Goal: Task Accomplishment & Management: Use online tool/utility

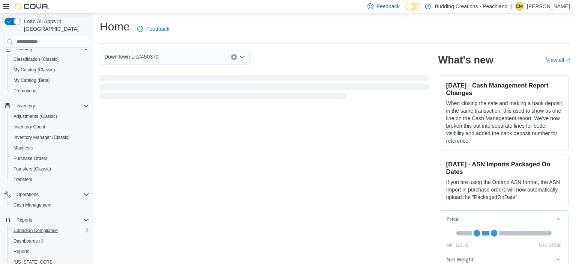
scroll to position [94, 0]
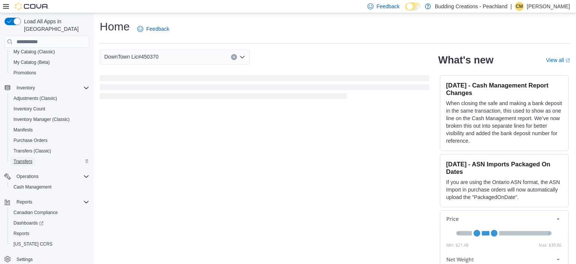
click at [23, 158] on span "Transfers" at bounding box center [23, 161] width 19 height 9
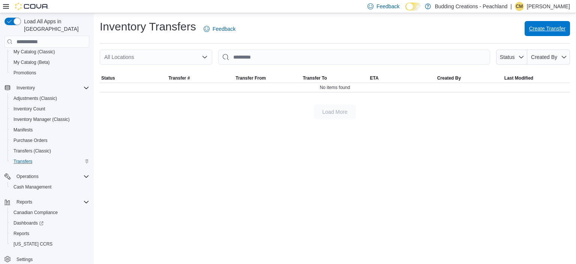
click at [543, 29] on span "Create Transfer" at bounding box center [547, 29] width 36 height 8
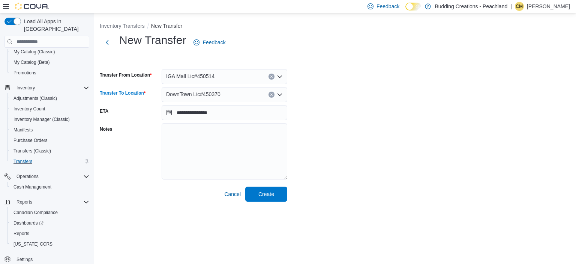
click at [278, 96] on div "DownTown Lic#450370" at bounding box center [225, 94] width 126 height 15
click at [279, 77] on icon "Open list of options" at bounding box center [280, 76] width 5 height 2
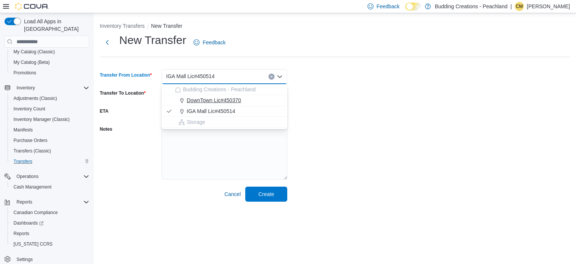
click at [225, 101] on span "DownTown Lic#450370" at bounding box center [214, 100] width 54 height 8
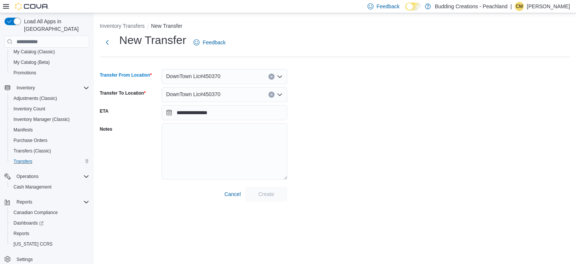
click at [281, 94] on icon "Open list of options" at bounding box center [280, 94] width 5 height 2
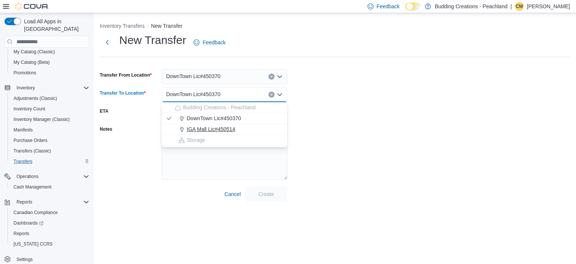
click at [211, 128] on span "IGA Mall Lic#450514" at bounding box center [211, 129] width 48 height 8
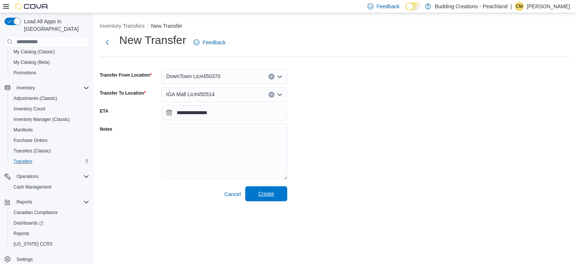
click at [277, 194] on span "Create" at bounding box center [266, 193] width 33 height 15
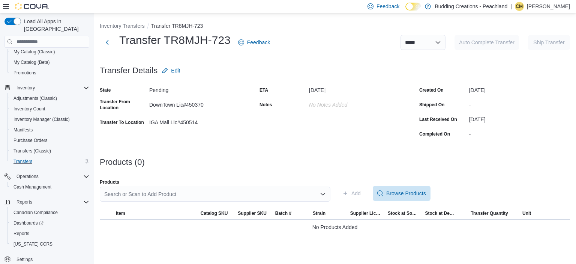
click at [162, 190] on div "Search or Scan to Add Product" at bounding box center [215, 193] width 231 height 15
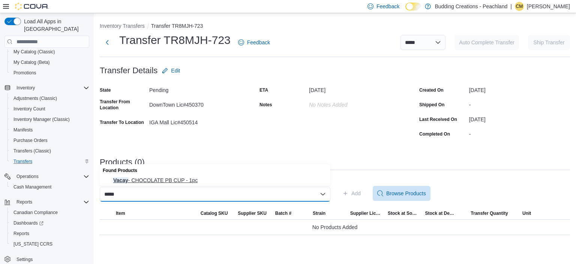
type input "*****"
click at [184, 180] on span "Vacay - CHOCOLATE PB CUP - 1pc" at bounding box center [219, 180] width 213 height 8
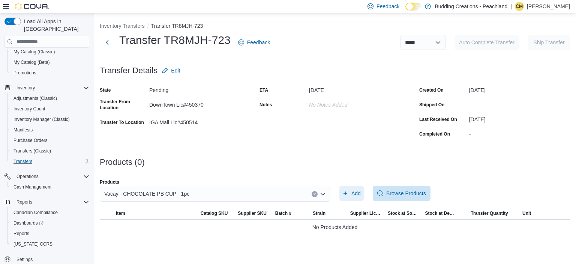
click at [353, 195] on span "Add" at bounding box center [355, 193] width 9 height 8
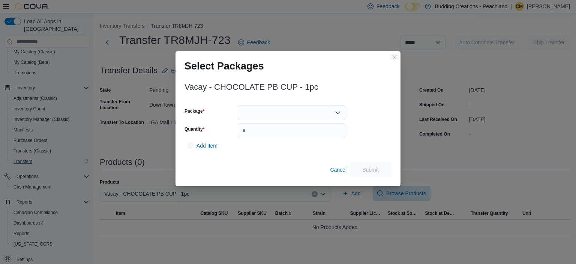
scroll to position [94, 0]
click at [337, 114] on icon "Open list of options" at bounding box center [338, 113] width 6 height 6
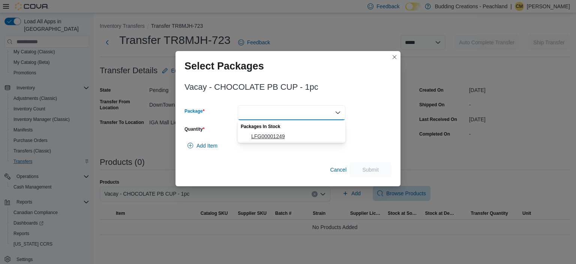
click at [260, 135] on span "LFG00001249" at bounding box center [296, 136] width 90 height 8
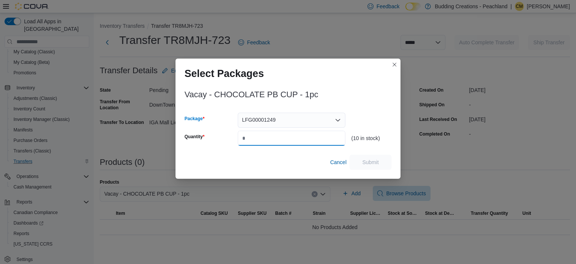
click at [268, 140] on input "Quantity" at bounding box center [292, 138] width 108 height 15
type input "*"
click at [375, 163] on span "Submit" at bounding box center [370, 162] width 17 height 8
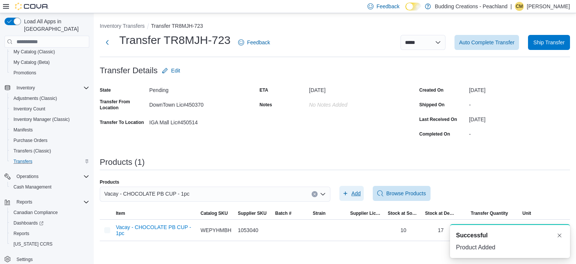
scroll to position [0, 0]
click at [315, 193] on icon "Clear input" at bounding box center [314, 193] width 3 height 3
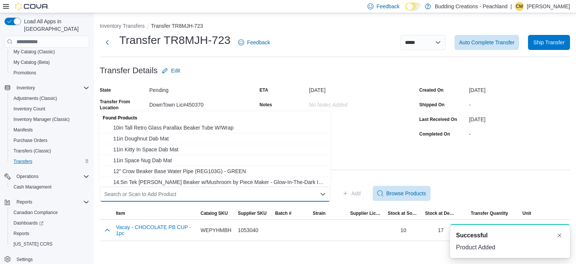
click at [142, 193] on div "Search or Scan to Add Product" at bounding box center [215, 193] width 231 height 15
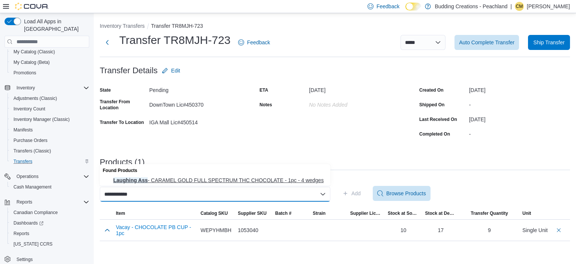
type input "**********"
click at [200, 178] on span "Laughing Ass - CARAMEL GOLD FULL SPECTRUM THC CHOCOLATE - 1pc - 4 wedges" at bounding box center [219, 180] width 213 height 8
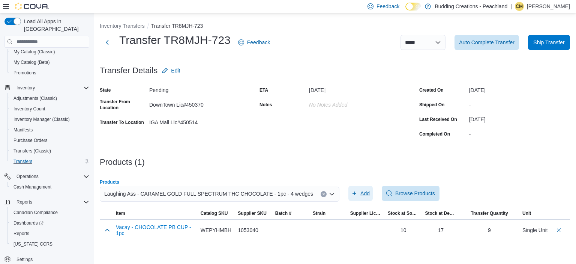
click at [360, 194] on span "Add" at bounding box center [364, 193] width 9 height 8
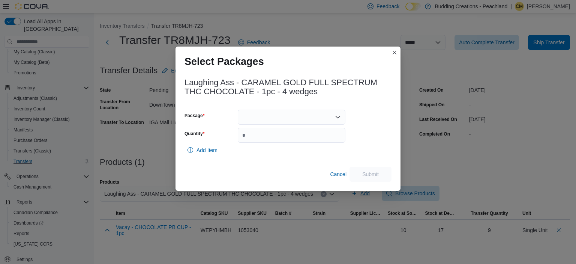
scroll to position [94, 0]
click at [251, 118] on div at bounding box center [292, 117] width 108 height 15
click at [261, 143] on span "CGLA1" at bounding box center [296, 141] width 90 height 8
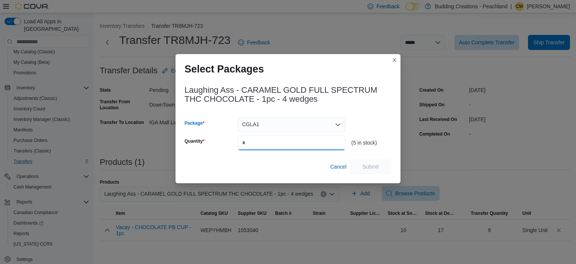
click at [303, 143] on input "Quantity" at bounding box center [292, 142] width 108 height 15
type input "*"
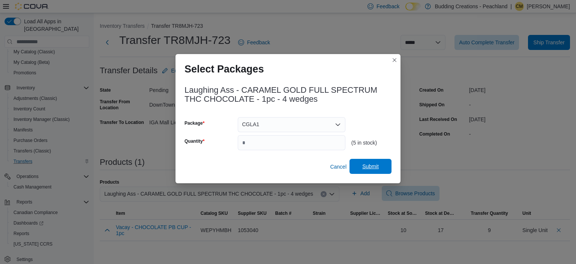
click at [371, 171] on span "Submit" at bounding box center [370, 166] width 33 height 15
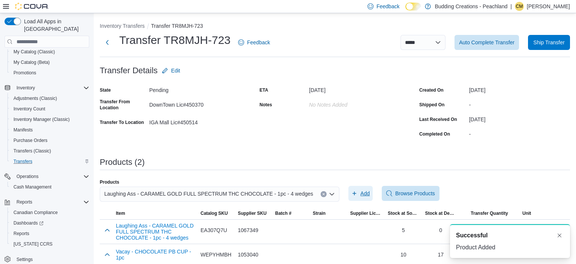
scroll to position [0, 0]
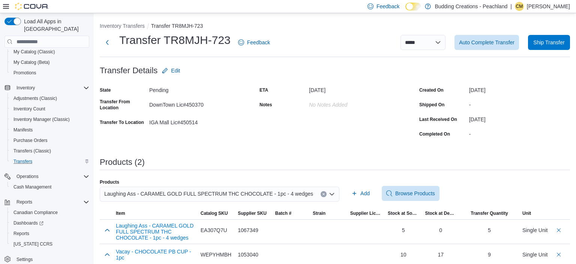
click at [321, 193] on button "Clear input" at bounding box center [324, 194] width 6 height 6
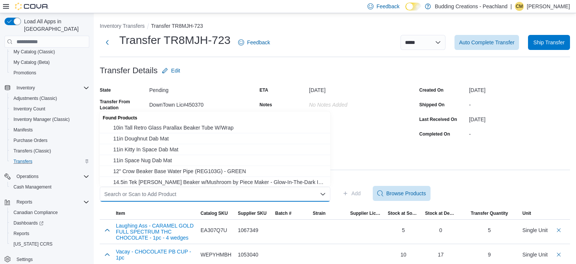
click at [241, 196] on div "Search or Scan to Add Product Combo box. Selected. Combo box input. Search or S…" at bounding box center [215, 193] width 231 height 15
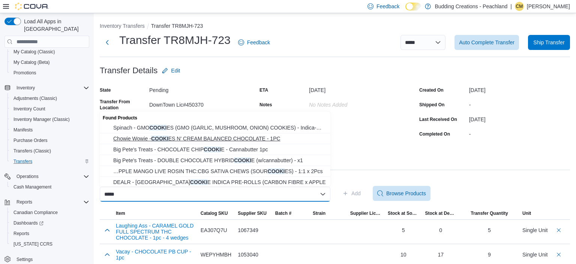
type input "*****"
click at [179, 137] on span "Chowie Wowie - COOKI ES N' CREAM BALANCED CHOCOLATE - 1PC" at bounding box center [219, 139] width 213 height 8
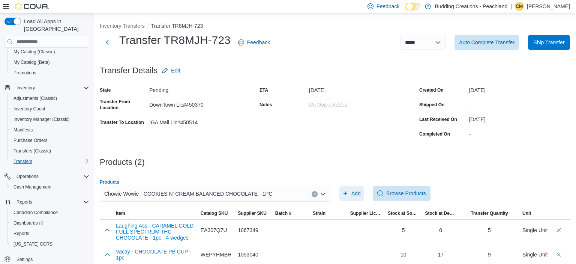
click at [353, 193] on span "Add" at bounding box center [355, 193] width 9 height 8
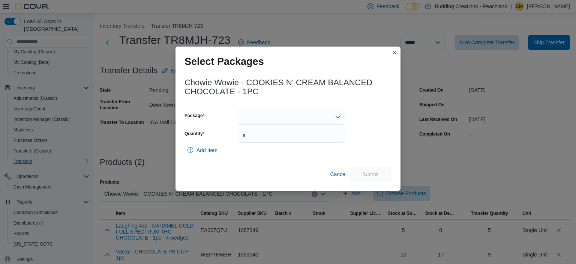
scroll to position [94, 0]
click at [338, 116] on icon "Open list of options" at bounding box center [338, 117] width 6 height 6
click at [270, 140] on span "LFG00001225" at bounding box center [296, 141] width 90 height 8
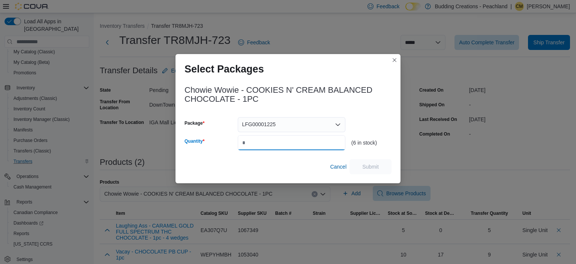
click at [251, 143] on input "Quantity" at bounding box center [292, 142] width 108 height 15
type input "*"
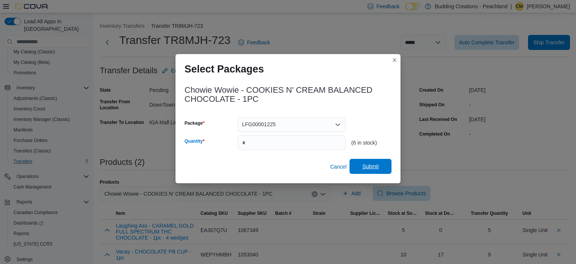
click at [372, 169] on span "Submit" at bounding box center [370, 166] width 17 height 8
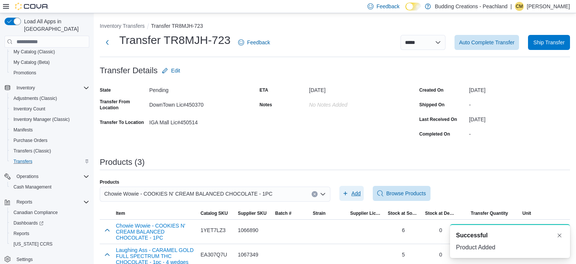
scroll to position [0, 0]
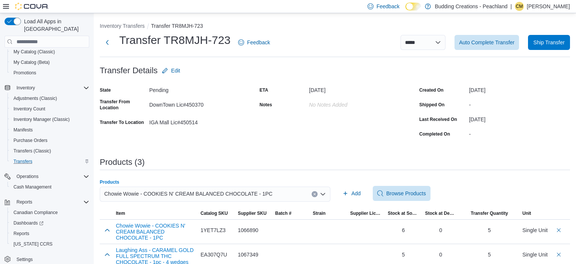
drag, startPoint x: 314, startPoint y: 193, endPoint x: 264, endPoint y: 191, distance: 49.5
click at [313, 194] on button "Clear input" at bounding box center [315, 194] width 6 height 6
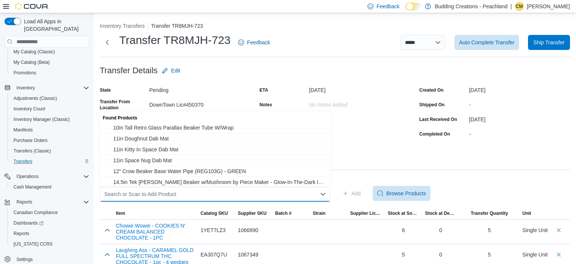
click at [263, 191] on div "Search or Scan to Add Product" at bounding box center [215, 193] width 231 height 15
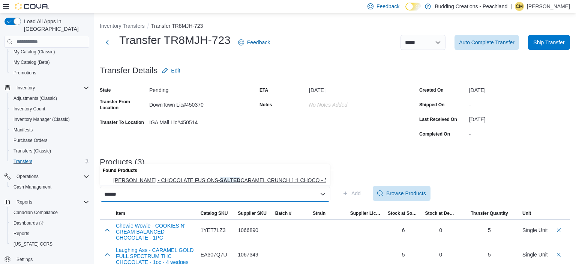
type input "******"
click at [221, 177] on span "[PERSON_NAME] - CHOCOLATE FUSIONS- SALTED CARAMEL CRUNCH 1:1 CHOCO - 5x2mg" at bounding box center [219, 180] width 213 height 8
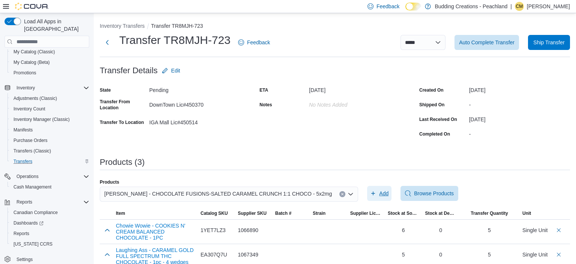
click at [370, 195] on icon "button" at bounding box center [373, 193] width 6 height 6
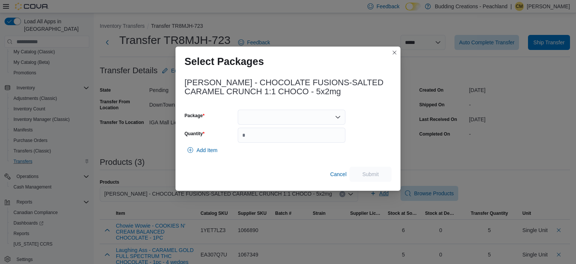
scroll to position [94, 0]
click at [341, 116] on div at bounding box center [292, 117] width 108 height 15
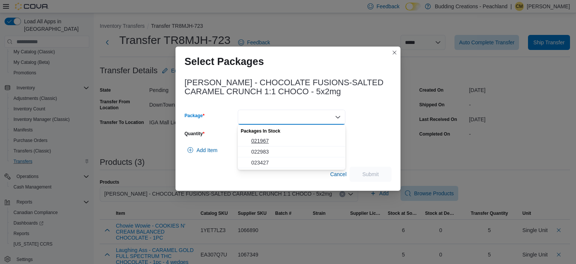
click at [267, 139] on span "021967" at bounding box center [296, 141] width 90 height 8
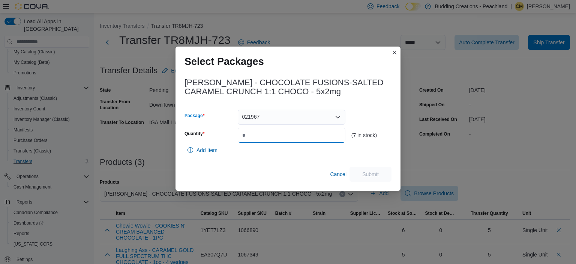
click at [249, 134] on input "Quantity" at bounding box center [292, 135] width 108 height 15
type input "*"
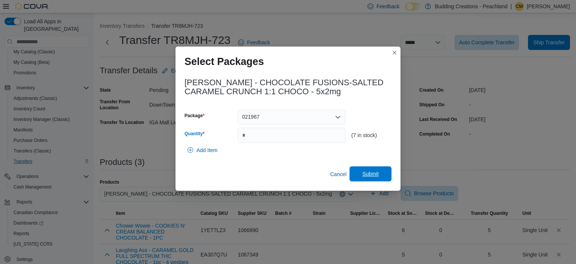
click at [371, 175] on span "Submit" at bounding box center [370, 174] width 17 height 8
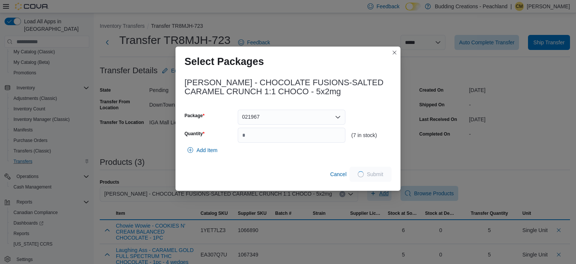
drag, startPoint x: 189, startPoint y: 151, endPoint x: 246, endPoint y: 153, distance: 57.0
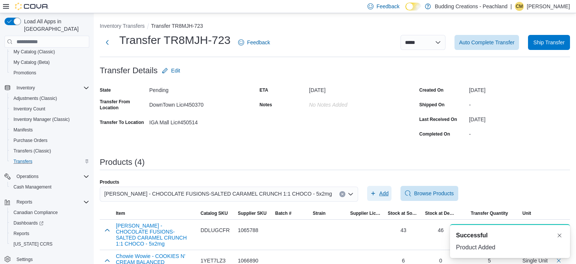
scroll to position [0, 0]
click at [370, 193] on span "Add" at bounding box center [379, 193] width 18 height 15
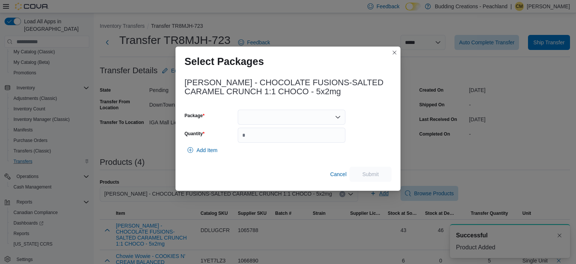
scroll to position [94, 0]
click at [341, 118] on div at bounding box center [292, 117] width 108 height 15
click at [263, 142] on span "022983" at bounding box center [296, 141] width 90 height 8
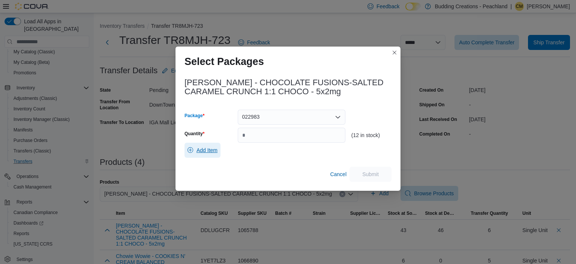
click at [198, 151] on span "Add Item" at bounding box center [207, 150] width 21 height 8
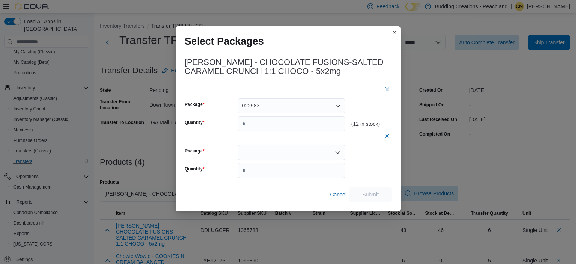
click at [338, 152] on icon "Open list of options" at bounding box center [338, 152] width 6 height 6
click at [283, 176] on span "023427" at bounding box center [296, 176] width 90 height 8
click at [276, 170] on input "*" at bounding box center [292, 170] width 108 height 15
type input "*"
type input "**"
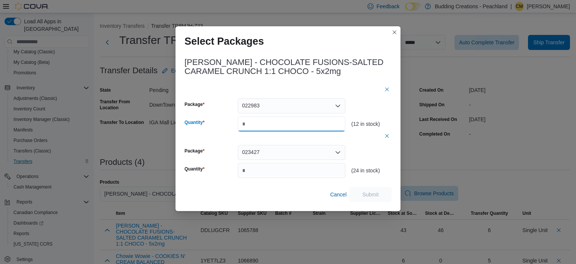
click at [252, 126] on input "Quantity" at bounding box center [292, 123] width 108 height 15
type input "**"
click at [380, 195] on span "Submit" at bounding box center [370, 193] width 33 height 15
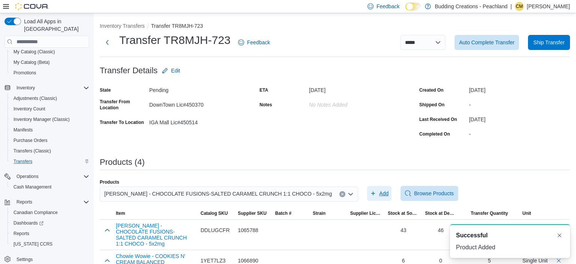
scroll to position [0, 0]
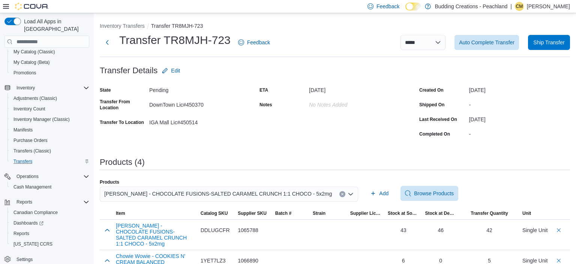
click at [341, 194] on icon "Clear input" at bounding box center [342, 193] width 3 height 3
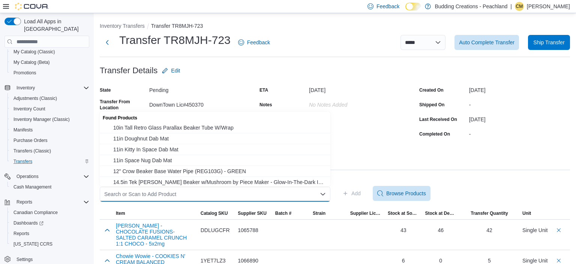
click at [162, 194] on div "Search or Scan to Add Product Combo box. Selected. Combo box input. Search or S…" at bounding box center [215, 193] width 231 height 15
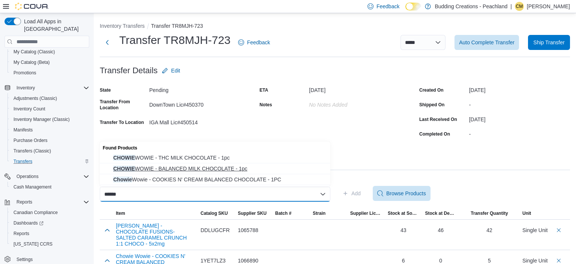
type input "******"
click at [161, 170] on span "CHOWIE WOWIE - BALANCED MILK CHOCOLATE - 1pc" at bounding box center [219, 169] width 213 height 8
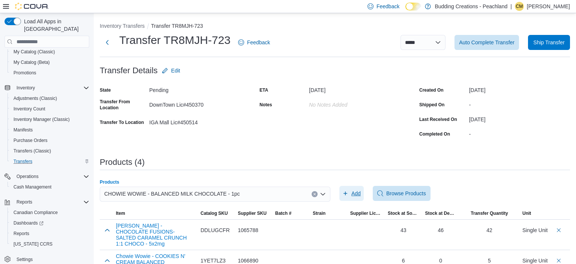
click at [351, 194] on span "Add" at bounding box center [351, 193] width 18 height 15
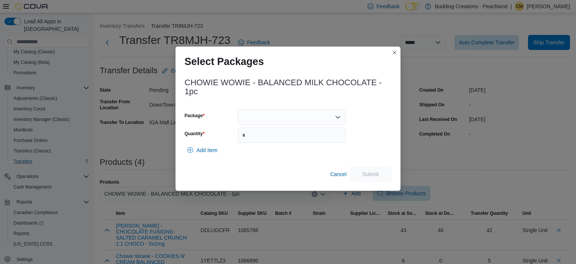
scroll to position [94, 0]
click at [336, 118] on icon "Open list of options" at bounding box center [338, 117] width 6 height 6
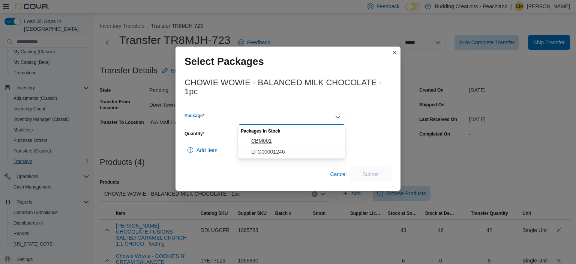
click at [259, 140] on span "CBM001" at bounding box center [296, 141] width 90 height 8
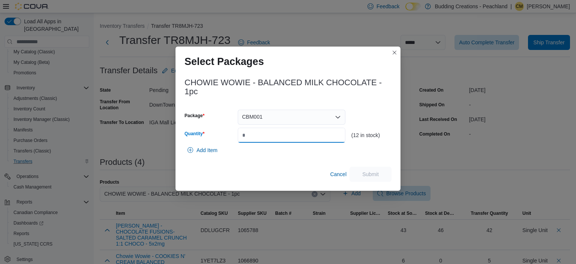
click at [252, 137] on input "Quantity" at bounding box center [292, 135] width 108 height 15
type input "*"
drag, startPoint x: 265, startPoint y: 138, endPoint x: 208, endPoint y: 139, distance: 56.6
click at [238, 139] on input "*" at bounding box center [292, 135] width 108 height 15
type input "**"
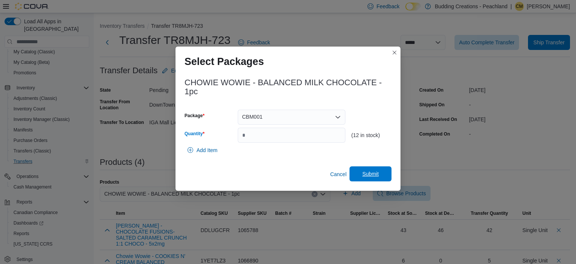
click at [368, 175] on span "Submit" at bounding box center [370, 174] width 17 height 8
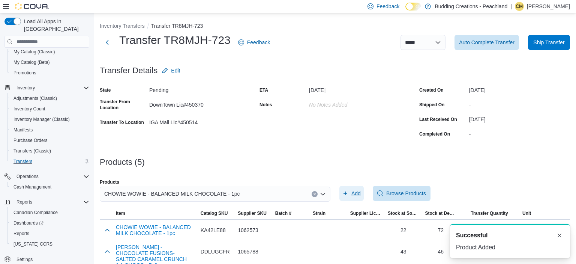
scroll to position [0, 0]
click at [354, 196] on span "Add" at bounding box center [355, 193] width 9 height 8
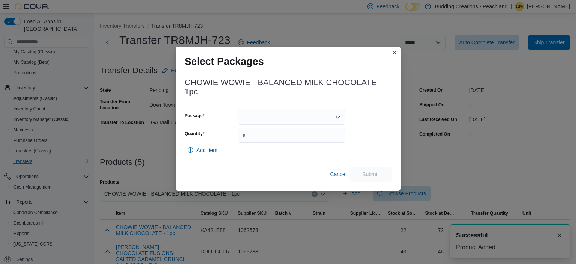
scroll to position [94, 0]
click at [341, 113] on div at bounding box center [292, 117] width 108 height 15
click at [293, 140] on span "LFG00001246" at bounding box center [296, 141] width 90 height 8
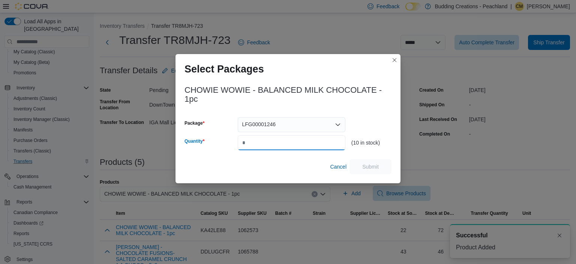
click at [291, 143] on input "Quantity" at bounding box center [292, 142] width 108 height 15
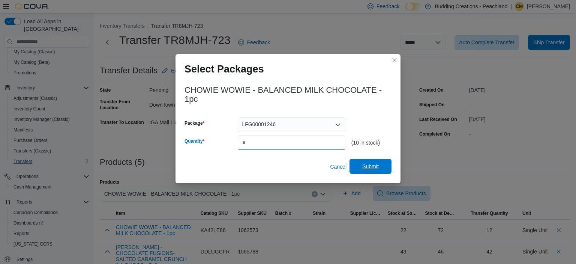
type input "*"
click at [375, 170] on span "Submit" at bounding box center [370, 166] width 17 height 8
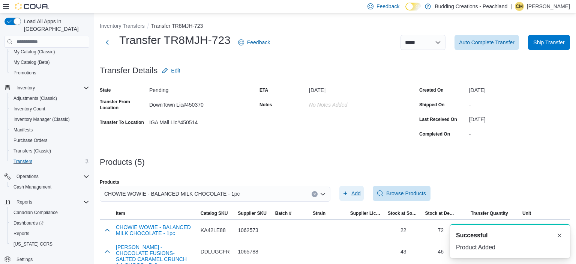
scroll to position [0, 0]
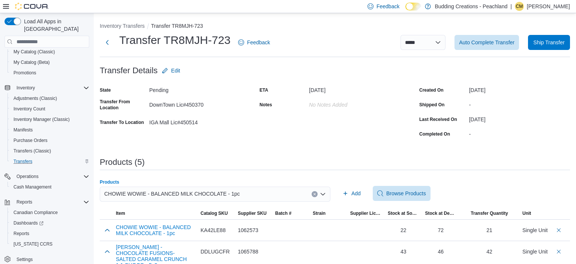
click at [314, 195] on icon "Clear input" at bounding box center [314, 193] width 3 height 3
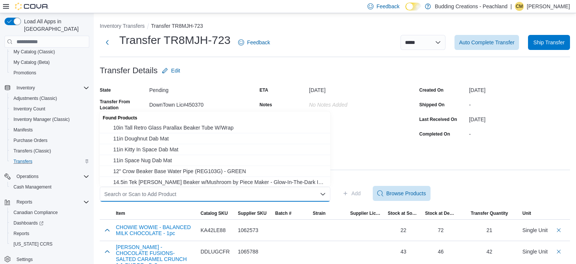
click at [142, 194] on div "Search or Scan to Add Product Combo box. Selected. Combo box input. Search or S…" at bounding box center [215, 193] width 231 height 15
click at [151, 195] on div "Search or Scan to Add Product Combo box. Selected. Combo box input. Search or S…" at bounding box center [215, 193] width 231 height 15
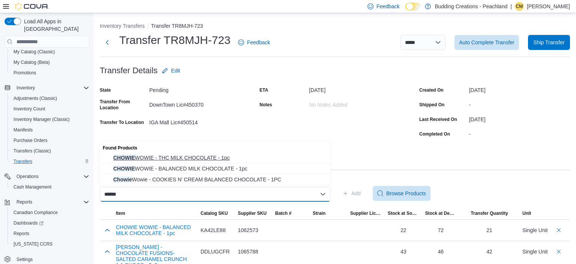
type input "******"
click at [180, 157] on span "CHOWIE WOWIE - THC MILK CHOCOLATE - 1pc" at bounding box center [219, 158] width 213 height 8
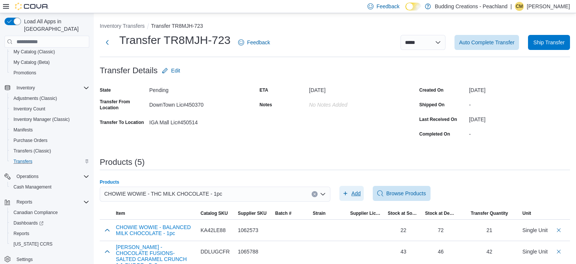
click at [353, 192] on span "Add" at bounding box center [355, 193] width 9 height 8
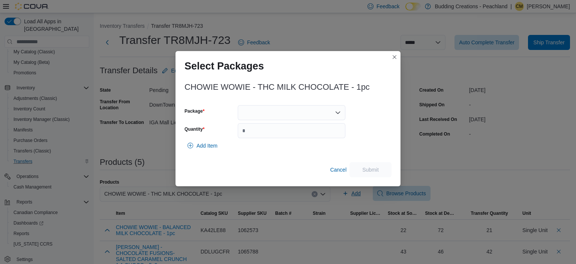
scroll to position [94, 0]
click at [337, 113] on icon "Open list of options" at bounding box center [338, 112] width 5 height 2
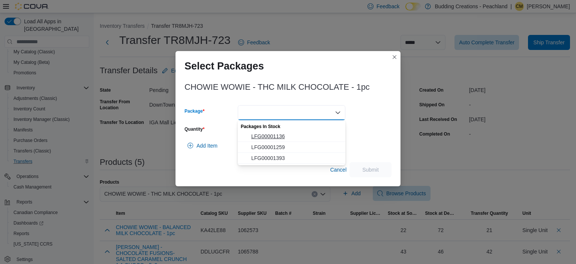
click at [273, 135] on span "LFG00001136" at bounding box center [296, 136] width 90 height 8
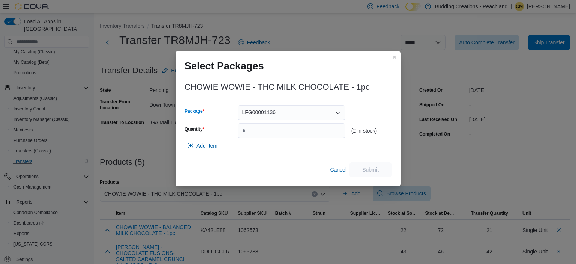
click at [341, 110] on div "LFG00001136 Combo box. Selected. LFG00001136. Press Backspace to delete LFG0000…" at bounding box center [292, 112] width 108 height 15
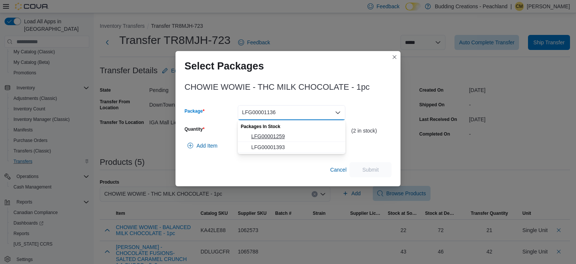
click at [284, 135] on span "LFG00001259" at bounding box center [296, 136] width 90 height 8
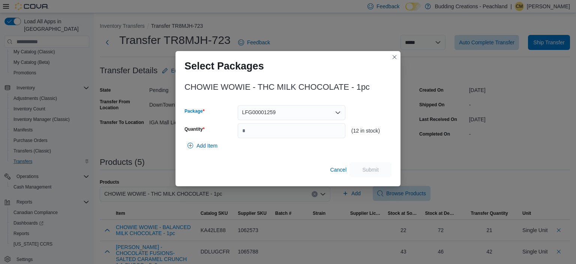
click at [340, 114] on icon "Open list of options" at bounding box center [338, 113] width 6 height 6
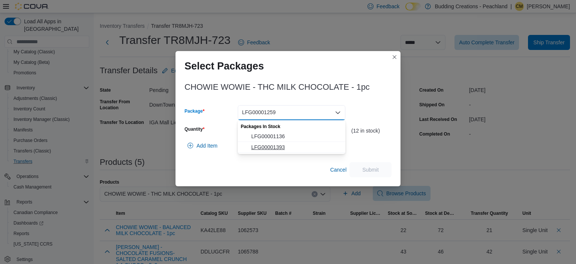
click at [281, 148] on span "LFG00001393" at bounding box center [296, 147] width 90 height 8
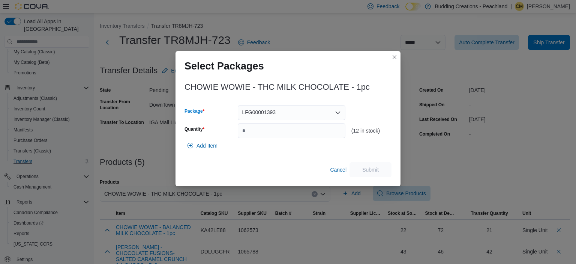
click at [337, 112] on icon "Open list of options" at bounding box center [338, 113] width 6 height 6
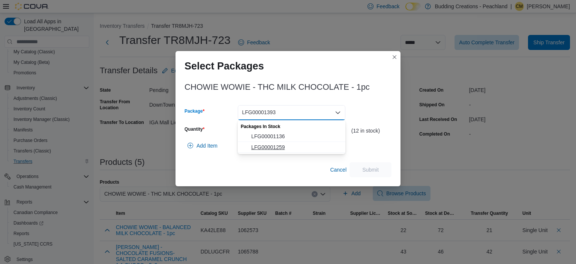
click at [270, 145] on span "LFG00001259" at bounding box center [296, 147] width 90 height 8
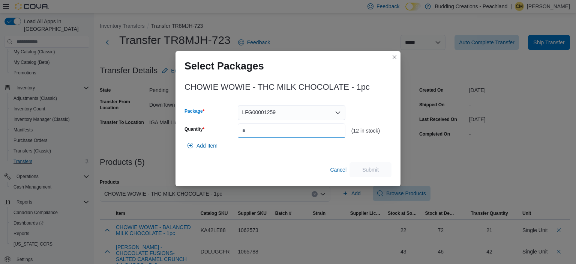
click at [285, 133] on input "Quantity" at bounding box center [292, 130] width 108 height 15
type input "**"
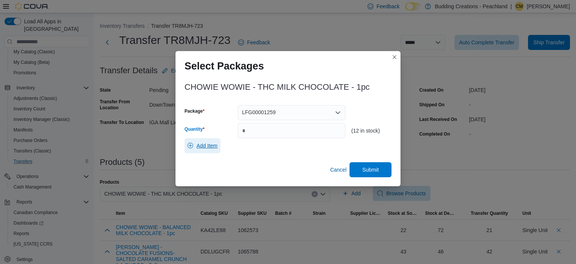
click at [210, 149] on span "Add Item" at bounding box center [207, 146] width 21 height 8
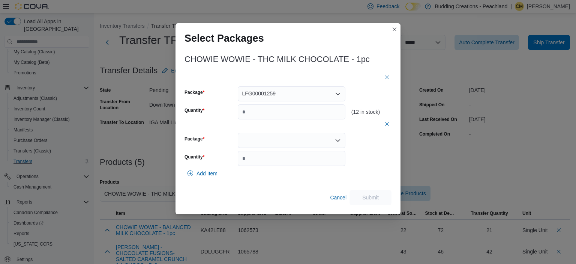
click at [339, 138] on icon "Open list of options" at bounding box center [338, 140] width 6 height 6
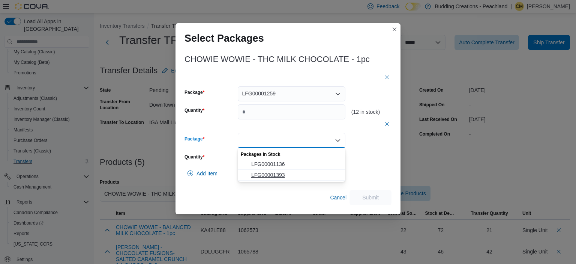
click at [272, 171] on span "LFG00001393" at bounding box center [296, 175] width 90 height 8
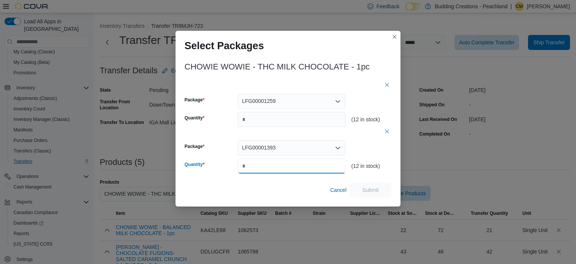
click at [269, 167] on input "*" at bounding box center [292, 165] width 108 height 15
click at [245, 166] on input "***" at bounding box center [292, 165] width 108 height 15
type input "**"
click at [373, 193] on span "Submit" at bounding box center [370, 190] width 17 height 8
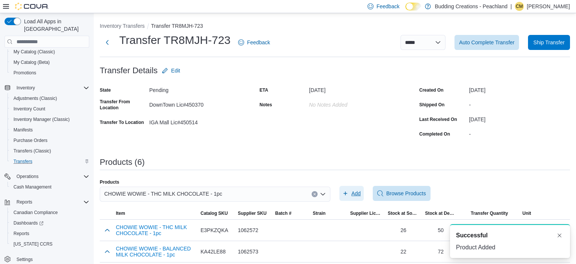
scroll to position [0, 0]
click at [354, 197] on span "Add" at bounding box center [355, 193] width 9 height 8
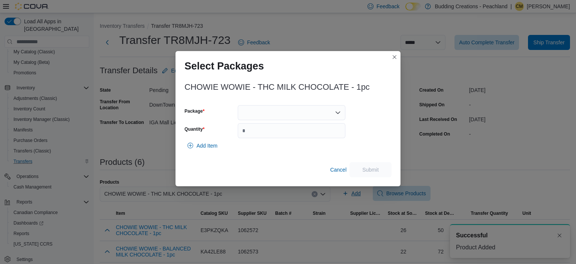
scroll to position [94, 0]
click at [336, 111] on icon "Open list of options" at bounding box center [338, 113] width 6 height 6
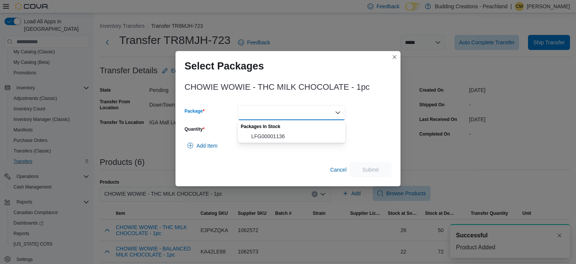
click at [271, 138] on span "LFG00001136" at bounding box center [296, 136] width 90 height 8
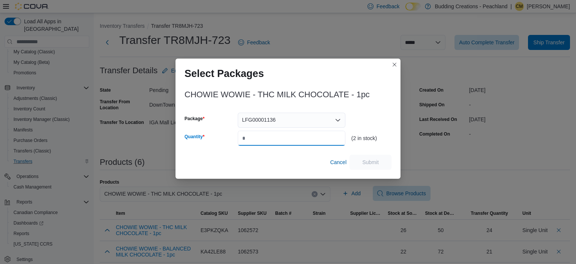
click at [259, 141] on input "Quantity" at bounding box center [292, 138] width 108 height 15
type input "*"
click at [368, 162] on span "Submit" at bounding box center [370, 162] width 17 height 8
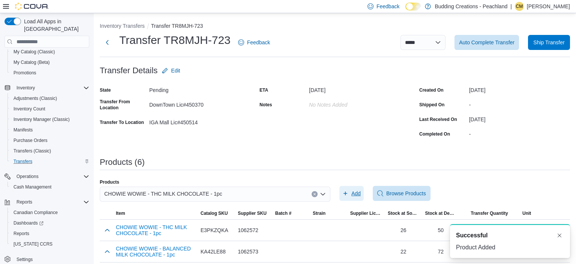
scroll to position [0, 0]
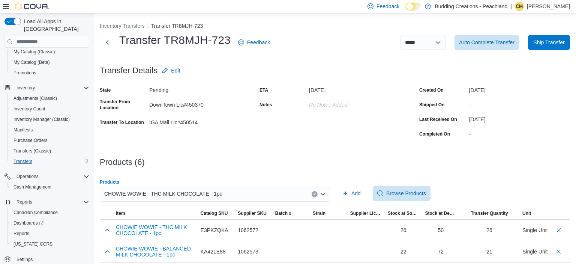
click at [315, 191] on button "Clear input" at bounding box center [315, 194] width 6 height 6
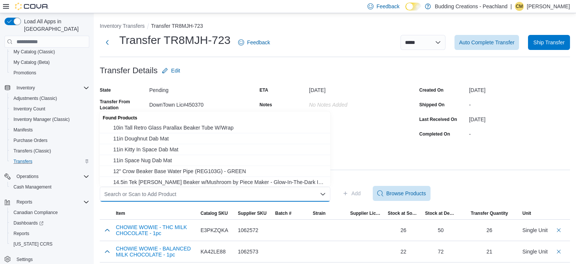
click at [210, 194] on div "Search or Scan to Add Product Combo box. Selected. Combo box input. Search or S…" at bounding box center [215, 193] width 231 height 15
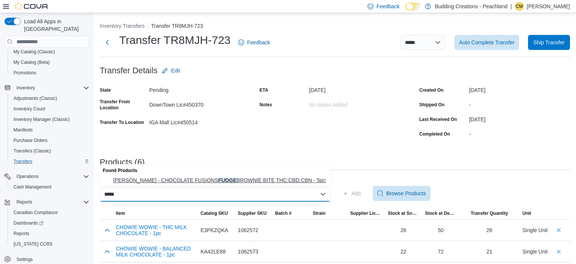
type input "*****"
click at [222, 177] on span "[PERSON_NAME] - CHOCOLATE FUSIONS FUDGE BROWNIE BITE THC:CBD:CBN - 5pcs - … [PE…" at bounding box center [219, 180] width 213 height 8
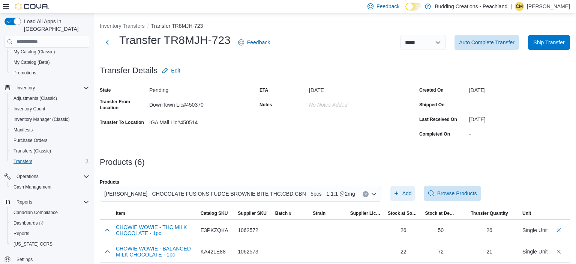
click at [402, 195] on span "Add" at bounding box center [406, 193] width 9 height 8
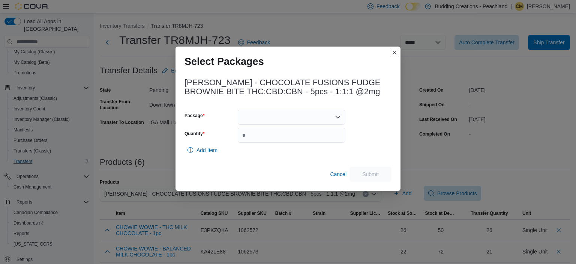
scroll to position [94, 0]
click at [329, 118] on div at bounding box center [292, 117] width 108 height 15
click at [264, 143] on span "021872" at bounding box center [296, 141] width 90 height 8
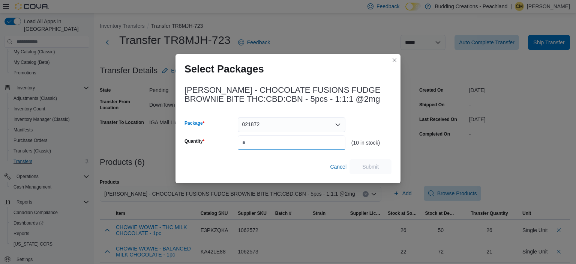
click at [249, 138] on input "Quantity" at bounding box center [292, 142] width 108 height 15
type input "*"
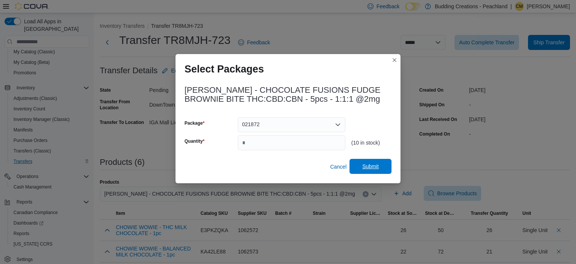
click at [383, 168] on span "Submit" at bounding box center [370, 166] width 33 height 15
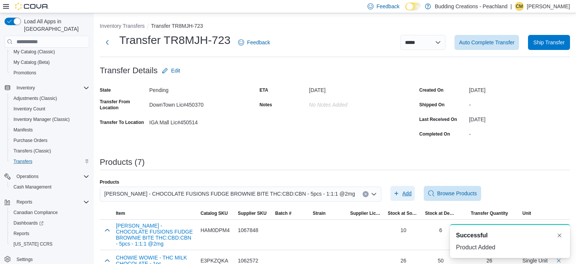
scroll to position [0, 0]
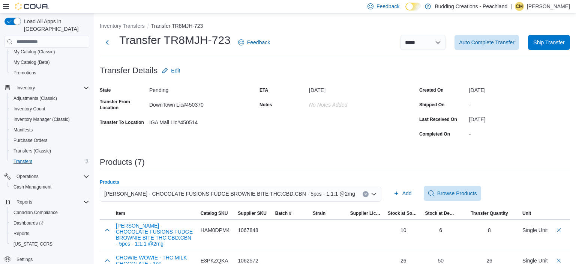
click at [365, 193] on icon "Clear input" at bounding box center [366, 194] width 2 height 2
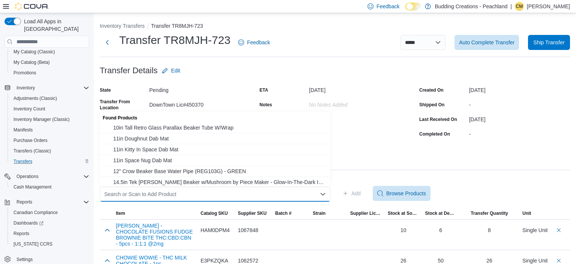
click at [280, 192] on div "Search or Scan to Add Product" at bounding box center [215, 193] width 231 height 15
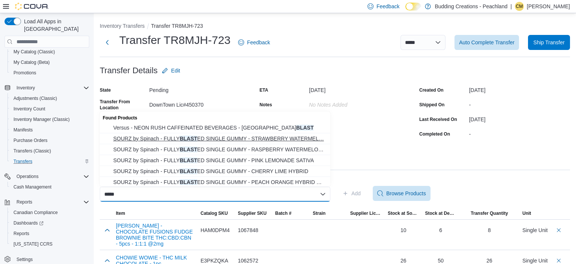
scroll to position [12, 0]
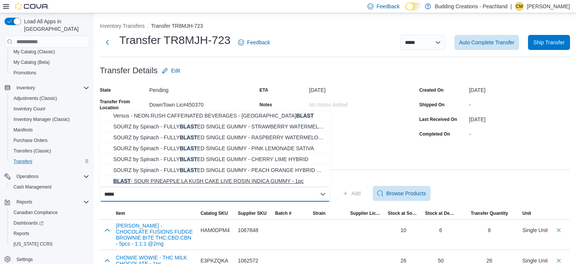
type input "*****"
click at [194, 179] on span "BLAST - SOUR PINEAPPLE LA KUSH CAKE LIVE ROSIN INDICA GUMMY - 1pc" at bounding box center [219, 181] width 213 height 8
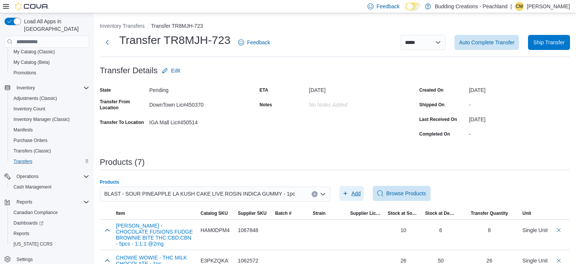
click at [352, 195] on span "Add" at bounding box center [355, 193] width 9 height 8
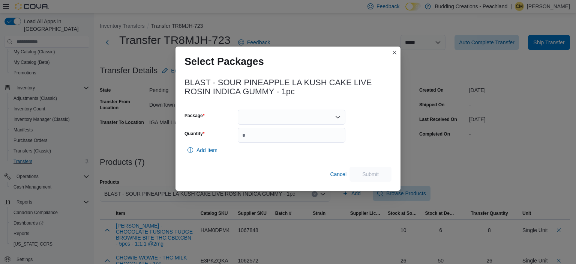
scroll to position [94, 0]
click at [337, 117] on icon "Open list of options" at bounding box center [338, 117] width 5 height 2
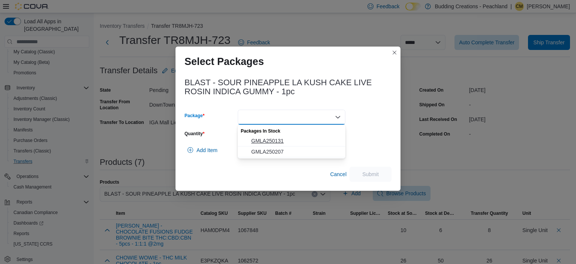
click at [265, 141] on span "GMLA250131" at bounding box center [296, 141] width 90 height 8
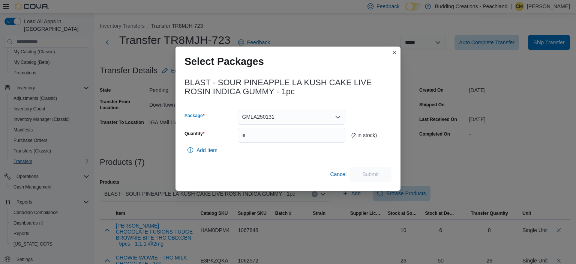
click at [340, 119] on icon "Open list of options" at bounding box center [338, 117] width 6 height 6
click at [266, 140] on span "GMLA250207" at bounding box center [296, 141] width 90 height 8
click at [340, 118] on icon "Open list of options" at bounding box center [338, 117] width 6 height 6
click at [267, 142] on span "GMLA250131" at bounding box center [296, 141] width 90 height 8
click at [339, 116] on icon "Open list of options" at bounding box center [338, 117] width 6 height 6
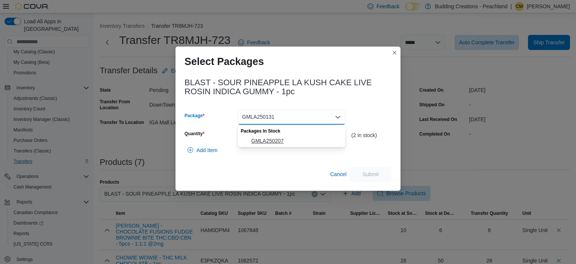
click at [277, 141] on span "GMLA250207" at bounding box center [296, 141] width 90 height 8
click at [254, 137] on input "Quantity" at bounding box center [292, 135] width 108 height 15
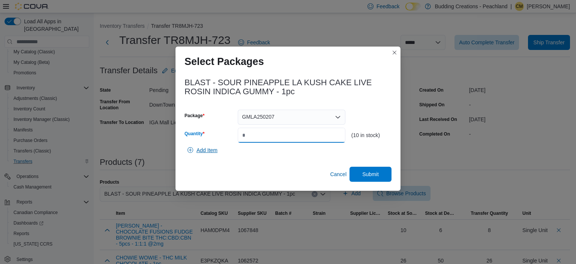
type input "**"
click at [204, 150] on span "Add Item" at bounding box center [207, 150] width 21 height 8
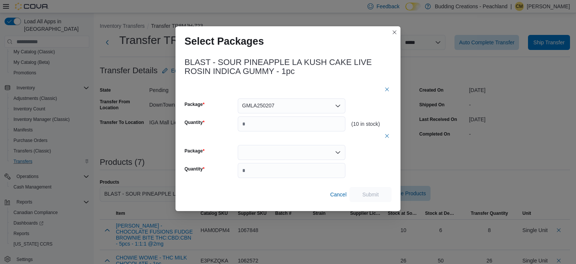
click at [265, 154] on div at bounding box center [292, 152] width 108 height 15
drag, startPoint x: 260, startPoint y: 176, endPoint x: 270, endPoint y: 176, distance: 9.8
click at [262, 176] on span "GMLA250131" at bounding box center [296, 176] width 90 height 8
click at [311, 174] on input "*" at bounding box center [292, 170] width 108 height 15
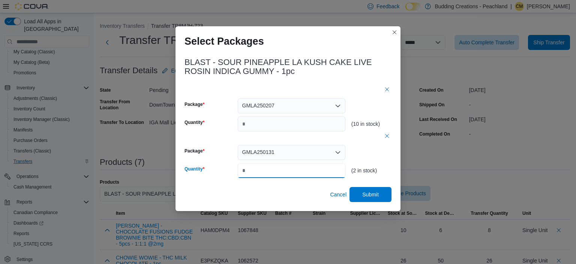
click at [245, 171] on input "**" at bounding box center [292, 170] width 108 height 15
type input "*"
click at [384, 195] on span "Submit" at bounding box center [370, 193] width 33 height 15
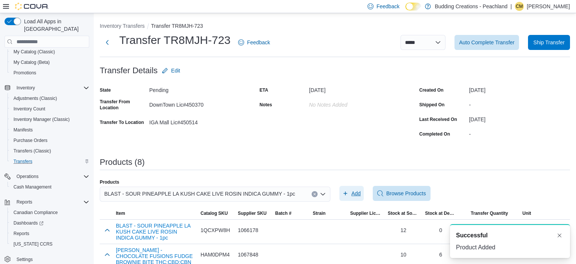
scroll to position [0, 0]
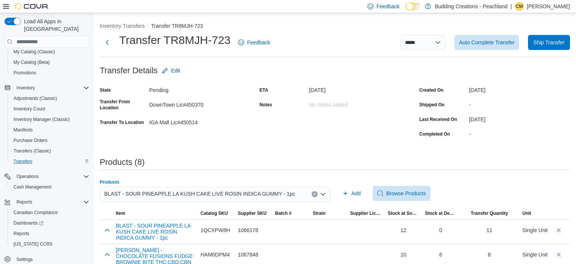
click at [313, 194] on icon "Clear input" at bounding box center [314, 193] width 3 height 3
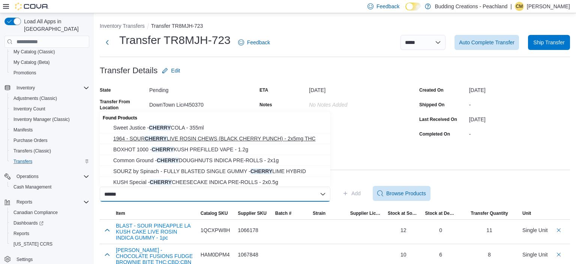
type input "******"
click at [155, 140] on span "1964 - SOUR CHERRY LIVE ROSIN CHEWS (BLACK CHERRY PUNCH) - 2x5mg THC" at bounding box center [219, 139] width 213 height 8
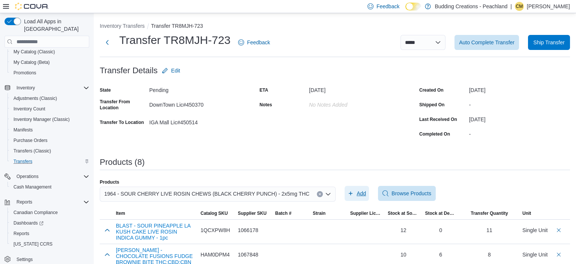
click at [357, 197] on span "Add" at bounding box center [361, 193] width 9 height 8
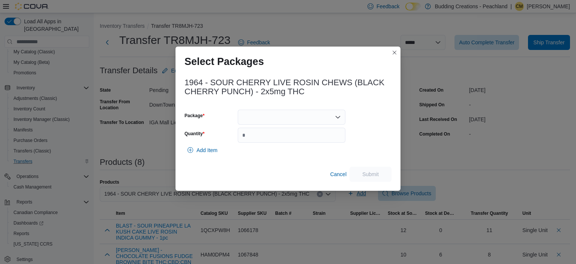
scroll to position [94, 0]
click at [338, 114] on icon "Open list of options" at bounding box center [338, 117] width 6 height 6
click at [279, 139] on span "PG240426119" at bounding box center [296, 141] width 90 height 8
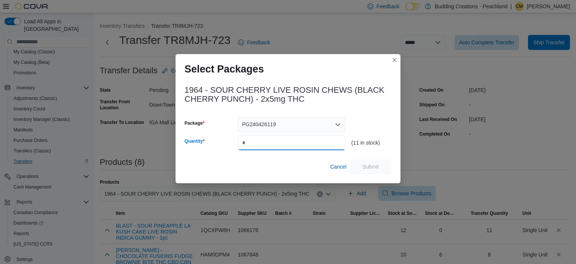
click at [271, 142] on input "Quantity" at bounding box center [292, 142] width 108 height 15
type input "**"
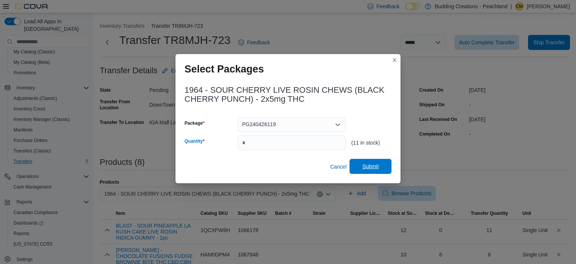
drag, startPoint x: 369, startPoint y: 167, endPoint x: 365, endPoint y: 161, distance: 7.3
click at [370, 167] on span "Submit" at bounding box center [370, 166] width 17 height 8
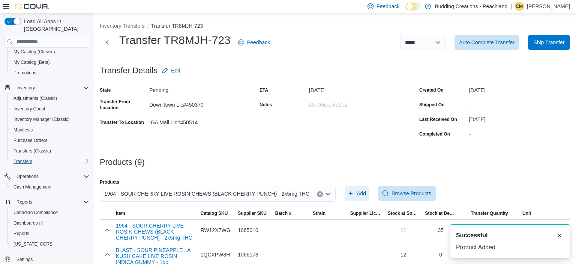
scroll to position [0, 0]
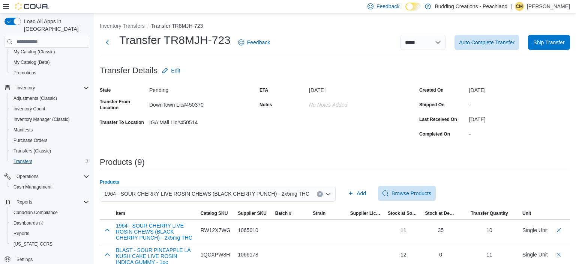
drag, startPoint x: 314, startPoint y: 193, endPoint x: 233, endPoint y: 190, distance: 80.3
click at [317, 192] on button "Clear input" at bounding box center [320, 194] width 6 height 6
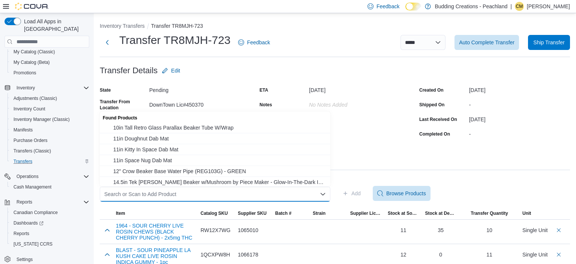
click at [234, 193] on div "Search or Scan to Add Product Combo box. Selected. Combo box input. Search or S…" at bounding box center [215, 193] width 231 height 15
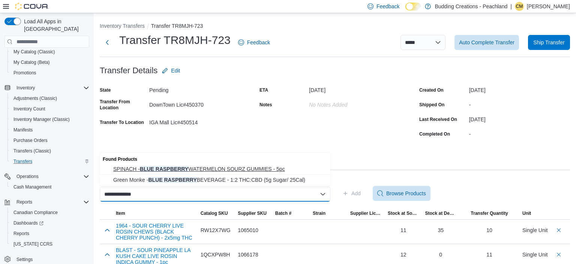
type input "**********"
click at [187, 169] on span "SPINACH - BLUE RASPBERRY WATERMELON SOURZ GUMMIES - 5pc" at bounding box center [219, 169] width 213 height 8
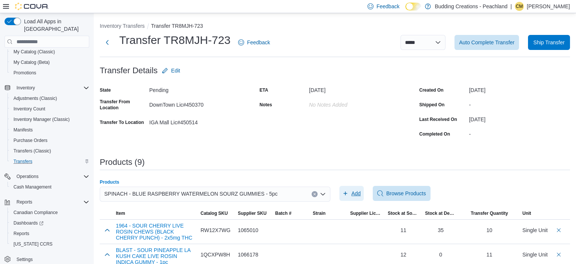
click at [353, 196] on span "Add" at bounding box center [355, 193] width 9 height 8
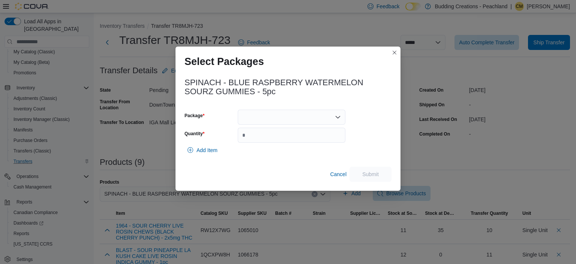
scroll to position [94, 0]
click at [340, 115] on icon "Open list of options" at bounding box center [338, 117] width 6 height 6
click at [267, 143] on span "022698" at bounding box center [296, 141] width 90 height 8
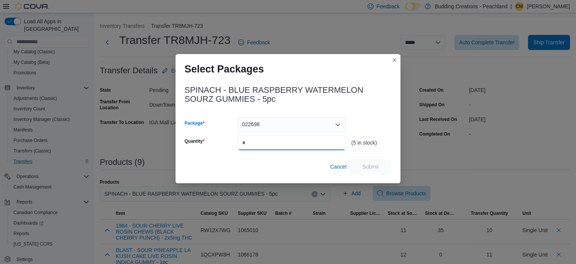
click at [269, 142] on input "Quantity" at bounding box center [292, 142] width 108 height 15
type input "*"
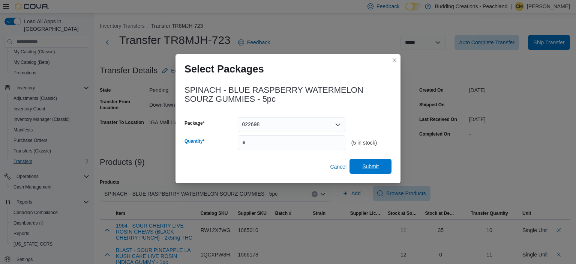
drag, startPoint x: 373, startPoint y: 163, endPoint x: 364, endPoint y: 162, distance: 8.7
click at [372, 163] on span "Submit" at bounding box center [370, 166] width 33 height 15
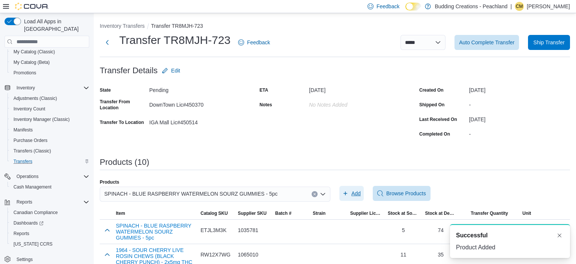
scroll to position [0, 0]
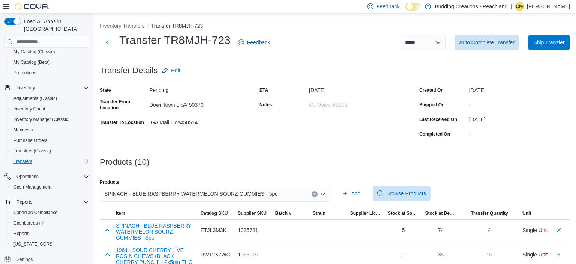
click at [315, 194] on icon "Clear input" at bounding box center [315, 194] width 2 height 2
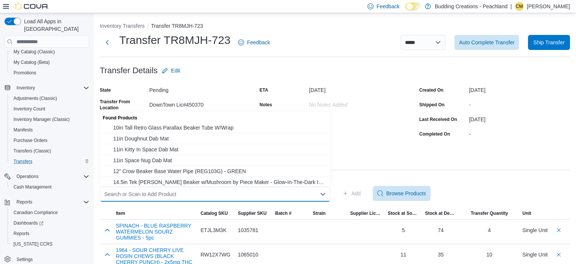
click at [292, 194] on div "Search or Scan to Add Product" at bounding box center [215, 193] width 231 height 15
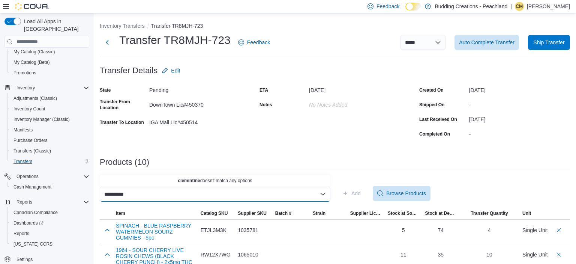
click at [116, 194] on input "**********" at bounding box center [116, 193] width 25 height 9
click at [116, 193] on input "**********" at bounding box center [116, 193] width 25 height 9
type input "**********"
click at [201, 179] on span "Wana quick - RISE & SHINE CLEMENTINE 1:1 SATIVA GUMMIES - (2cnd)" at bounding box center [219, 180] width 213 height 8
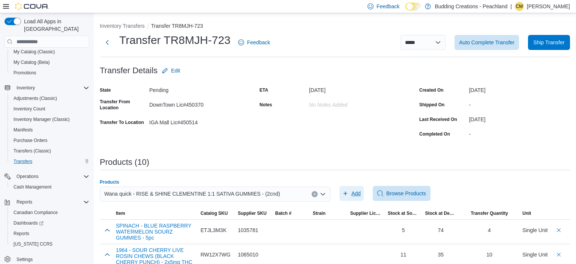
click at [353, 191] on span "Add" at bounding box center [355, 193] width 9 height 8
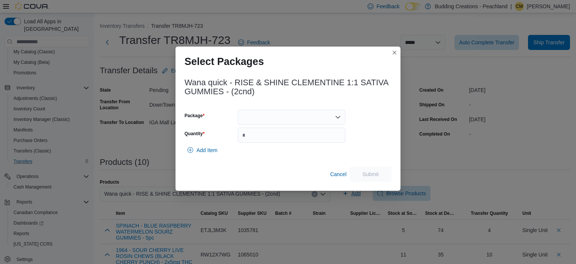
scroll to position [94, 0]
click at [335, 120] on div at bounding box center [292, 117] width 108 height 15
click at [336, 118] on icon "Open list of options" at bounding box center [338, 117] width 6 height 6
click at [267, 140] on span "WQC032" at bounding box center [296, 141] width 90 height 8
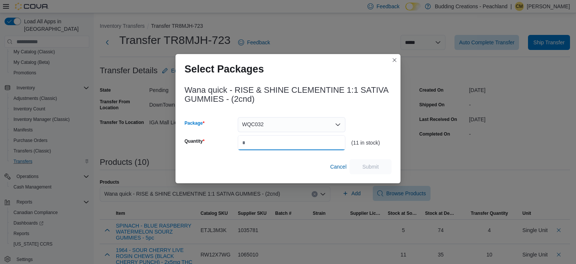
click at [269, 143] on input "Quantity" at bounding box center [292, 142] width 108 height 15
type input "**"
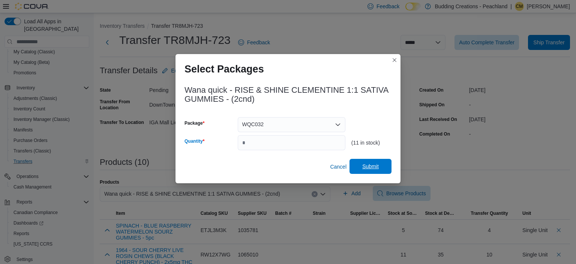
click at [382, 166] on span "Submit" at bounding box center [370, 166] width 33 height 15
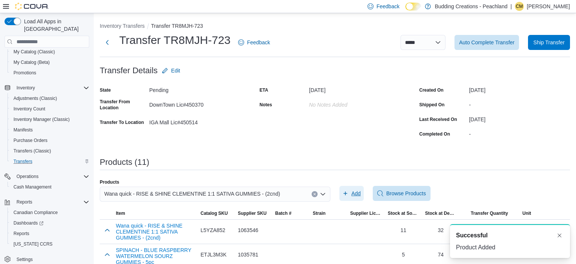
scroll to position [0, 0]
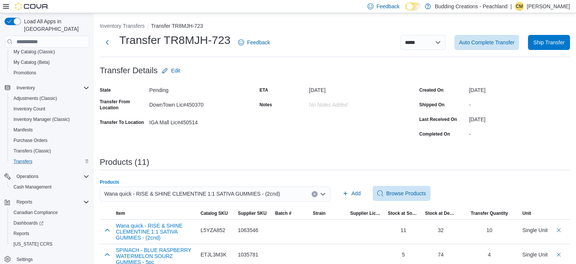
click at [315, 194] on icon "Clear input" at bounding box center [315, 194] width 2 height 2
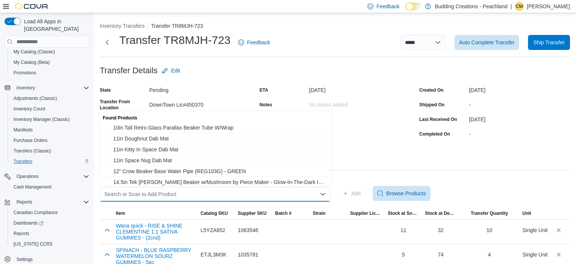
click at [152, 192] on div "Search or Scan to Add Product Combo box. Selected. Combo box input. Search or S…" at bounding box center [215, 193] width 231 height 15
click at [128, 192] on div "Search or Scan to Add Product" at bounding box center [215, 193] width 231 height 15
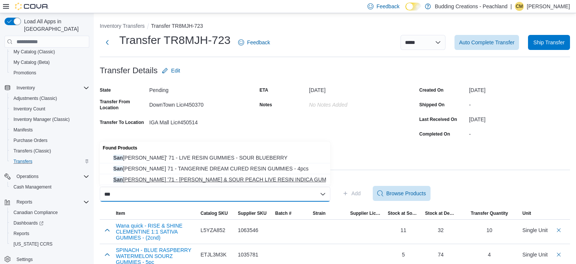
type input "***"
click at [178, 178] on span "San [PERSON_NAME] '71 - SOUR CHERRY & SOUR PEACH LIVE RESIN INDICA GUMMIES - 4p…" at bounding box center [219, 180] width 213 height 8
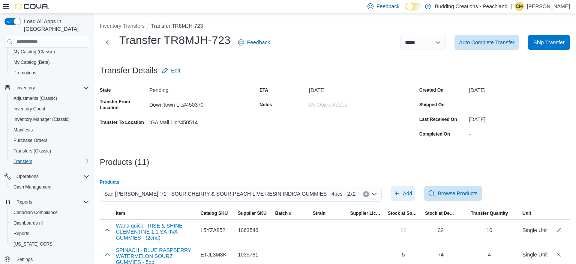
click at [403, 194] on span "Add" at bounding box center [407, 193] width 9 height 8
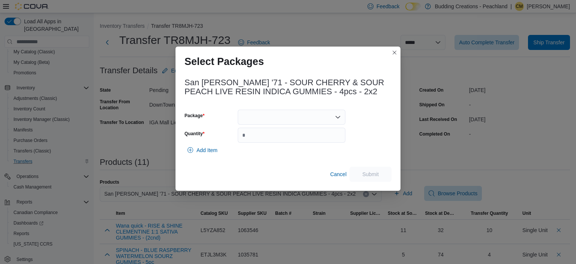
scroll to position [94, 0]
click at [336, 119] on icon "Open list of options" at bounding box center [338, 117] width 6 height 6
click at [264, 140] on span "3721399991377" at bounding box center [296, 141] width 90 height 8
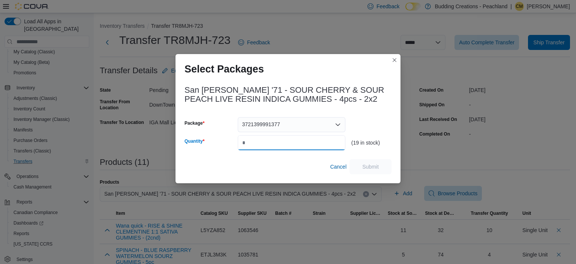
click at [259, 139] on input "Quantity" at bounding box center [292, 142] width 108 height 15
click at [269, 142] on input "Quantity" at bounding box center [292, 142] width 108 height 15
type input "**"
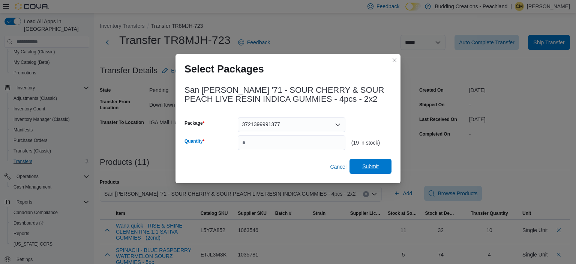
click at [382, 168] on span "Submit" at bounding box center [370, 166] width 33 height 15
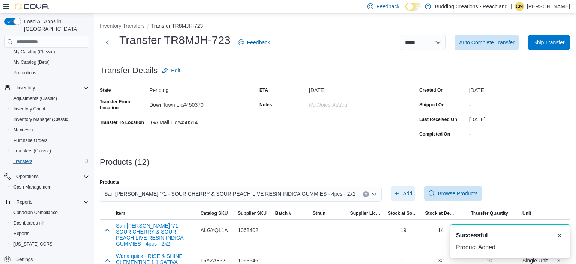
scroll to position [0, 0]
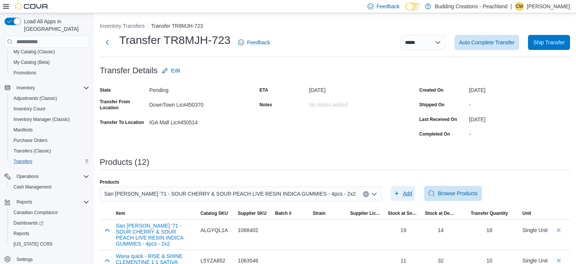
click at [403, 196] on span "Add" at bounding box center [407, 193] width 9 height 8
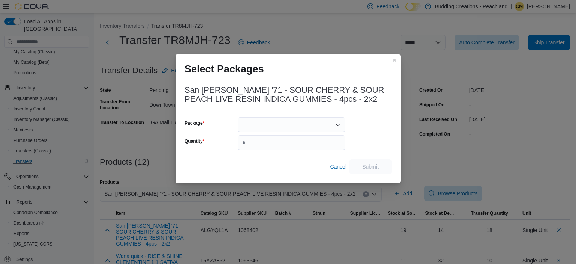
scroll to position [94, 0]
click at [339, 125] on icon "Open list of options" at bounding box center [338, 125] width 6 height 6
click at [259, 162] on div "Cancel Submit" at bounding box center [288, 166] width 207 height 15
click at [264, 147] on input "Quantity" at bounding box center [292, 142] width 108 height 15
drag, startPoint x: 266, startPoint y: 145, endPoint x: 297, endPoint y: 136, distance: 33.1
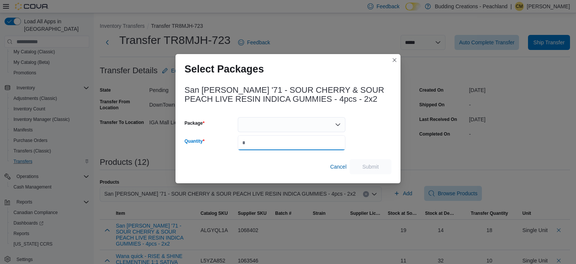
click at [269, 144] on input "Quantity" at bounding box center [292, 142] width 108 height 15
click at [342, 124] on div at bounding box center [292, 124] width 108 height 15
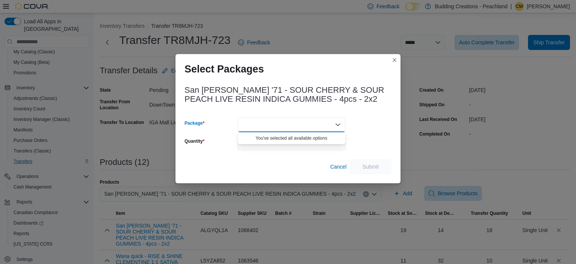
click at [337, 123] on icon "Close list of options" at bounding box center [338, 125] width 6 height 6
click at [337, 123] on icon "Open list of options" at bounding box center [338, 125] width 6 height 6
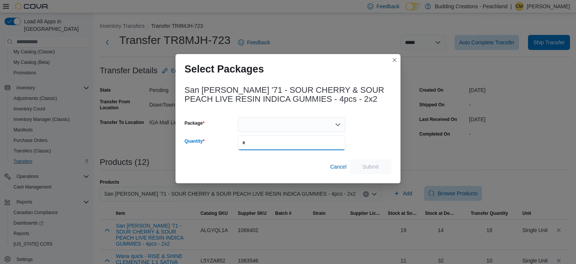
click at [278, 149] on input "*" at bounding box center [292, 142] width 108 height 15
click at [285, 147] on input "*" at bounding box center [292, 142] width 108 height 15
click at [285, 146] on input "*" at bounding box center [292, 142] width 108 height 15
type input "**"
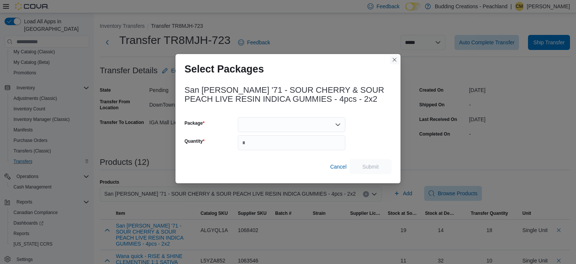
click at [395, 59] on button "Closes this modal window" at bounding box center [394, 59] width 9 height 9
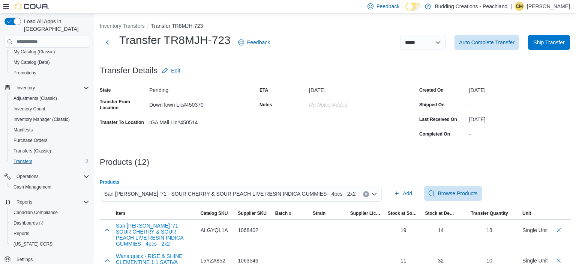
click at [324, 192] on div "San [PERSON_NAME] '71 - SOUR CHERRY & SOUR PEACH LIVE RESIN INDICA GUMMIES - 4p…" at bounding box center [241, 193] width 282 height 15
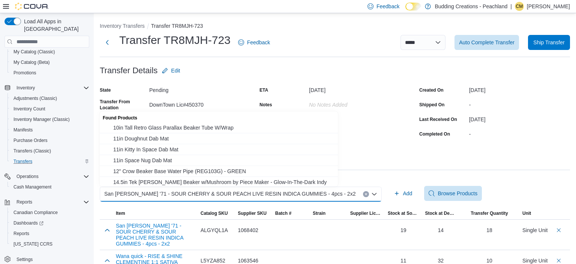
click at [365, 195] on icon "Clear input" at bounding box center [366, 194] width 2 height 2
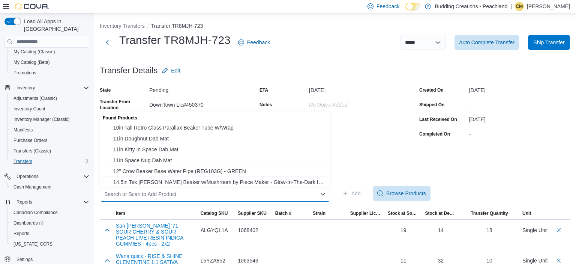
click at [237, 195] on div "Search or Scan to Add Product Combo box. Selected. Combo box input. Search or S…" at bounding box center [215, 193] width 231 height 15
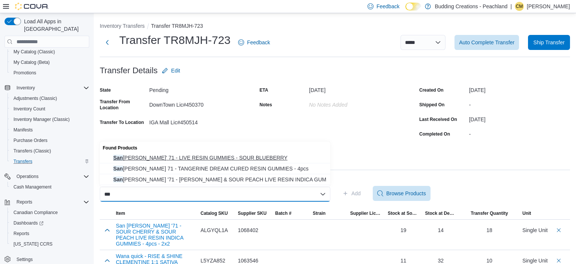
type input "***"
click at [181, 158] on span "San [PERSON_NAME]' 71 - LIVE RESIN GUMMIES - SOUR BLUEBERRY" at bounding box center [219, 158] width 213 height 8
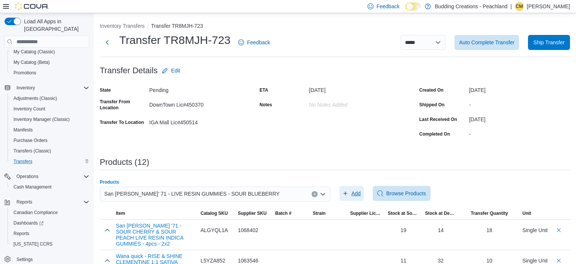
click at [356, 192] on span "Add" at bounding box center [355, 193] width 9 height 8
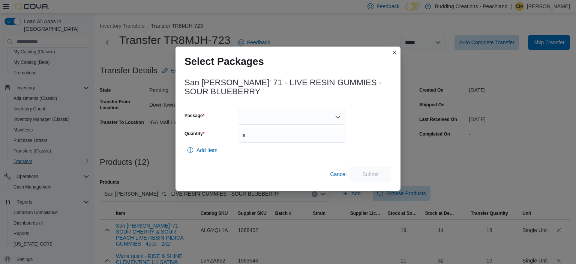
click at [341, 116] on icon "Open list of options" at bounding box center [338, 117] width 6 height 6
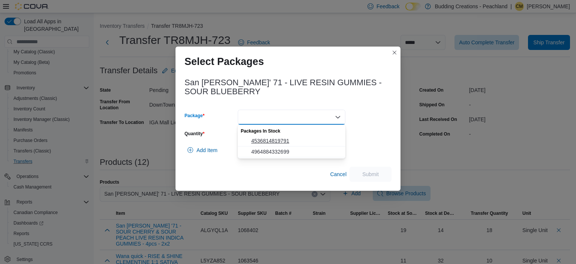
click at [276, 142] on span "4536814819791" at bounding box center [296, 141] width 90 height 8
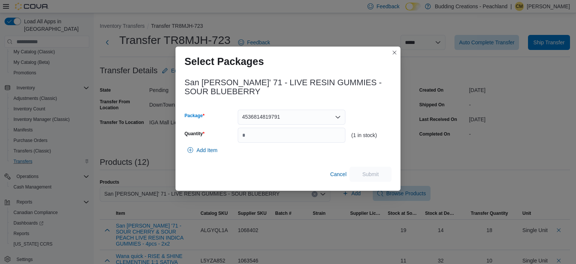
click at [335, 116] on icon "Open list of options" at bounding box center [338, 117] width 6 height 6
click at [300, 142] on span "4964884332699" at bounding box center [296, 141] width 90 height 8
click at [291, 137] on input "Quantity" at bounding box center [292, 135] width 108 height 15
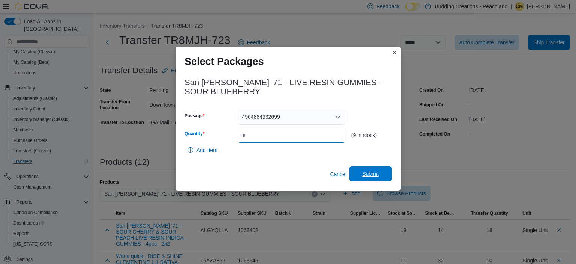
type input "*"
click at [378, 174] on span "Submit" at bounding box center [370, 174] width 17 height 8
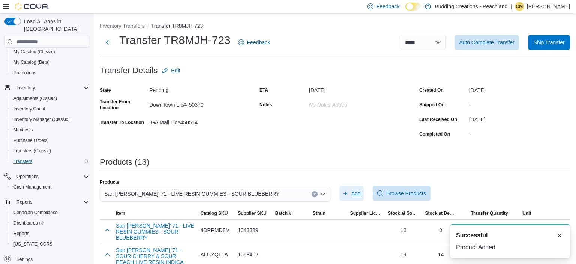
scroll to position [0, 0]
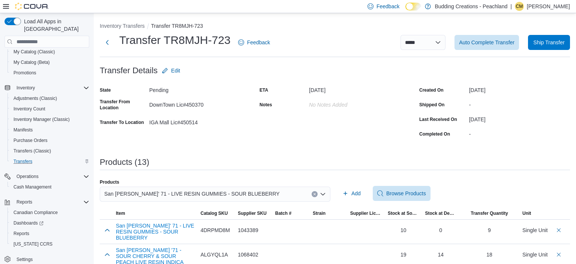
drag, startPoint x: 316, startPoint y: 194, endPoint x: 236, endPoint y: 188, distance: 79.7
click at [314, 194] on icon "Clear input" at bounding box center [314, 193] width 3 height 3
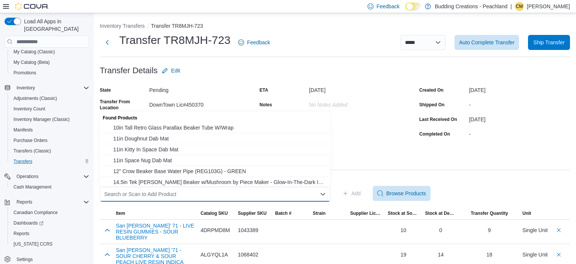
click at [234, 194] on div "Search or Scan to Add Product" at bounding box center [215, 193] width 231 height 15
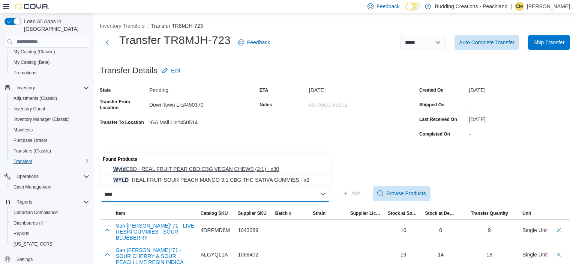
type input "****"
click at [209, 170] on span "Wyld CBD - REAL FRUIT PEAR CBD:CBG VEGAN CHEWS (2:1) - x30" at bounding box center [219, 169] width 213 height 8
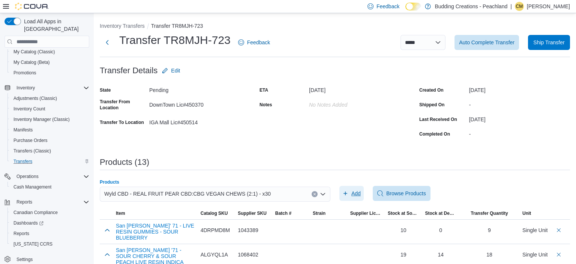
click at [362, 192] on button "Add" at bounding box center [351, 193] width 24 height 15
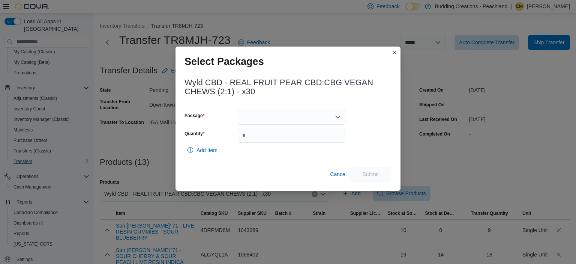
scroll to position [94, 0]
click at [336, 118] on icon "Open list of options" at bounding box center [338, 117] width 6 height 6
click at [255, 141] on span "B01059" at bounding box center [296, 141] width 90 height 8
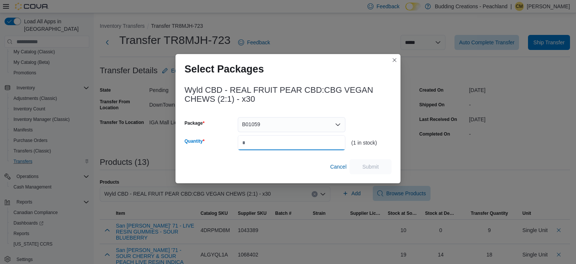
click at [288, 145] on input "Quantity" at bounding box center [292, 142] width 108 height 15
type input "*"
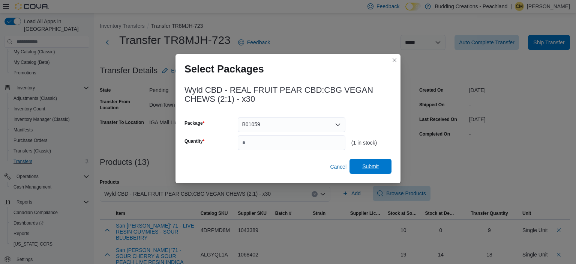
click at [377, 167] on span "Submit" at bounding box center [370, 166] width 17 height 8
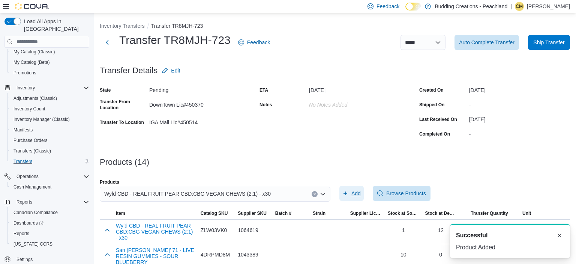
scroll to position [0, 0]
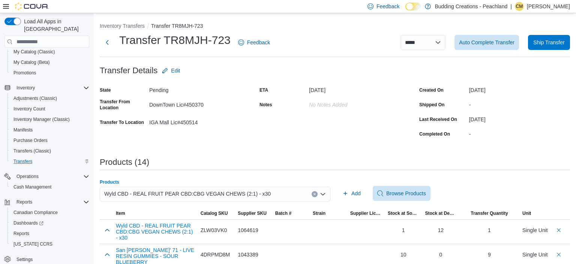
click at [314, 193] on icon "Clear input" at bounding box center [315, 194] width 2 height 2
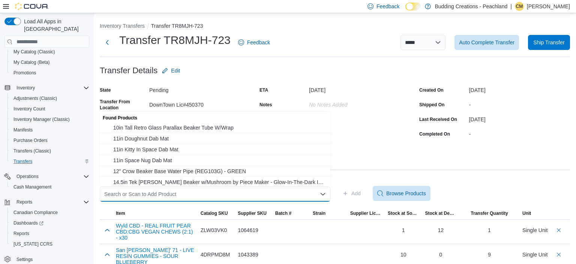
click at [219, 190] on div "Search or Scan to Add Product Combo box. Selected. Combo box input. Search or S…" at bounding box center [215, 193] width 231 height 15
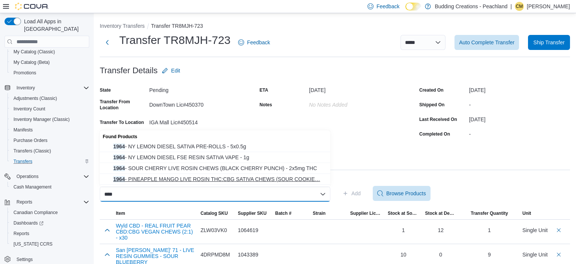
type input "****"
click at [164, 181] on span "1964 - PINEAPPLE MANGO LIVE ROSIN THC:CBG SATIVA CHEWS (SOUR COOKIE… 1964 - PIN…" at bounding box center [219, 179] width 213 height 8
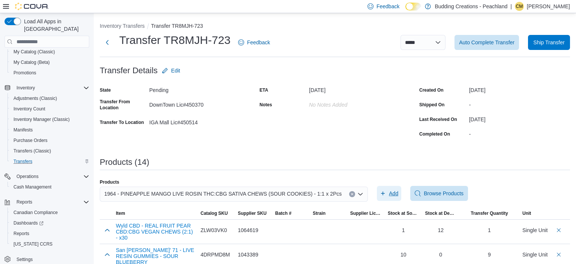
click at [380, 192] on span "Add" at bounding box center [389, 193] width 18 height 15
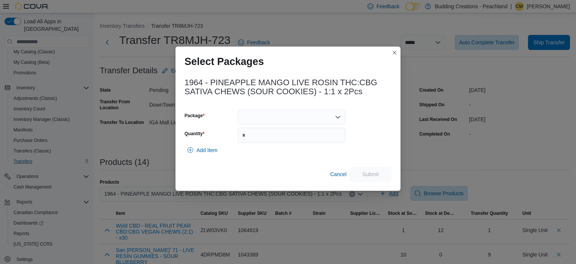
scroll to position [94, 0]
click at [338, 116] on icon "Open list of options" at bounding box center [338, 117] width 6 height 6
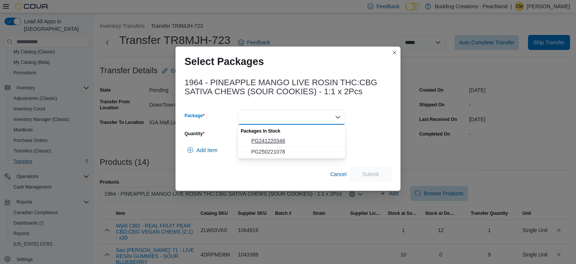
click at [268, 143] on span "PG241220348" at bounding box center [296, 141] width 90 height 8
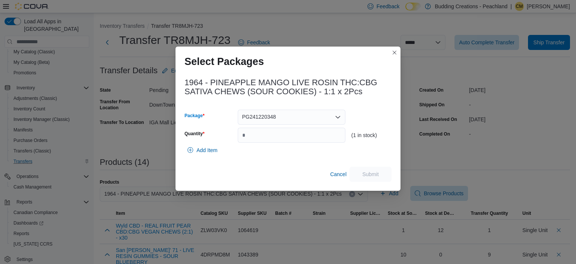
click at [340, 116] on icon "Open list of options" at bounding box center [338, 117] width 6 height 6
click at [278, 143] on span "PG250221078" at bounding box center [296, 141] width 90 height 8
click at [265, 137] on input "Quantity" at bounding box center [292, 135] width 108 height 15
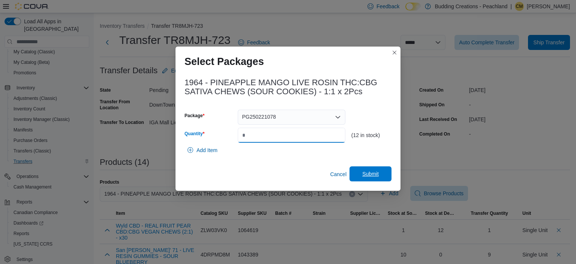
type input "**"
click at [383, 174] on span "Submit" at bounding box center [370, 173] width 33 height 15
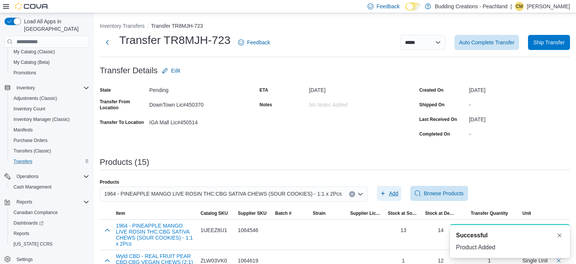
scroll to position [0, 0]
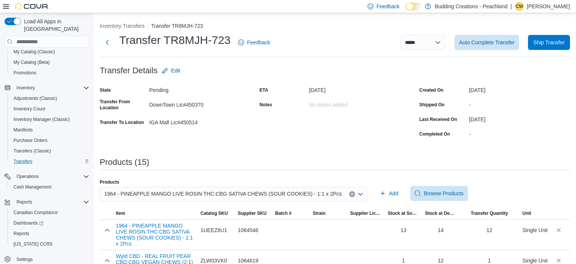
click at [351, 194] on icon "Clear input" at bounding box center [352, 193] width 3 height 3
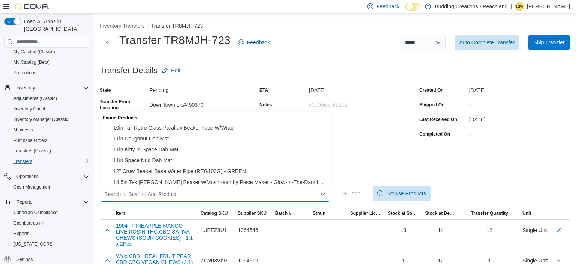
click at [252, 192] on div "Search or Scan to Add Product" at bounding box center [215, 193] width 231 height 15
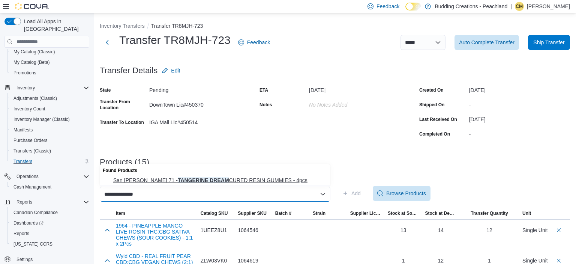
type input "**********"
click at [240, 182] on span "San [PERSON_NAME] 71 - TANGERINE DREAM CURED RESIN GUMMIES - 4pcs" at bounding box center [219, 180] width 213 height 8
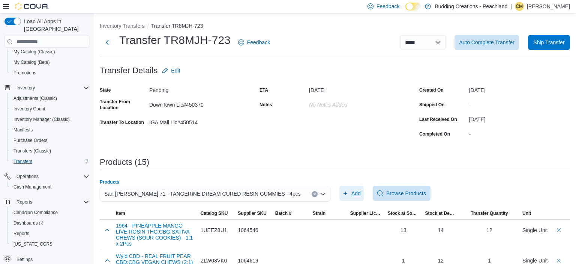
click at [351, 194] on span "Add" at bounding box center [351, 193] width 18 height 15
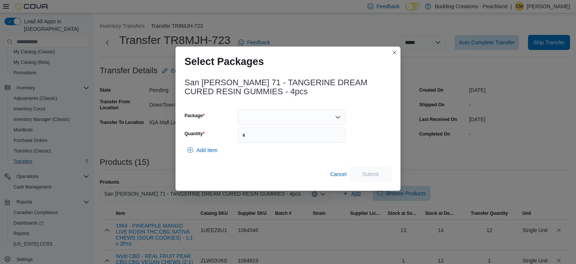
scroll to position [94, 0]
click at [266, 117] on div at bounding box center [292, 117] width 108 height 15
click at [271, 142] on span "7079937636106" at bounding box center [296, 141] width 90 height 8
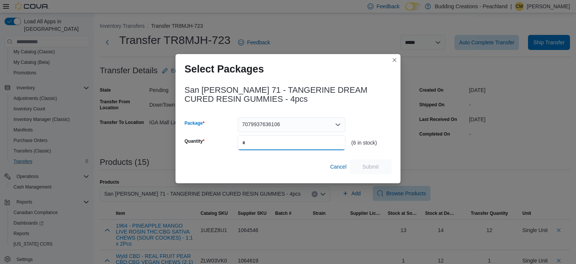
click at [267, 142] on input "Quantity" at bounding box center [292, 142] width 108 height 15
type input "*"
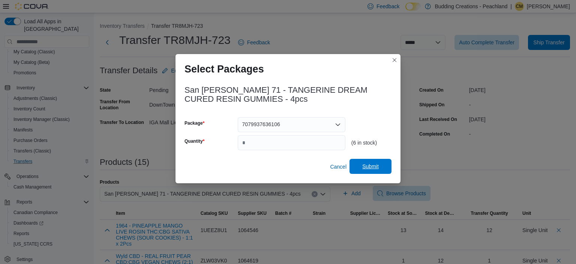
click at [371, 168] on span "Submit" at bounding box center [370, 166] width 17 height 8
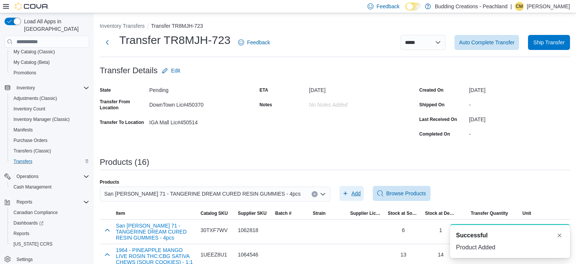
scroll to position [0, 0]
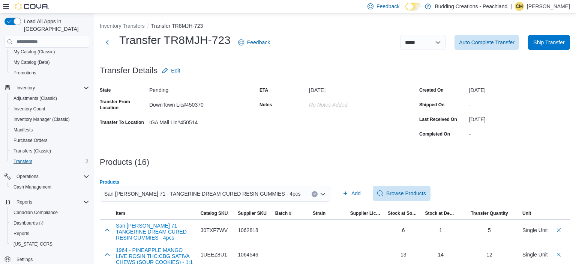
click at [315, 195] on button "Clear input" at bounding box center [315, 194] width 6 height 6
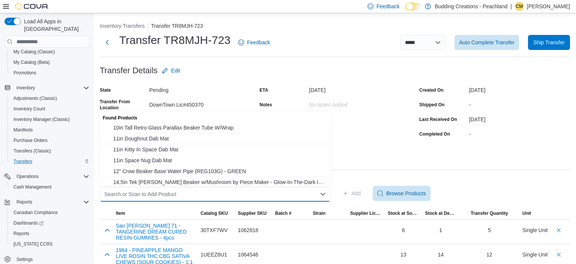
click at [251, 190] on div "Search or Scan to Add Product Combo box. Selected. Combo box input. Search or S…" at bounding box center [215, 193] width 231 height 15
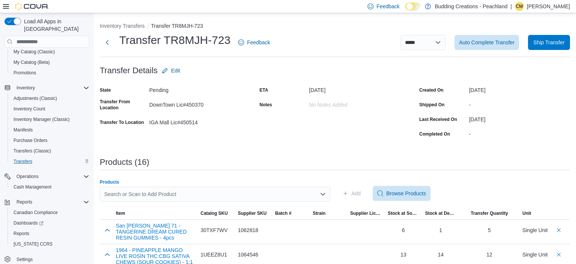
click at [172, 195] on div "Search or Scan to Add Product" at bounding box center [215, 193] width 231 height 15
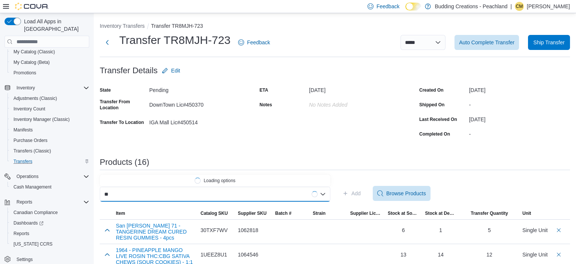
type input "*"
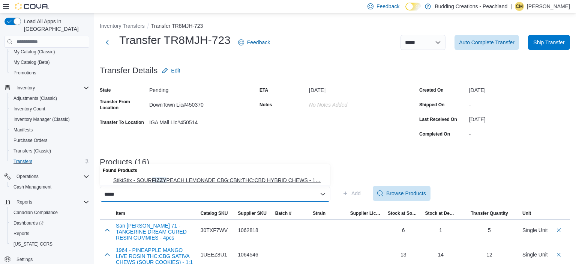
type input "*****"
click at [182, 182] on span "StikiStix - SOUR FIZZY PEACH LEMONADE CBG:CBN:THC:CBD HYBRID CHEWS - 1… StikiSt…" at bounding box center [219, 180] width 213 height 8
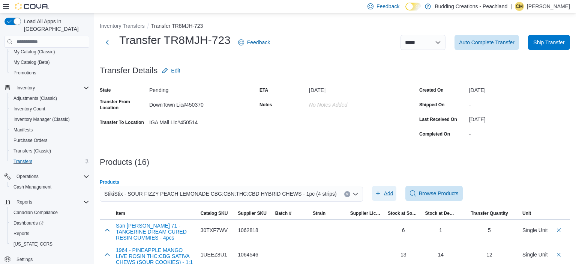
click at [384, 193] on span "Add" at bounding box center [388, 193] width 9 height 8
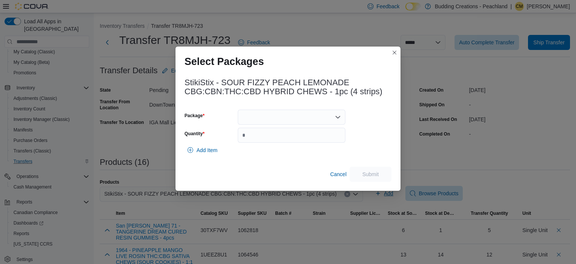
scroll to position [94, 0]
click at [336, 116] on icon "Open list of options" at bounding box center [338, 117] width 5 height 2
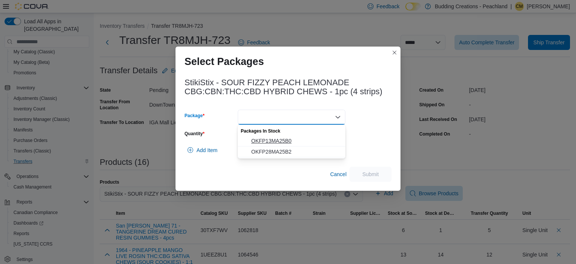
click at [275, 143] on span "OKFP13MA25B0" at bounding box center [296, 141] width 90 height 8
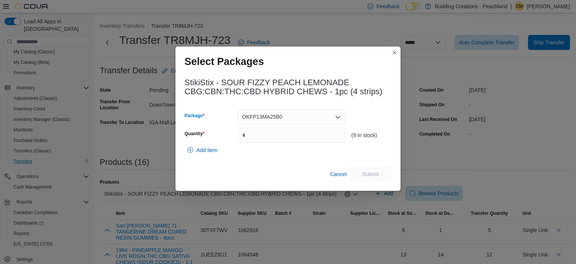
click at [337, 116] on icon "Open list of options" at bounding box center [338, 117] width 6 height 6
click at [289, 139] on span "OKFP28MA25B2" at bounding box center [296, 141] width 90 height 8
click at [340, 117] on icon "Open list of options" at bounding box center [338, 117] width 6 height 6
click at [277, 141] on span "OKFP13MA25B0" at bounding box center [296, 141] width 90 height 8
click at [269, 135] on input "Quantity" at bounding box center [292, 135] width 108 height 15
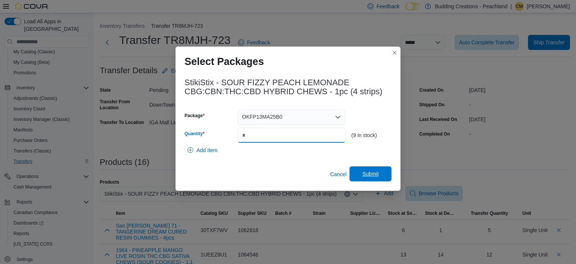
type input "*"
click at [369, 173] on span "Submit" at bounding box center [370, 174] width 17 height 8
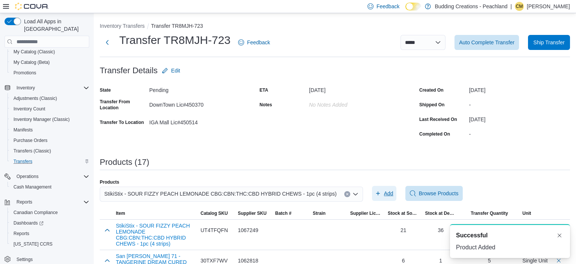
scroll to position [0, 0]
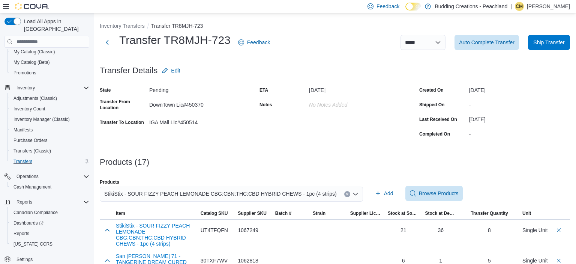
click at [346, 194] on icon "Clear input" at bounding box center [347, 193] width 3 height 3
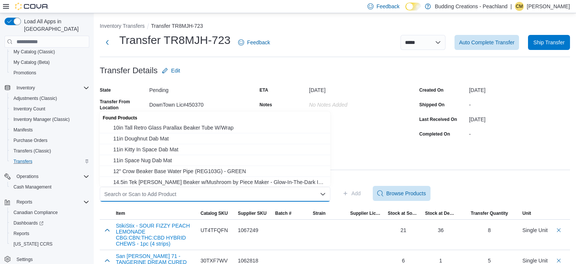
click at [262, 193] on div "Search or Scan to Add Product Combo box. Selected. Combo box input. Search or S…" at bounding box center [215, 193] width 231 height 15
click at [257, 191] on div "Search or Scan to Add Product Combo box. Selected. Combo box input. Search or S…" at bounding box center [215, 193] width 231 height 15
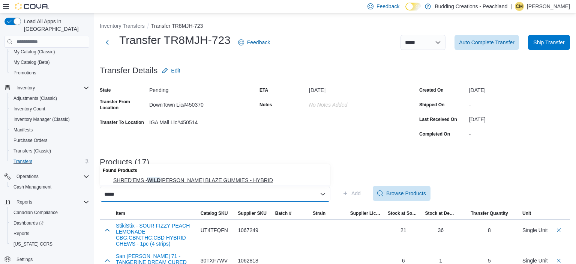
type input "****"
click at [194, 179] on span "SHRED'EMS - WILD [PERSON_NAME] BLAZE GUMMIES - HYBRID" at bounding box center [219, 180] width 213 height 8
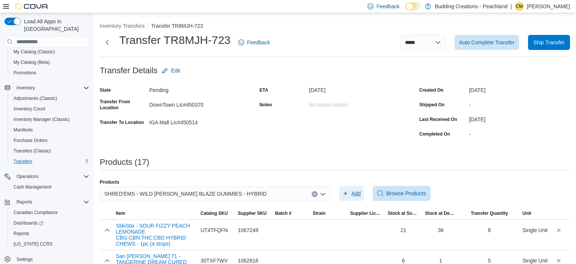
click at [361, 191] on button "Add" at bounding box center [351, 193] width 24 height 15
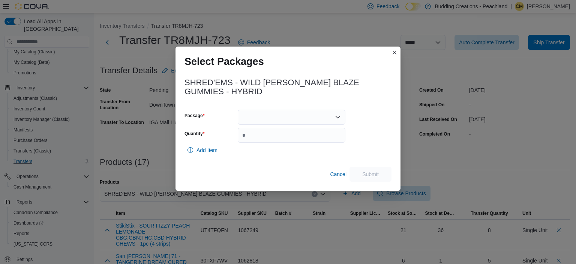
scroll to position [94, 0]
click at [341, 115] on div at bounding box center [292, 117] width 108 height 15
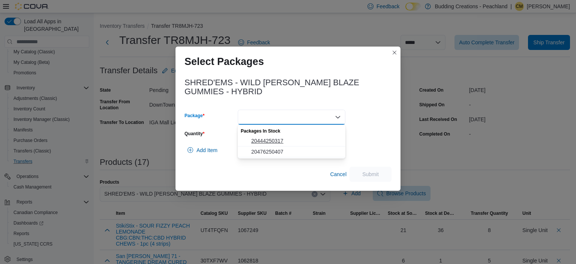
click at [264, 139] on span "20444250317" at bounding box center [296, 141] width 90 height 8
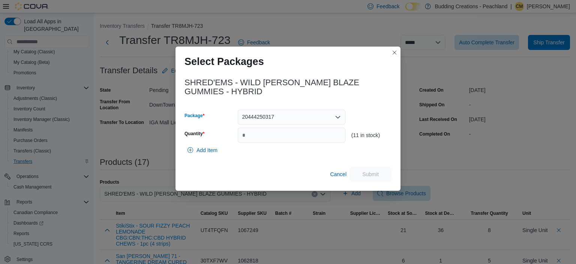
click at [338, 118] on icon "Open list of options" at bounding box center [338, 117] width 6 height 6
click at [275, 140] on span "20476250407" at bounding box center [296, 141] width 90 height 8
click at [339, 117] on icon "Open list of options" at bounding box center [338, 117] width 5 height 2
click at [261, 141] on span "20444250317" at bounding box center [296, 141] width 90 height 8
click at [266, 138] on input "Quantity" at bounding box center [292, 135] width 108 height 15
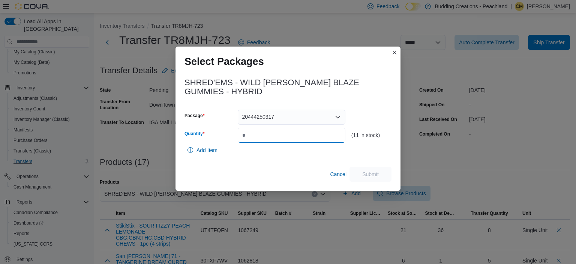
click at [264, 137] on input "Quantity" at bounding box center [292, 135] width 108 height 15
type input "**"
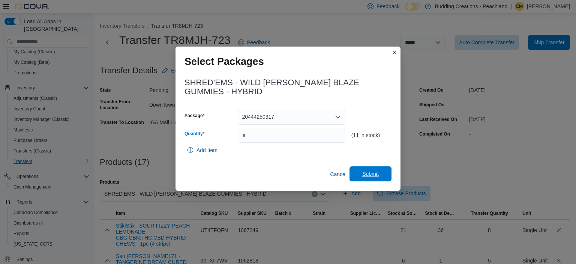
click at [375, 177] on span "Submit" at bounding box center [370, 174] width 17 height 8
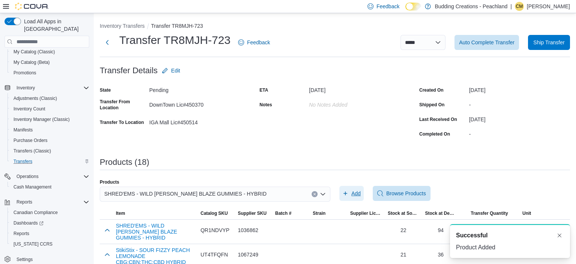
scroll to position [0, 0]
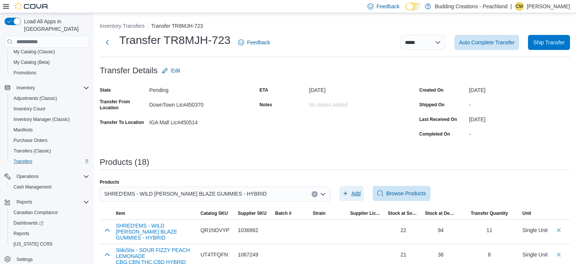
click at [354, 194] on span "Add" at bounding box center [355, 193] width 9 height 8
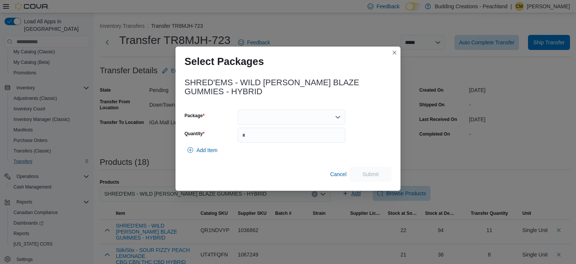
scroll to position [94, 0]
click at [338, 117] on icon "Open list of options" at bounding box center [338, 117] width 6 height 6
click at [265, 140] on span "20476250407" at bounding box center [296, 141] width 90 height 8
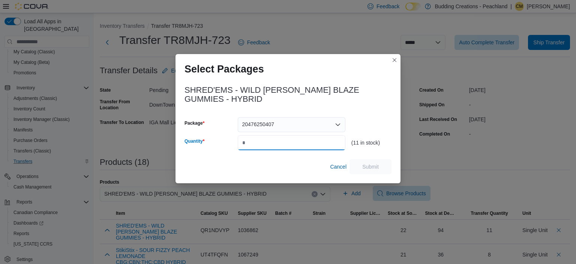
click at [272, 146] on input "Quantity" at bounding box center [292, 142] width 108 height 15
type input "**"
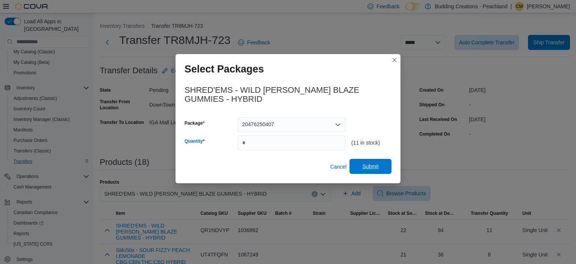
click at [377, 163] on span "Submit" at bounding box center [370, 166] width 33 height 15
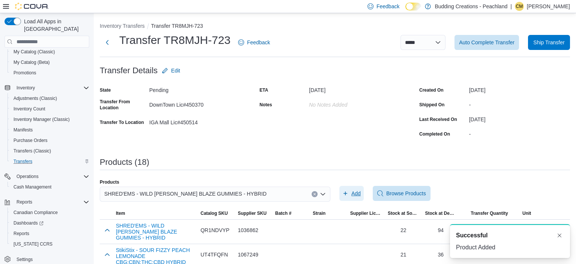
scroll to position [0, 0]
click at [316, 194] on button "Clear input" at bounding box center [315, 194] width 6 height 6
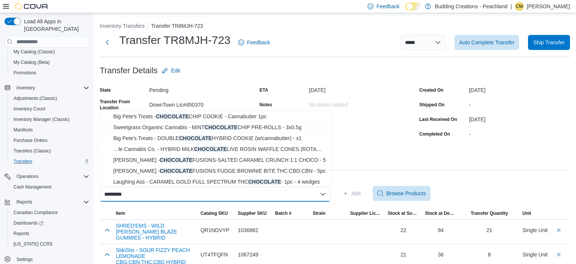
scroll to position [77, 0]
type input "*********"
click at [154, 116] on span "Big Pete's Treats - CHOCOLATE CHIP COOKIE - Cannabutter 1pc" at bounding box center [219, 116] width 213 height 8
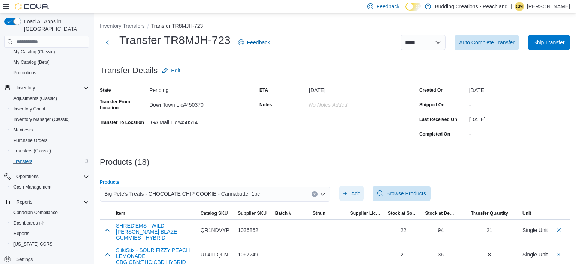
click at [348, 194] on span "Add" at bounding box center [351, 193] width 18 height 15
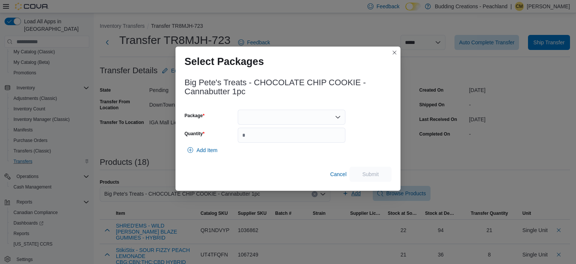
scroll to position [94, 0]
click at [338, 114] on div at bounding box center [292, 117] width 108 height 15
click at [266, 144] on span "DC250324119" at bounding box center [296, 141] width 90 height 8
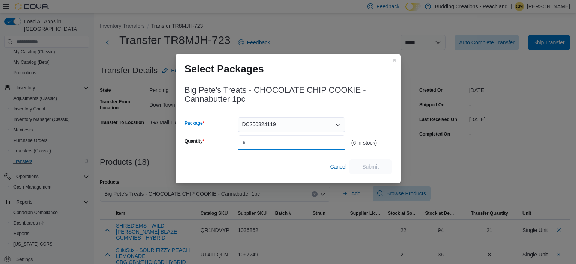
click at [282, 143] on input "Quantity" at bounding box center [292, 142] width 108 height 15
type input "*"
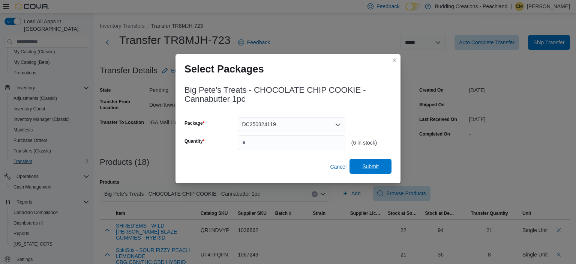
drag, startPoint x: 375, startPoint y: 166, endPoint x: 381, endPoint y: 168, distance: 6.1
click at [381, 168] on span "Submit" at bounding box center [370, 166] width 33 height 15
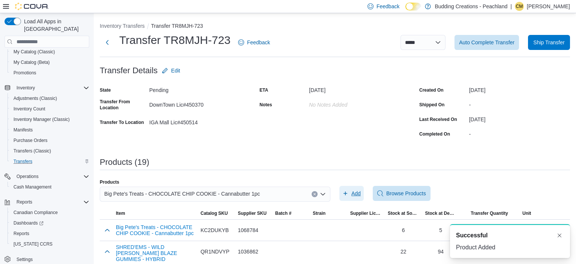
scroll to position [0, 0]
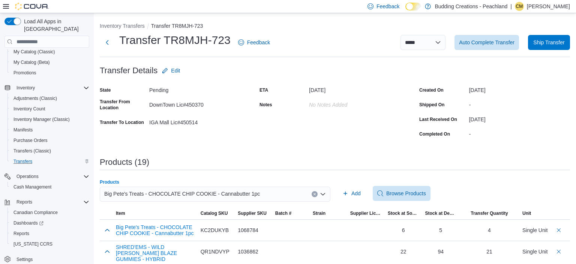
click at [316, 192] on button "Clear input" at bounding box center [315, 194] width 6 height 6
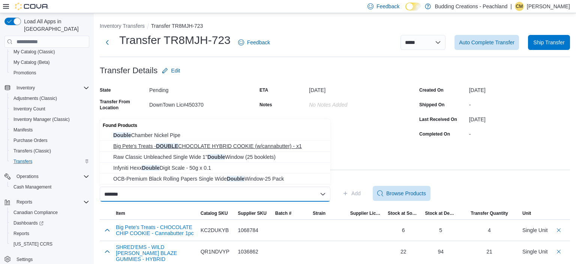
type input "******"
click at [225, 147] on span "Big Pete's Treats - DOUBLE CHOCOLATE HYBRID COOKIE (w/cannabutter) - x1" at bounding box center [219, 146] width 213 height 8
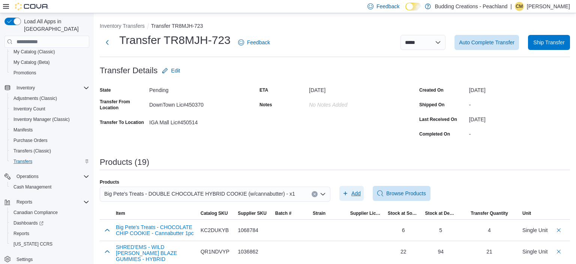
click at [356, 195] on span "Add" at bounding box center [355, 193] width 9 height 8
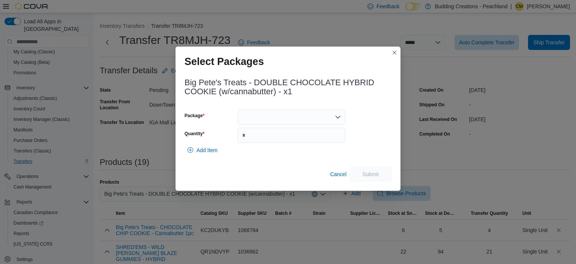
scroll to position [94, 0]
click at [341, 114] on div at bounding box center [292, 117] width 108 height 15
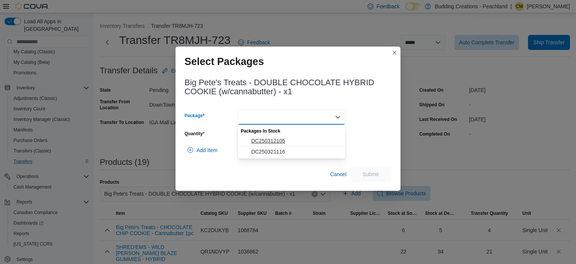
click at [271, 140] on span "DC250312105" at bounding box center [296, 141] width 90 height 8
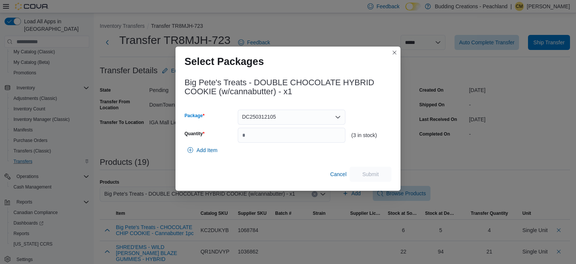
click at [339, 114] on div "DC250312105 Combo box. Selected. DC250312105. Press Backspace to delete DC25031…" at bounding box center [292, 117] width 108 height 15
click at [273, 140] on span "DC250321116" at bounding box center [296, 141] width 90 height 8
click at [287, 138] on input "Quantity" at bounding box center [292, 135] width 108 height 15
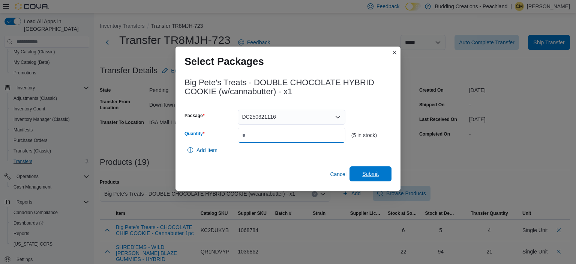
type input "*"
click at [369, 174] on span "Submit" at bounding box center [370, 174] width 17 height 8
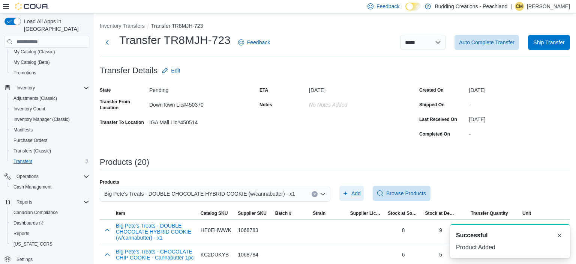
scroll to position [0, 0]
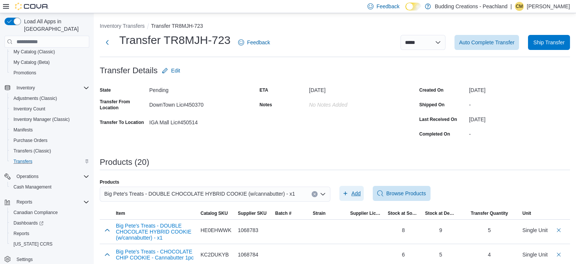
click at [356, 194] on span "Add" at bounding box center [355, 193] width 9 height 8
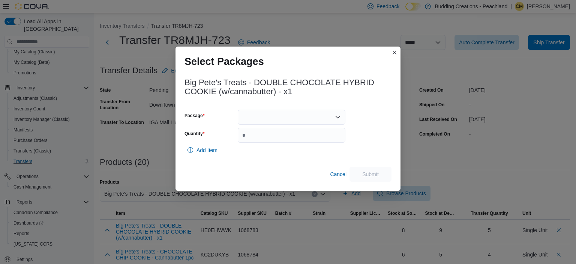
scroll to position [94, 0]
click at [335, 115] on icon "Open list of options" at bounding box center [338, 117] width 6 height 6
click at [270, 140] on span "DC250312105" at bounding box center [296, 141] width 90 height 8
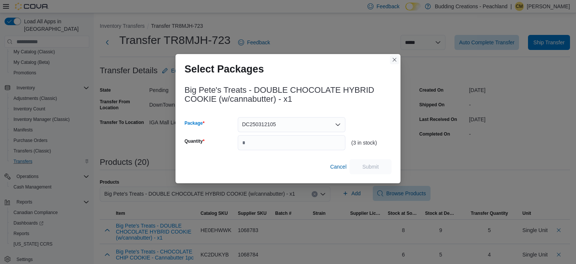
click at [394, 58] on button "Closes this modal window" at bounding box center [394, 59] width 9 height 9
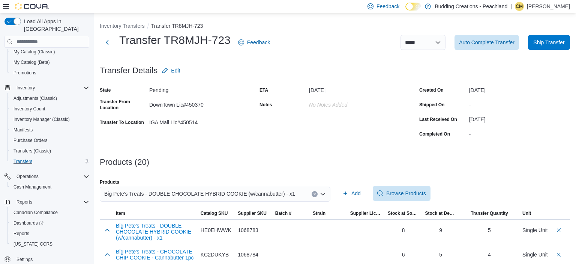
click at [315, 193] on icon "Clear input" at bounding box center [314, 193] width 3 height 3
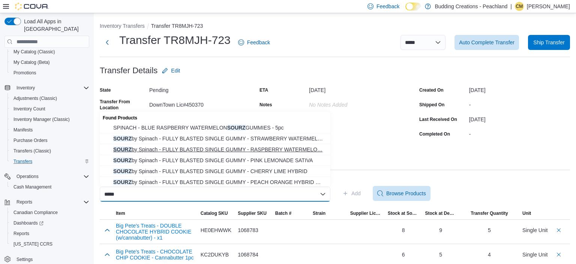
scroll to position [1, 0]
type input "*****"
click at [217, 146] on span "SOURZ by Spinach - FULLY BLASTED SINGLE GUMMY - RASPBERRY WATERMELO… SOURZ by S…" at bounding box center [219, 148] width 213 height 8
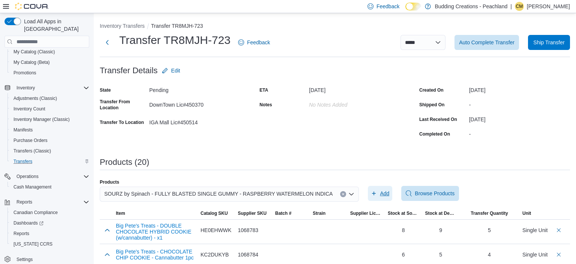
click at [371, 195] on span "Add" at bounding box center [380, 193] width 18 height 15
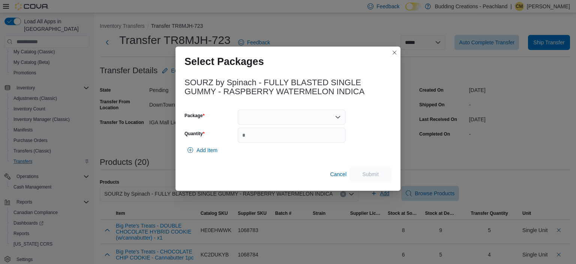
scroll to position [94, 0]
click at [338, 115] on icon "Open list of options" at bounding box center [338, 117] width 6 height 6
click at [270, 141] on span "020165" at bounding box center [296, 141] width 90 height 8
click at [338, 117] on icon "Open list of options" at bounding box center [338, 117] width 6 height 6
click at [267, 143] on span "021077" at bounding box center [296, 141] width 90 height 8
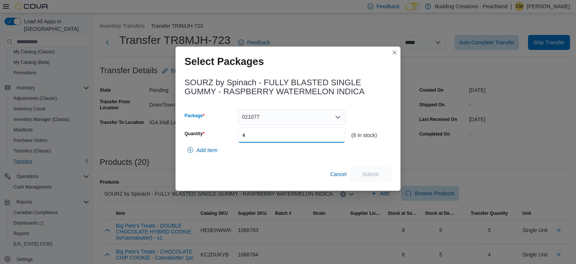
click at [269, 134] on input "Quantity" at bounding box center [292, 135] width 108 height 15
click at [342, 117] on div "021077" at bounding box center [292, 117] width 108 height 15
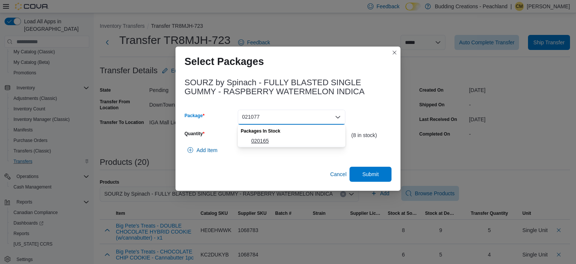
click at [259, 141] on span "020165" at bounding box center [296, 141] width 90 height 8
click at [266, 137] on input "*" at bounding box center [292, 135] width 108 height 15
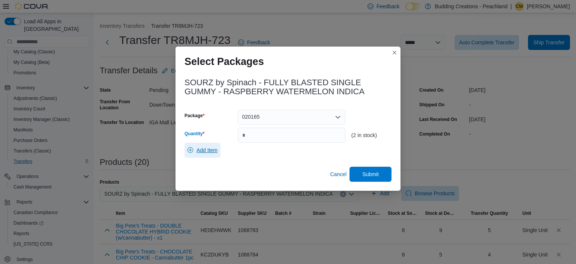
type input "*"
click at [205, 149] on span "Add Item" at bounding box center [207, 150] width 21 height 8
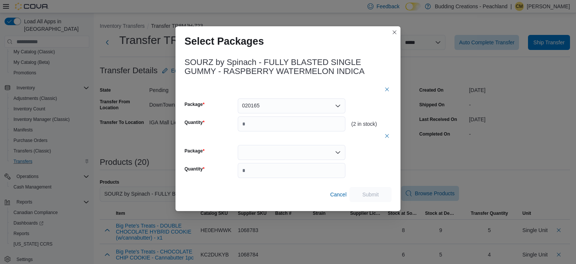
click at [341, 151] on icon "Open list of options" at bounding box center [338, 152] width 6 height 6
click at [261, 173] on span "021077" at bounding box center [296, 176] width 90 height 8
click at [261, 173] on input "*" at bounding box center [292, 170] width 108 height 15
type input "*"
click at [375, 194] on span "Submit" at bounding box center [370, 194] width 17 height 8
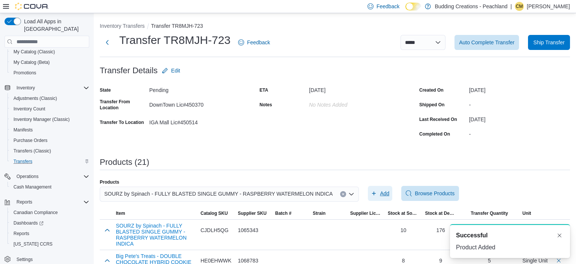
scroll to position [0, 0]
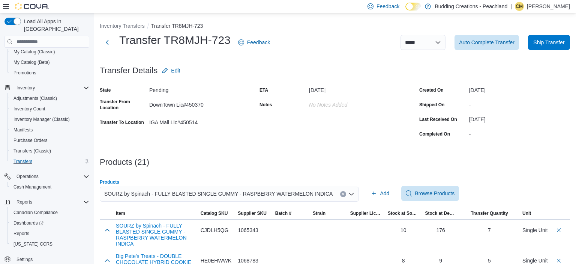
click at [340, 194] on button "Clear input" at bounding box center [343, 194] width 6 height 6
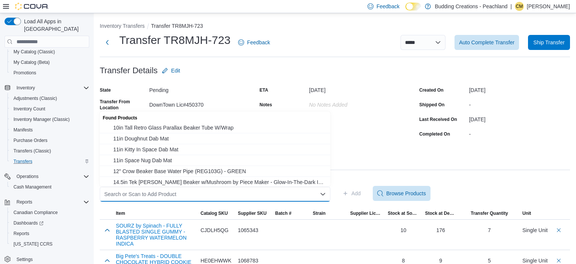
click at [245, 193] on div "Search or Scan to Add Product Combo box. Selected. Combo box input. Search or S…" at bounding box center [215, 193] width 231 height 15
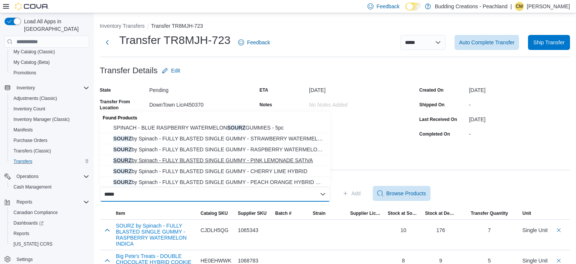
type input "*****"
click at [284, 158] on span "SOURZ by Spinach - FULLY BLASTED SINGLE GUMMY - PINK LEMONADE SATIVA" at bounding box center [219, 160] width 213 height 8
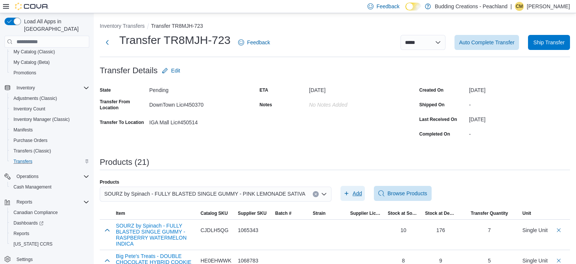
click at [353, 193] on span "Add" at bounding box center [357, 193] width 9 height 8
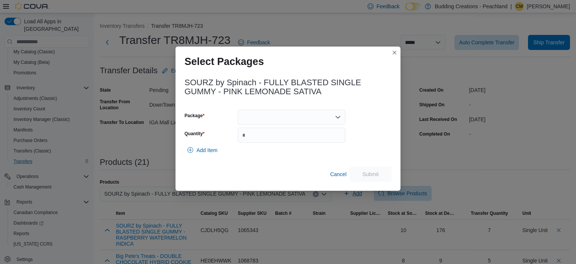
scroll to position [94, 0]
click at [338, 120] on icon "Open list of options" at bounding box center [338, 117] width 6 height 6
click at [277, 141] on span "021079" at bounding box center [296, 141] width 90 height 8
click at [340, 117] on icon "Open list of options" at bounding box center [338, 117] width 6 height 6
click at [270, 141] on span "021560" at bounding box center [296, 141] width 90 height 8
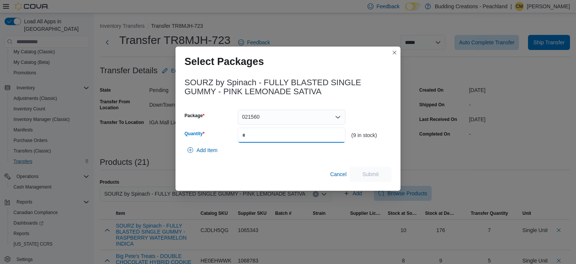
click at [270, 133] on input "Quantity" at bounding box center [292, 135] width 108 height 15
type input "*"
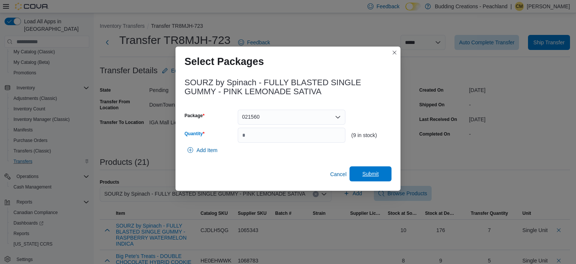
drag, startPoint x: 378, startPoint y: 175, endPoint x: 374, endPoint y: 176, distance: 4.6
click at [376, 175] on span "Submit" at bounding box center [370, 174] width 17 height 8
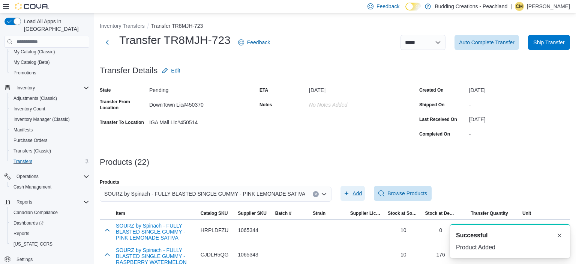
scroll to position [0, 0]
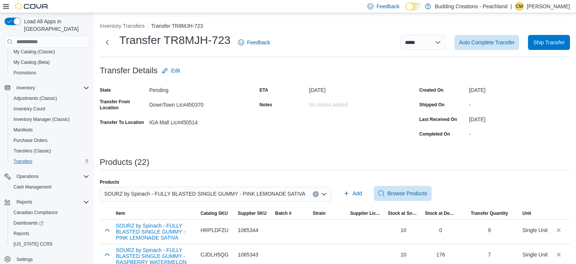
click at [315, 192] on button "Clear input" at bounding box center [316, 194] width 6 height 6
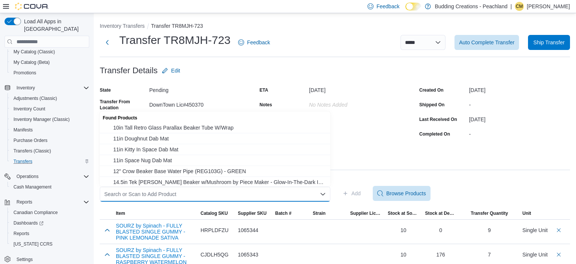
click at [275, 192] on div "Search or Scan to Add Product Combo box. Selected. Combo box input. Search or S…" at bounding box center [215, 193] width 231 height 15
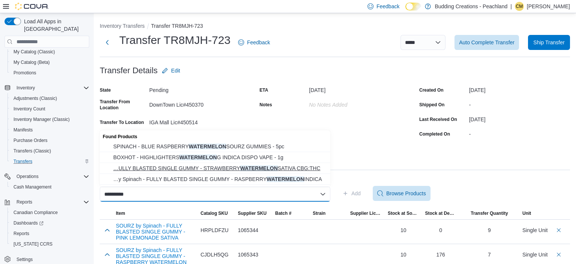
type input "**********"
click at [167, 169] on span "…ULLY BLASTED SINGLE GUMMY - STRAWBERRY WATERMELON SATIVA CBG:THC SOURZ by Spin…" at bounding box center [219, 168] width 213 height 8
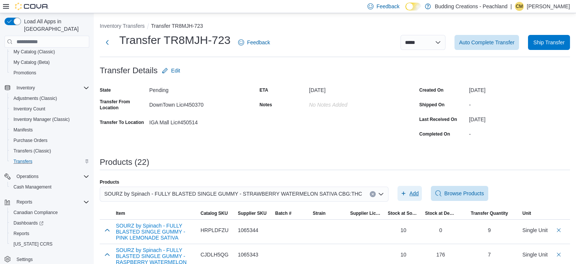
click at [410, 193] on span "Add" at bounding box center [414, 193] width 9 height 8
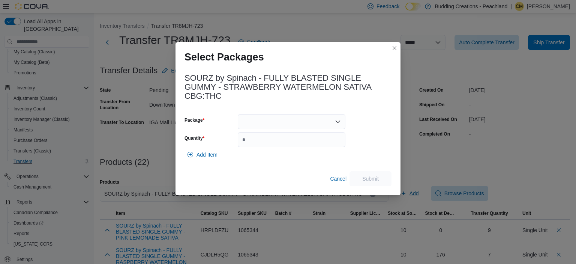
scroll to position [94, 0]
click at [335, 123] on icon "Open list of options" at bounding box center [338, 122] width 6 height 6
click at [277, 146] on span "022818" at bounding box center [296, 145] width 90 height 8
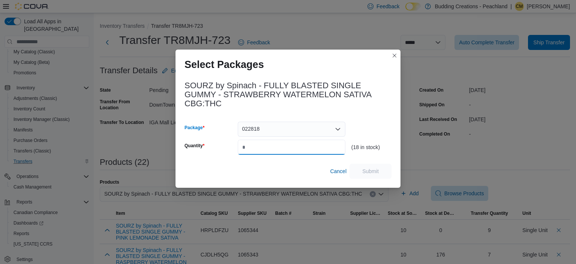
click at [273, 146] on input "Quantity" at bounding box center [292, 147] width 108 height 15
type input "**"
click at [374, 170] on span "Submit" at bounding box center [370, 171] width 17 height 8
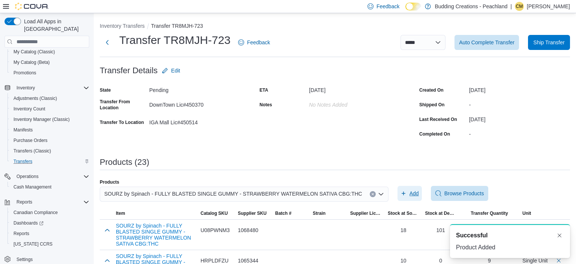
scroll to position [0, 0]
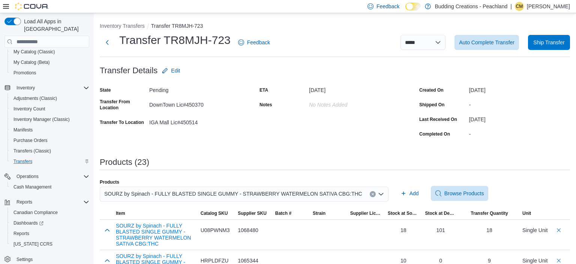
click at [372, 194] on icon "Clear input" at bounding box center [373, 194] width 2 height 2
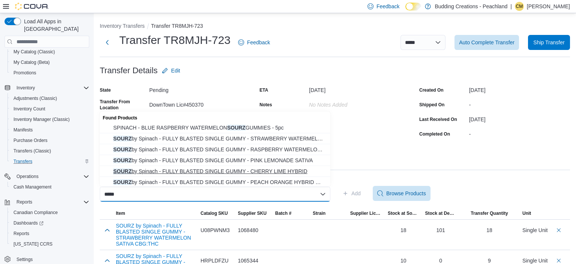
type input "*****"
click at [229, 171] on span "SOURZ by Spinach - FULLY BLASTED SINGLE GUMMY - CHERRY LIME HYBRID" at bounding box center [219, 171] width 213 height 8
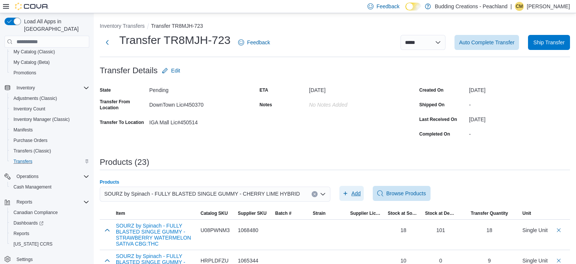
click at [349, 191] on span "Add" at bounding box center [351, 193] width 18 height 15
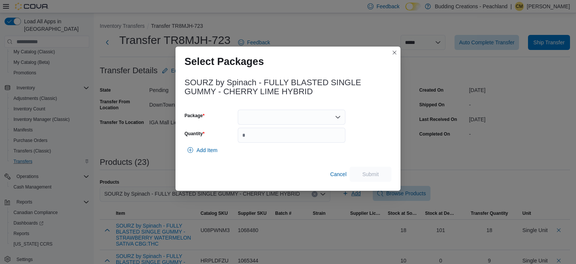
scroll to position [94, 0]
click at [339, 113] on div at bounding box center [292, 117] width 108 height 15
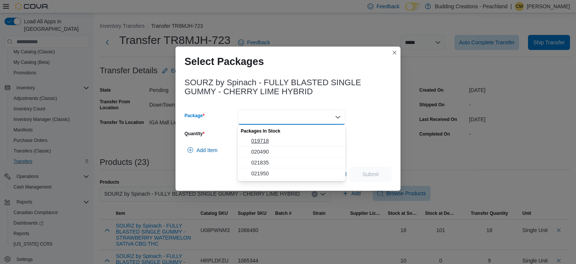
click at [257, 140] on span "019718" at bounding box center [296, 141] width 90 height 8
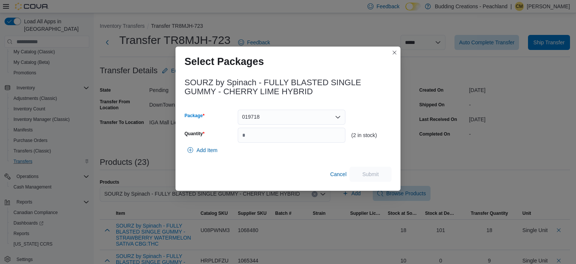
click at [337, 117] on icon "Open list of options" at bounding box center [338, 117] width 5 height 2
click at [260, 140] on span "020490" at bounding box center [296, 141] width 90 height 8
click at [338, 116] on icon "Open list of options" at bounding box center [338, 117] width 6 height 6
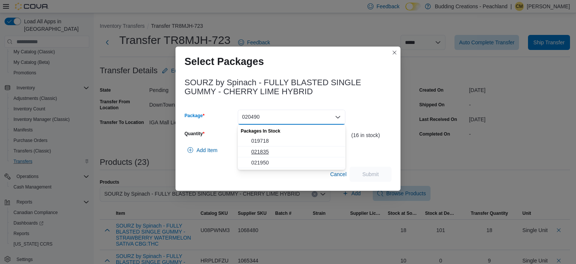
click at [262, 152] on span "021835" at bounding box center [296, 152] width 90 height 8
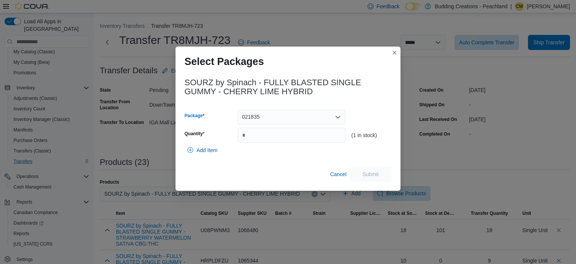
drag, startPoint x: 336, startPoint y: 116, endPoint x: 331, endPoint y: 118, distance: 5.0
click at [335, 116] on icon "Open list of options" at bounding box center [338, 117] width 6 height 6
click at [252, 162] on span "021950" at bounding box center [296, 163] width 90 height 8
click at [260, 136] on input "Quantity" at bounding box center [292, 135] width 108 height 15
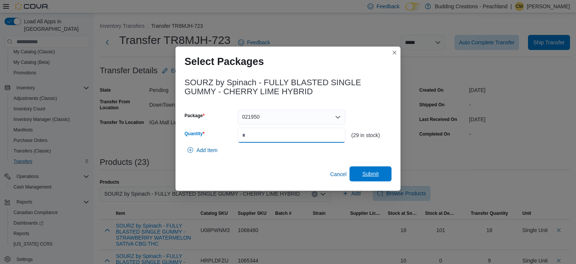
type input "**"
click at [377, 174] on span "Submit" at bounding box center [370, 174] width 17 height 8
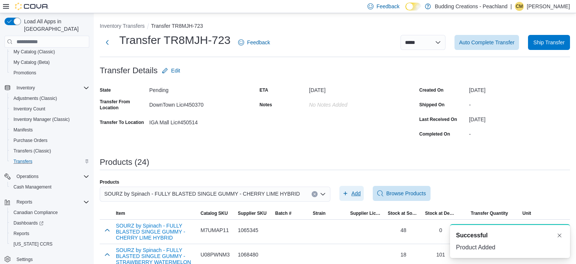
scroll to position [0, 0]
click at [351, 192] on span "Add" at bounding box center [351, 193] width 18 height 15
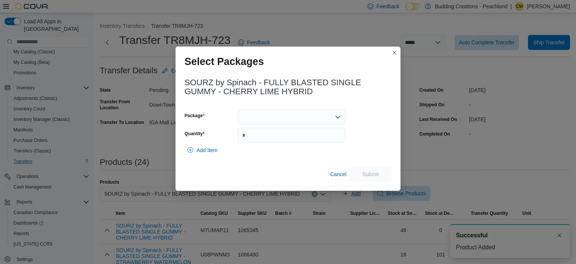
scroll to position [94, 0]
click at [338, 116] on icon "Open list of options" at bounding box center [338, 117] width 6 height 6
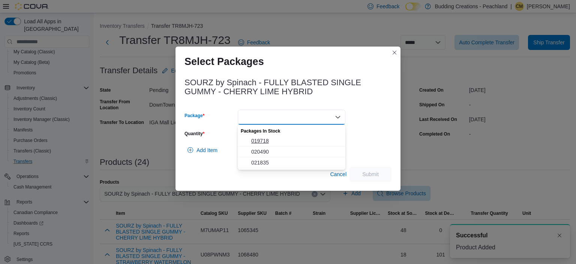
click at [257, 140] on span "019718" at bounding box center [296, 141] width 90 height 8
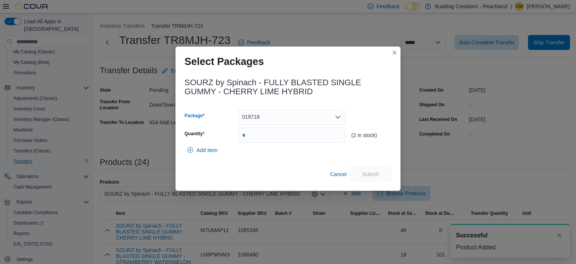
drag, startPoint x: 341, startPoint y: 118, endPoint x: 292, endPoint y: 124, distance: 49.2
click at [341, 117] on icon "Open list of options" at bounding box center [338, 117] width 6 height 6
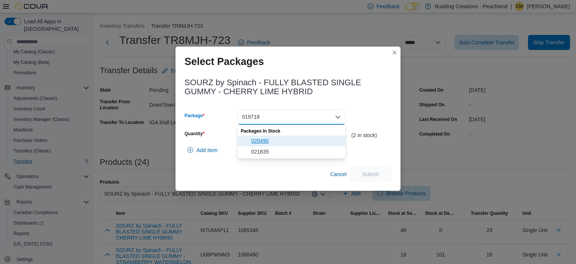
click at [258, 140] on span "020490" at bounding box center [296, 141] width 90 height 8
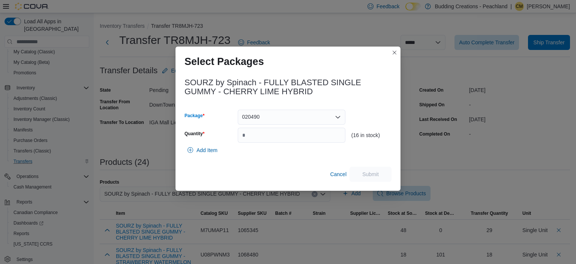
click at [338, 117] on icon "Open list of options" at bounding box center [338, 117] width 6 height 6
click at [257, 149] on span "021835" at bounding box center [296, 152] width 90 height 8
click at [285, 135] on input "Quantity" at bounding box center [292, 135] width 108 height 15
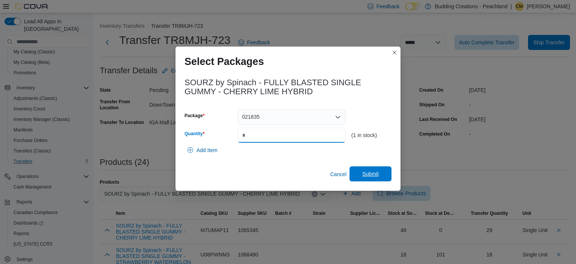
type input "*"
drag, startPoint x: 376, startPoint y: 176, endPoint x: 376, endPoint y: 170, distance: 6.4
click at [376, 176] on span "Submit" at bounding box center [370, 174] width 17 height 8
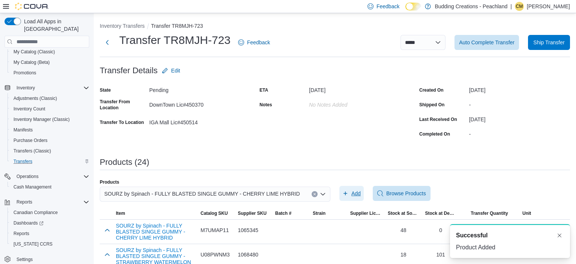
scroll to position [0, 0]
click at [316, 194] on icon "Clear input" at bounding box center [314, 193] width 3 height 3
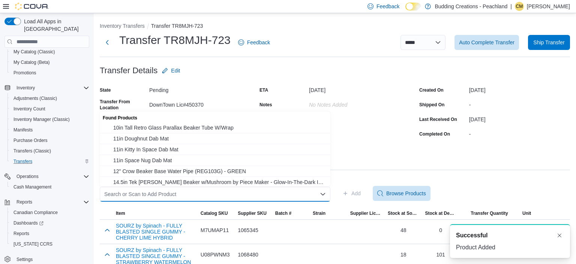
click at [172, 193] on div "Search or Scan to Add Product" at bounding box center [215, 193] width 231 height 15
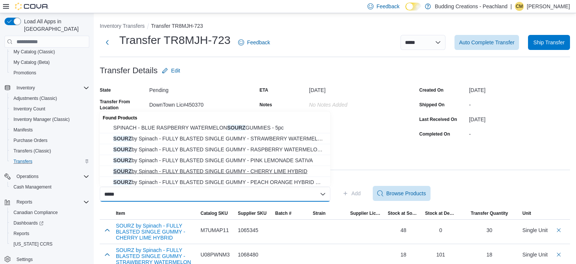
type input "*****"
click at [212, 167] on button "SOURZ by Spinach - FULLY BLASTED SINGLE GUMMY - CHERRY LIME HYBRID" at bounding box center [215, 171] width 231 height 11
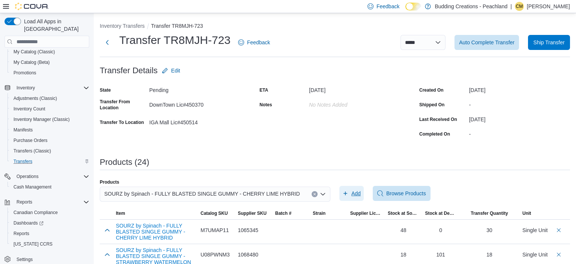
click at [351, 193] on span "Add" at bounding box center [351, 193] width 18 height 15
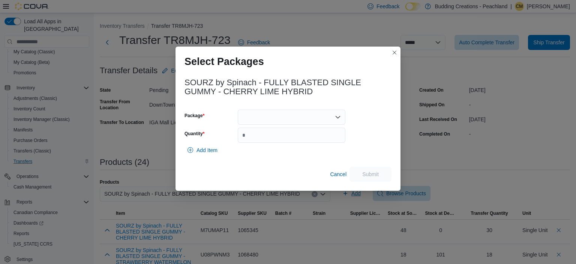
scroll to position [94, 0]
click at [337, 117] on icon "Open list of options" at bounding box center [338, 117] width 5 height 2
click at [261, 140] on span "019718" at bounding box center [296, 141] width 90 height 8
click at [340, 118] on icon "Open list of options" at bounding box center [338, 117] width 6 height 6
click at [255, 140] on span "020490" at bounding box center [296, 141] width 90 height 8
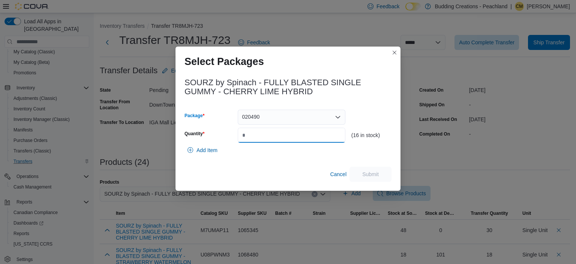
click at [288, 134] on input "Quantity" at bounding box center [292, 135] width 108 height 15
type input "**"
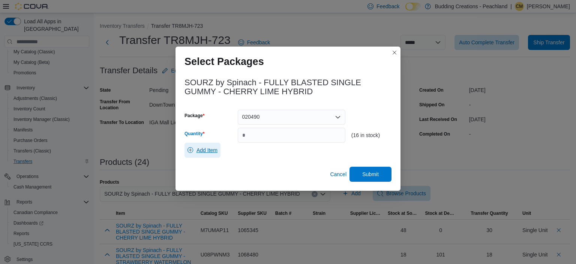
click at [188, 150] on icon "button" at bounding box center [191, 150] width 6 height 6
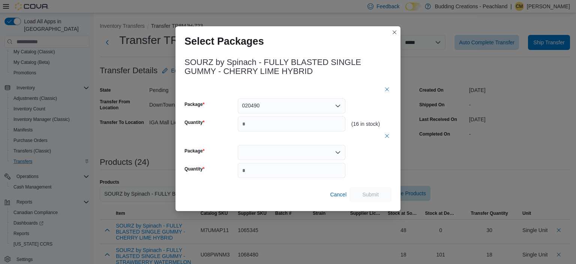
click at [290, 153] on div at bounding box center [292, 152] width 108 height 15
click at [256, 175] on span "019718" at bounding box center [296, 176] width 90 height 8
click at [260, 173] on input "*" at bounding box center [292, 170] width 108 height 15
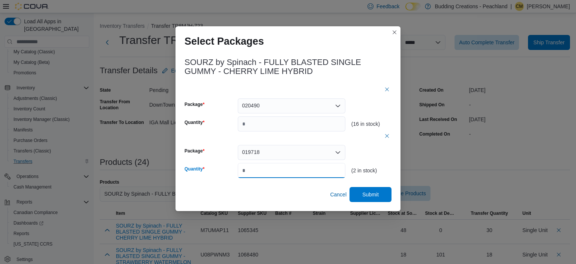
click at [246, 172] on input "**" at bounding box center [292, 170] width 108 height 15
type input "*"
click at [361, 191] on span "Submit" at bounding box center [370, 193] width 33 height 15
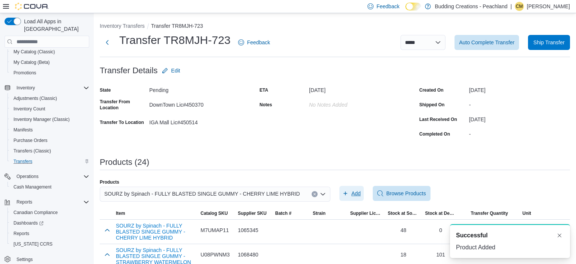
scroll to position [0, 0]
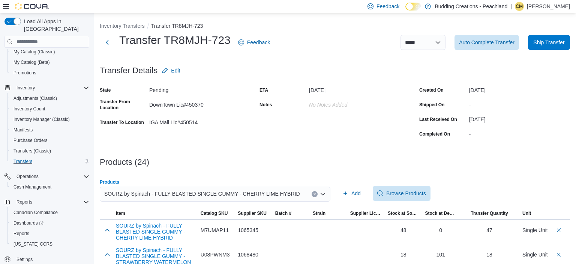
click at [316, 194] on icon "Clear input" at bounding box center [314, 193] width 3 height 3
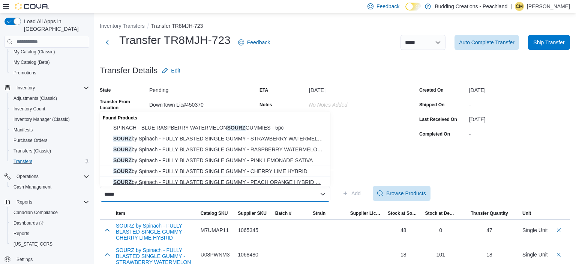
type input "*****"
click at [202, 182] on span "SOURZ by Spinach - FULLY BLASTED SINGLE GUMMY - PEACH ORANGE HYBRID … SOURZ by …" at bounding box center [219, 182] width 213 height 8
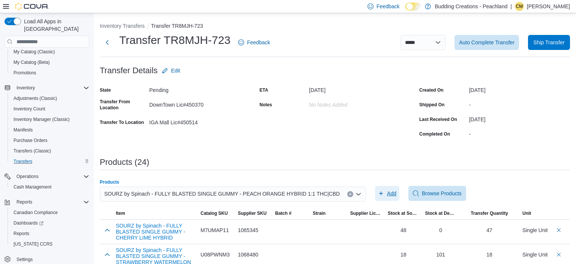
click at [387, 194] on span "Add" at bounding box center [391, 193] width 9 height 8
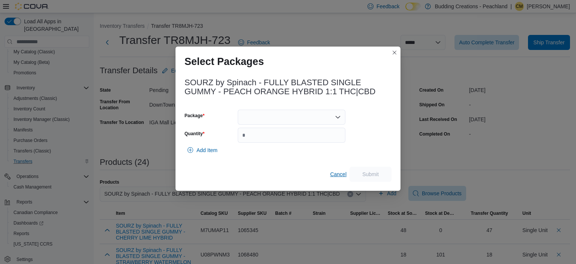
scroll to position [94, 0]
click at [335, 116] on icon "Open list of options" at bounding box center [338, 117] width 6 height 6
click at [263, 139] on span "020801" at bounding box center [296, 141] width 90 height 8
click at [342, 114] on div "020801 Combo box. Selected. 020801. Press Backspace to delete 020801. Combo box…" at bounding box center [292, 117] width 108 height 15
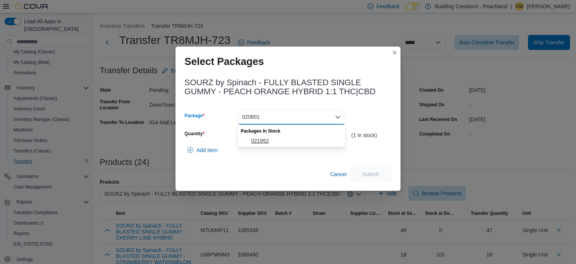
click at [264, 139] on span "021952" at bounding box center [296, 141] width 90 height 8
click at [263, 137] on input "Quantity" at bounding box center [292, 135] width 108 height 15
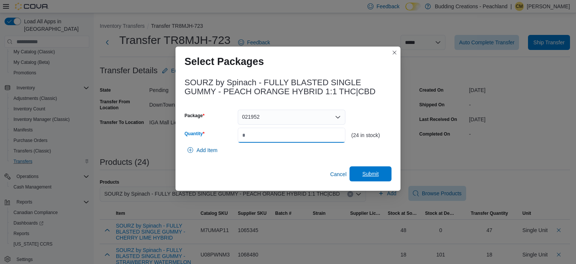
type input "**"
click at [374, 175] on span "Submit" at bounding box center [370, 174] width 17 height 8
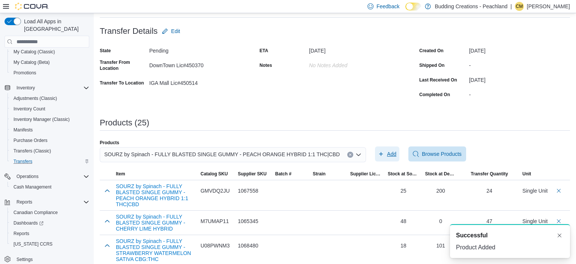
scroll to position [0, 0]
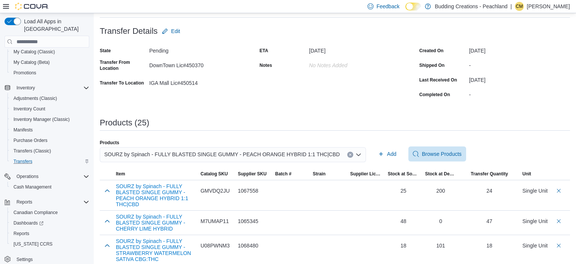
click at [350, 155] on icon "Clear input" at bounding box center [351, 155] width 2 height 2
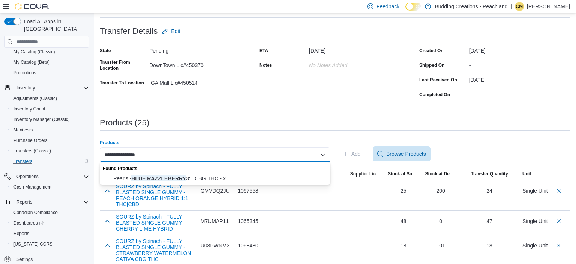
type input "**********"
click at [175, 177] on span "Pearls - BLUE RAZZLEBERRY 3:1 CBG:THC - x5" at bounding box center [219, 178] width 213 height 8
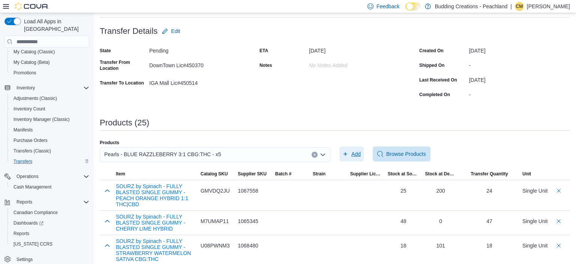
click at [353, 153] on span "Add" at bounding box center [355, 154] width 9 height 8
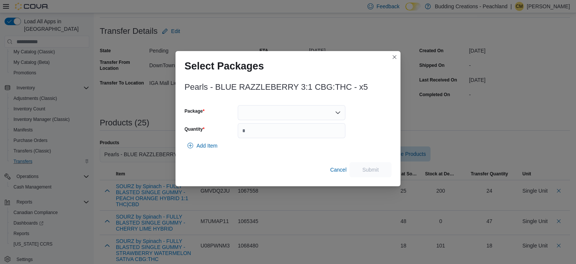
scroll to position [94, 0]
click at [335, 111] on icon "Open list of options" at bounding box center [338, 113] width 6 height 6
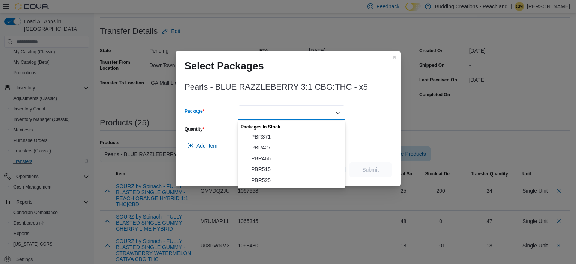
click at [263, 137] on span "PBR371" at bounding box center [296, 137] width 90 height 8
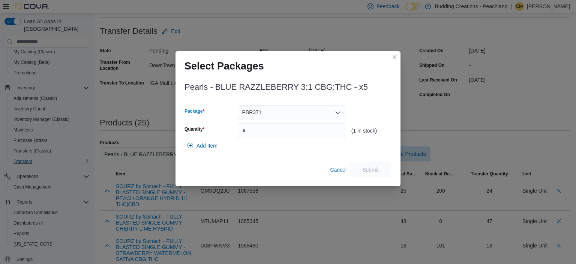
click at [337, 111] on icon "Open list of options" at bounding box center [338, 113] width 6 height 6
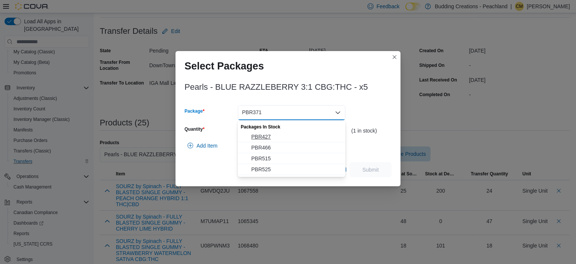
click at [266, 136] on span "PBR427" at bounding box center [296, 137] width 90 height 8
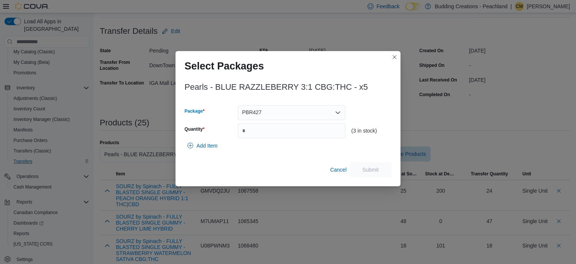
click at [337, 112] on icon "Open list of options" at bounding box center [338, 113] width 6 height 6
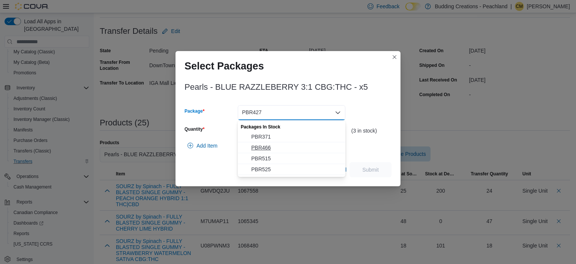
click at [263, 145] on span "PBR466" at bounding box center [296, 148] width 90 height 8
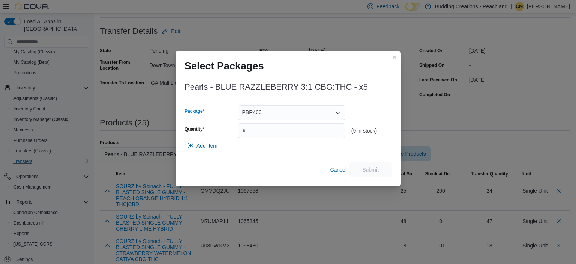
click at [339, 113] on icon "Open list of options" at bounding box center [338, 112] width 5 height 2
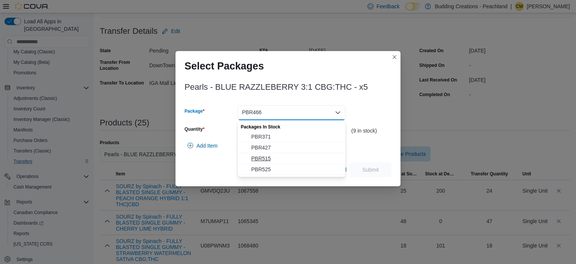
click at [265, 160] on span "PBR515" at bounding box center [296, 159] width 90 height 8
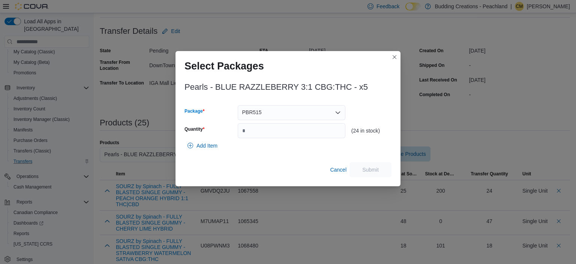
click at [338, 114] on icon "Open list of options" at bounding box center [338, 112] width 5 height 2
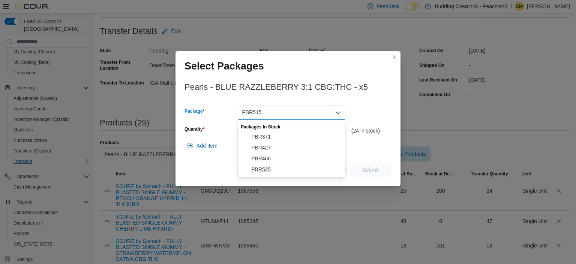
click at [260, 168] on span "PBR525" at bounding box center [296, 169] width 90 height 8
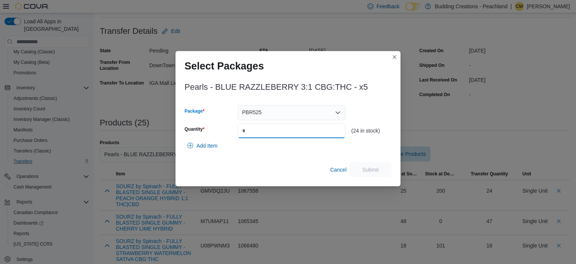
click at [274, 130] on input "Quantity" at bounding box center [292, 130] width 108 height 15
type input "**"
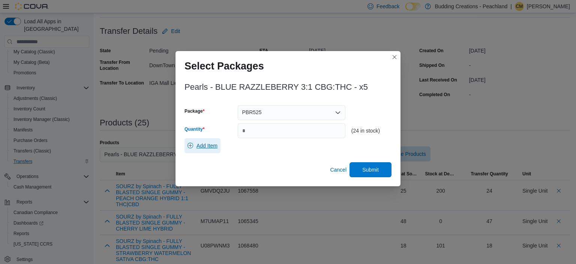
click at [189, 146] on icon "button" at bounding box center [191, 146] width 6 height 6
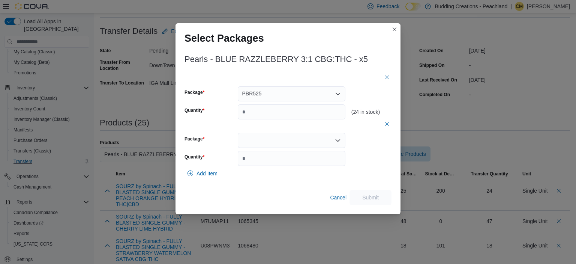
click at [335, 140] on icon "Open list of options" at bounding box center [338, 140] width 6 height 6
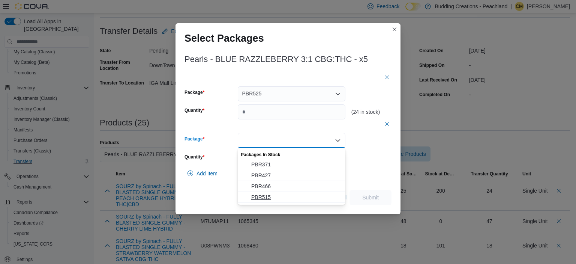
click at [255, 193] on button "PBR515" at bounding box center [292, 197] width 108 height 11
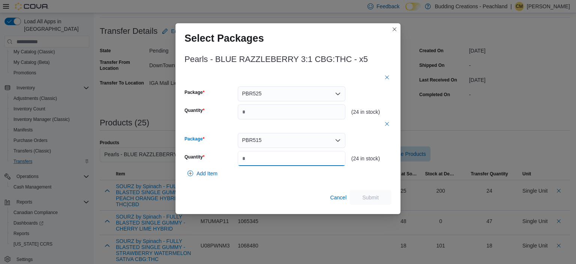
click at [263, 160] on input "*" at bounding box center [292, 158] width 108 height 15
click at [245, 158] on input "***" at bounding box center [292, 158] width 108 height 15
type input "**"
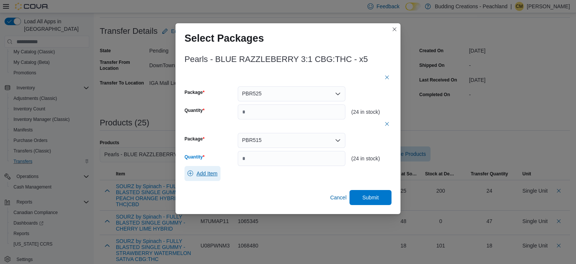
click at [194, 175] on span "Add Item" at bounding box center [203, 173] width 30 height 15
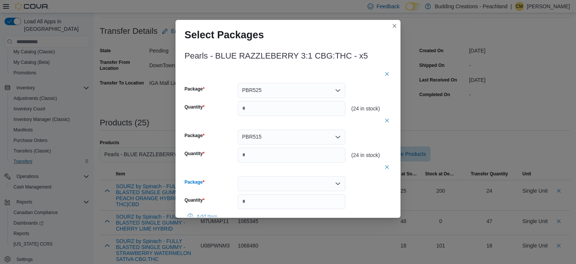
click at [275, 183] on div at bounding box center [292, 183] width 108 height 15
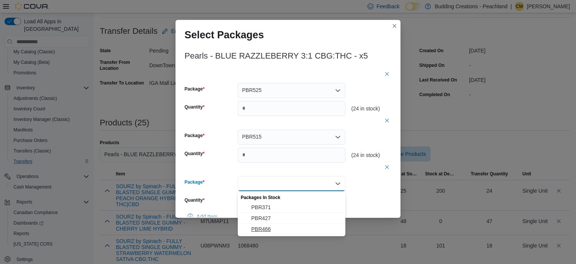
click at [265, 225] on button "PBR466" at bounding box center [292, 229] width 108 height 11
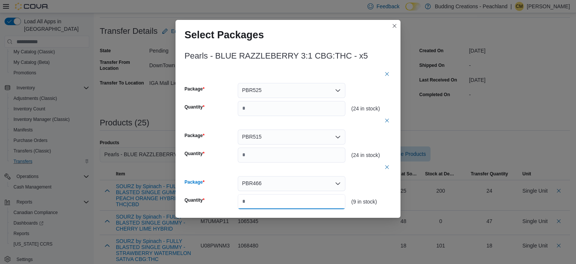
click at [266, 203] on input "*" at bounding box center [292, 201] width 108 height 15
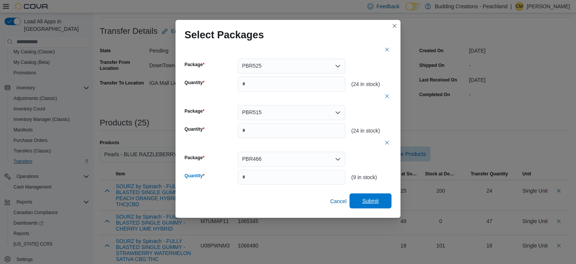
type input "*"
click at [380, 201] on span "Submit" at bounding box center [370, 200] width 33 height 15
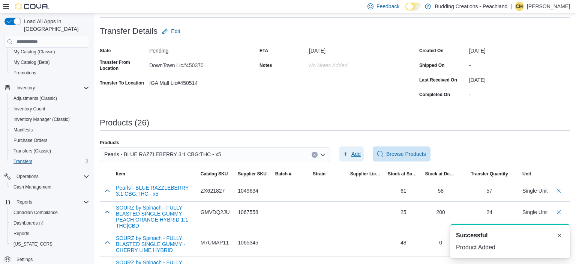
scroll to position [0, 0]
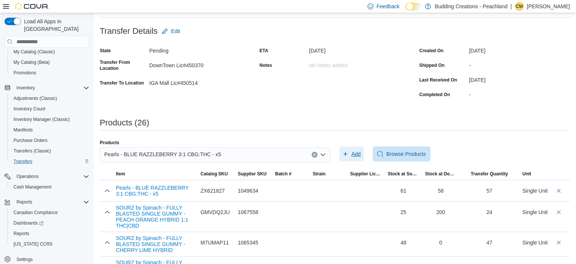
click at [358, 153] on span "Add" at bounding box center [355, 154] width 9 height 8
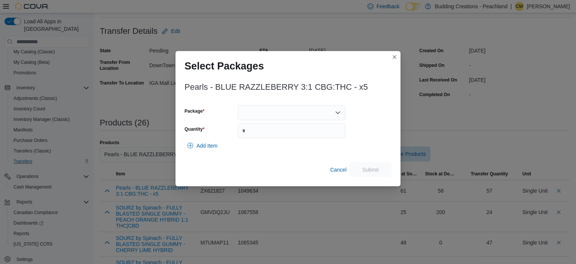
scroll to position [94, 0]
click at [342, 114] on div at bounding box center [292, 112] width 108 height 15
click at [271, 134] on span "PBR371" at bounding box center [296, 137] width 90 height 8
click at [335, 113] on icon "Open list of options" at bounding box center [338, 113] width 6 height 6
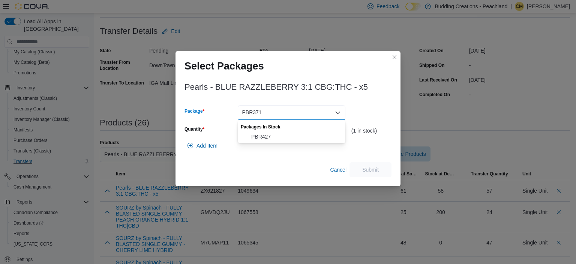
click at [265, 135] on span "PBR427" at bounding box center [296, 137] width 90 height 8
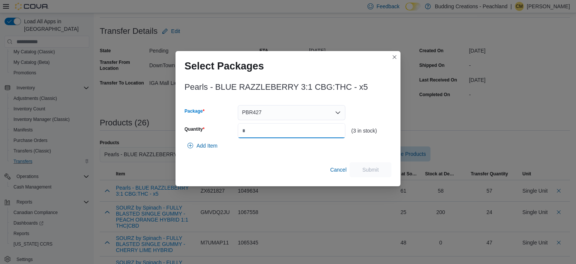
click at [279, 134] on input "Quantity" at bounding box center [292, 130] width 108 height 15
type input "*"
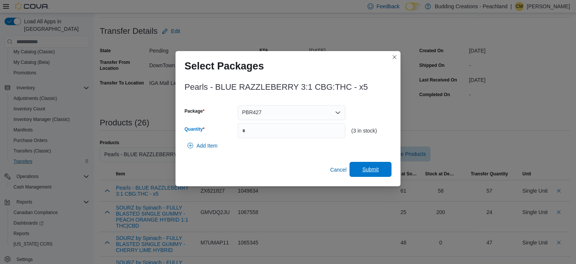
click at [375, 168] on span "Submit" at bounding box center [370, 169] width 17 height 8
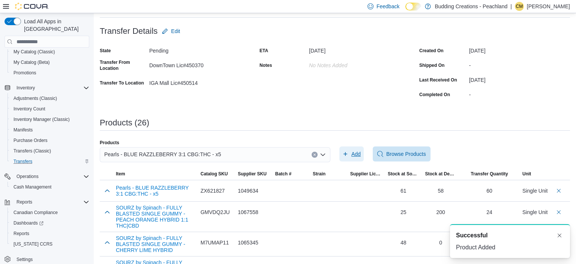
scroll to position [0, 0]
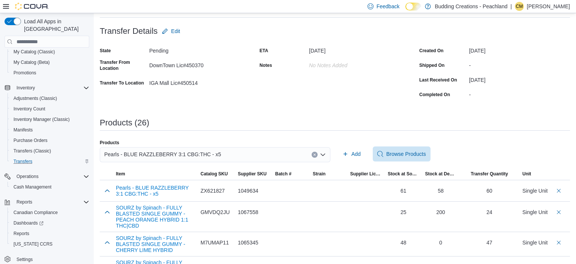
click at [315, 153] on icon "Clear input" at bounding box center [314, 154] width 3 height 3
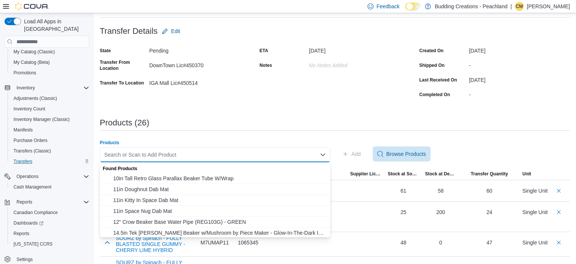
click at [254, 151] on div "Search or Scan to Add Product" at bounding box center [215, 154] width 231 height 15
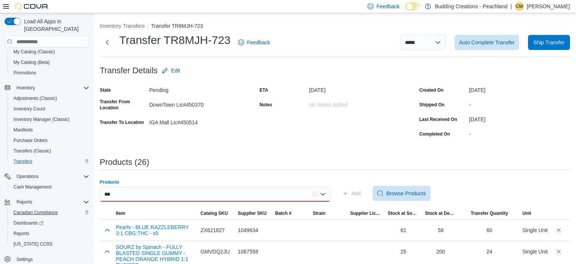
drag, startPoint x: 118, startPoint y: 191, endPoint x: 35, endPoint y: 208, distance: 84.5
click at [118, 194] on div "***" at bounding box center [215, 193] width 231 height 15
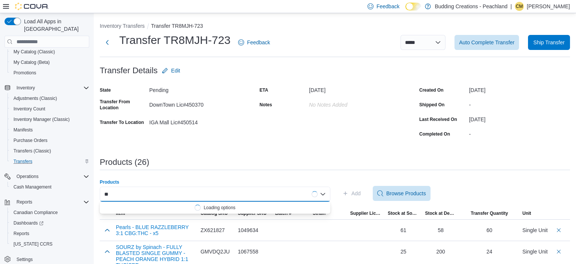
type input "*"
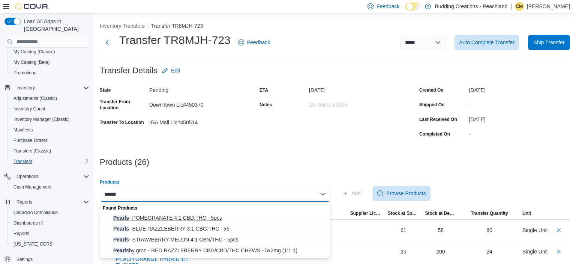
type input "******"
click at [157, 217] on span "Pearls - POMEGRANATE 4:1 CBD:THC - 5pcs" at bounding box center [219, 218] width 213 height 8
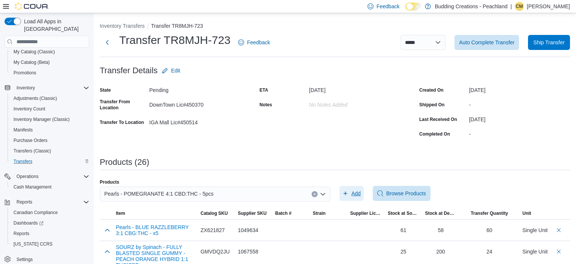
click at [357, 194] on span "Add" at bounding box center [355, 193] width 9 height 8
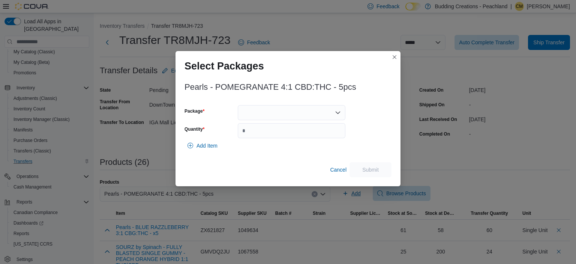
scroll to position [94, 0]
click at [339, 112] on icon "Open list of options" at bounding box center [338, 112] width 5 height 2
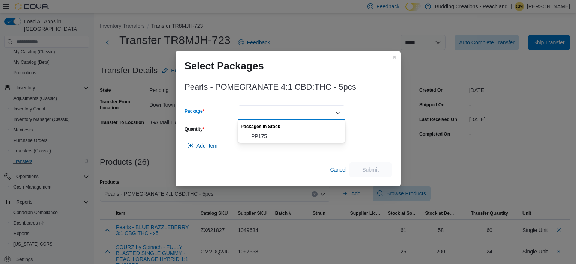
drag, startPoint x: 258, startPoint y: 137, endPoint x: 318, endPoint y: 137, distance: 59.3
click at [259, 137] on span "PP175" at bounding box center [296, 136] width 90 height 8
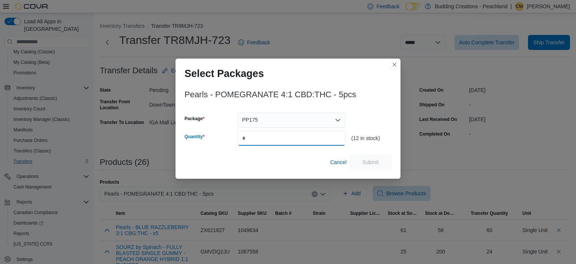
click at [306, 142] on input "Quantity" at bounding box center [292, 138] width 108 height 15
type input "**"
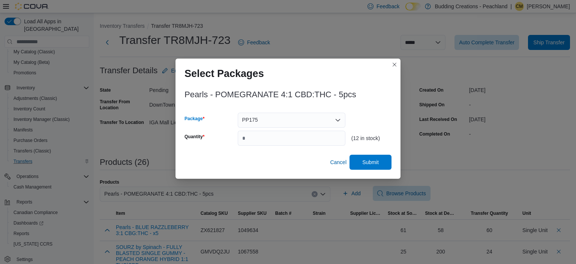
click at [340, 119] on icon "Open list of options" at bounding box center [338, 120] width 6 height 6
click at [340, 119] on icon "Close list of options" at bounding box center [338, 120] width 6 height 6
click at [372, 161] on span "Submit" at bounding box center [370, 162] width 17 height 8
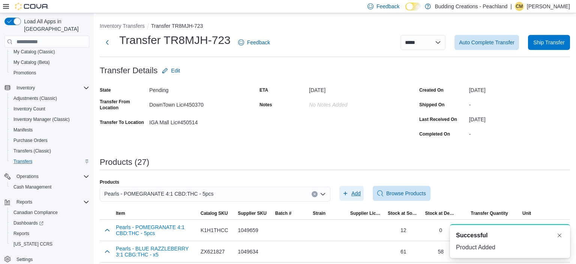
scroll to position [0, 0]
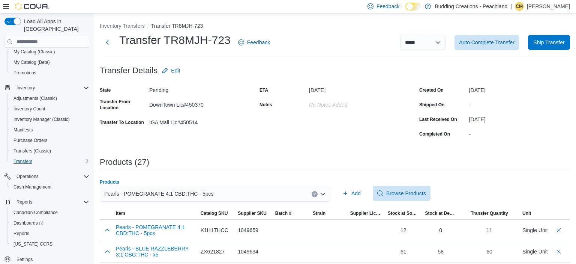
click at [313, 194] on button "Clear input" at bounding box center [315, 194] width 6 height 6
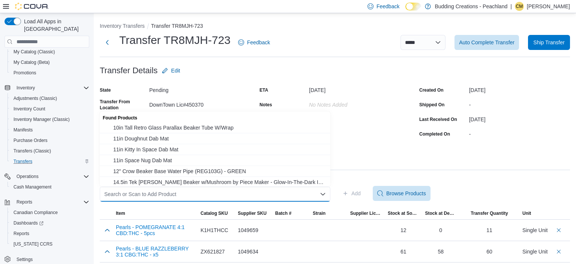
click at [248, 191] on div "Search or Scan to Add Product" at bounding box center [215, 193] width 231 height 15
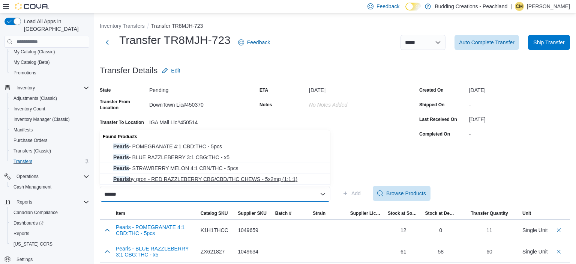
type input "******"
click at [163, 179] on span "Pearls by gron - RED RAZZLEBERRY CBG/CBD/THC CHEWS - 5x2mg (1:1:1)" at bounding box center [219, 179] width 213 height 8
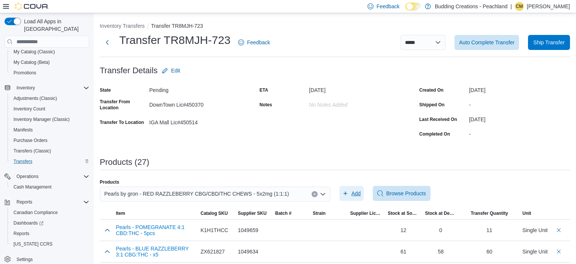
click at [353, 191] on span "Add" at bounding box center [355, 193] width 9 height 8
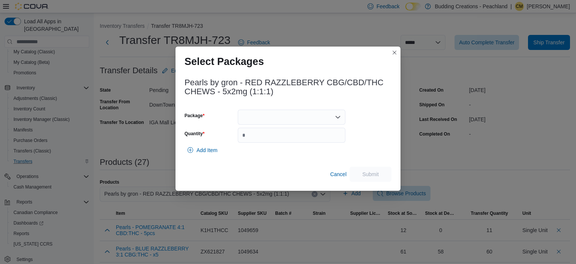
scroll to position [94, 0]
click at [337, 118] on icon "Open list of options" at bounding box center [338, 117] width 6 height 6
click at [266, 138] on span "PRR050" at bounding box center [296, 141] width 90 height 8
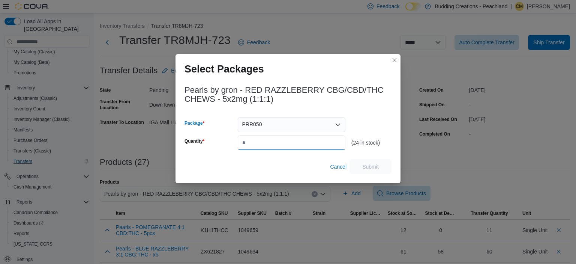
click at [267, 143] on input "Quantity" at bounding box center [292, 142] width 108 height 15
type input "**"
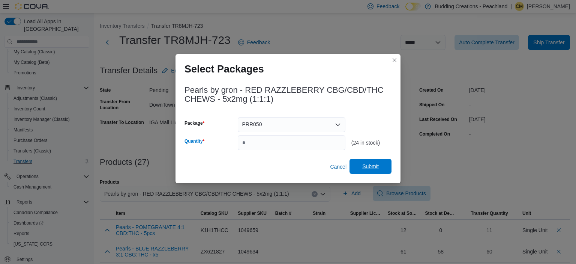
click at [373, 167] on span "Submit" at bounding box center [370, 166] width 17 height 8
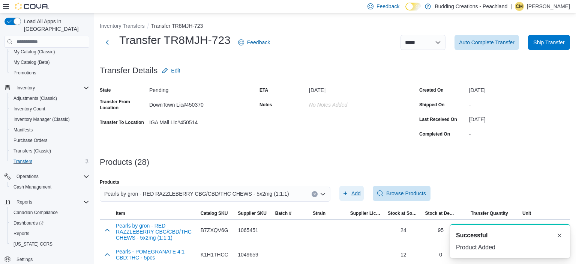
scroll to position [0, 0]
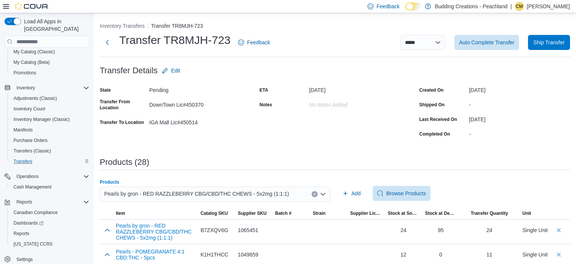
click at [316, 194] on icon "Clear input" at bounding box center [314, 193] width 3 height 3
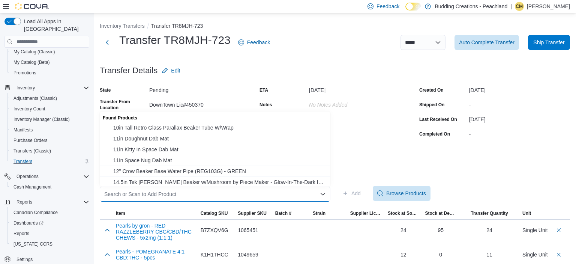
click at [261, 194] on div "Search or Scan to Add Product Combo box. Selected. Combo box input. Search or S…" at bounding box center [215, 193] width 231 height 15
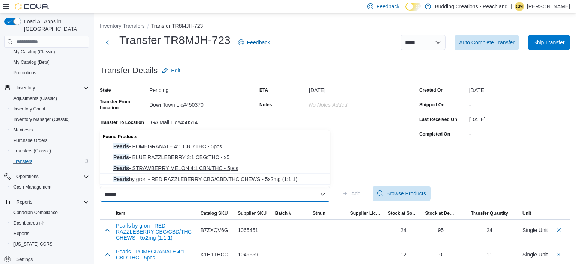
type input "******"
click at [155, 166] on span "Pearls - STRAWBERRY MELON 4:1 CBN/THC - 5pcs" at bounding box center [219, 168] width 213 height 8
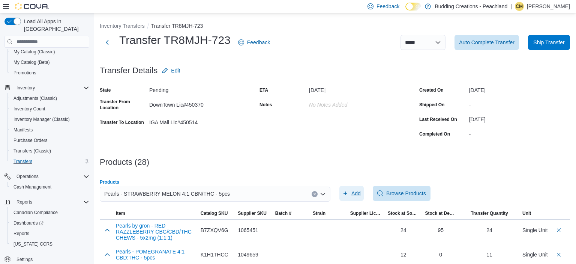
click at [351, 195] on span "Add" at bounding box center [351, 193] width 18 height 15
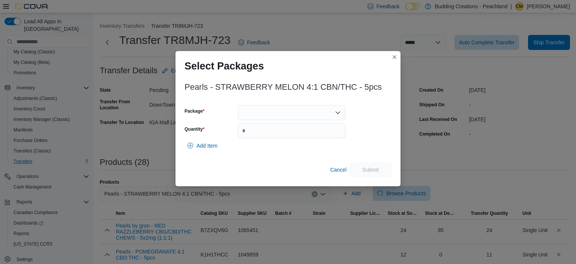
scroll to position [94, 0]
click at [267, 116] on div at bounding box center [292, 112] width 108 height 15
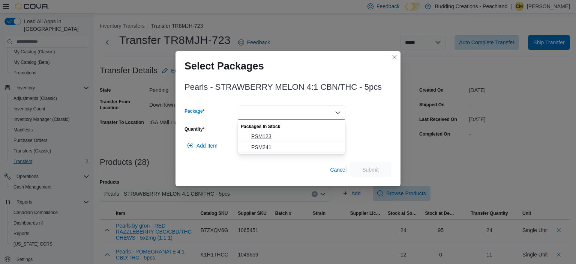
click at [266, 139] on span "PSM123" at bounding box center [296, 136] width 90 height 8
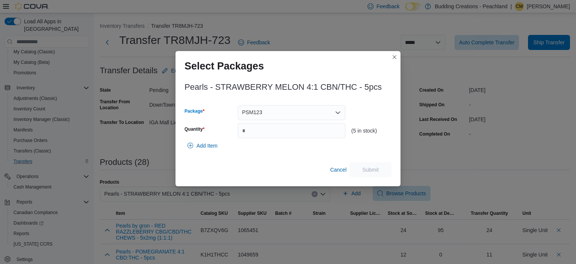
click at [339, 110] on icon "Open list of options" at bounding box center [338, 113] width 6 height 6
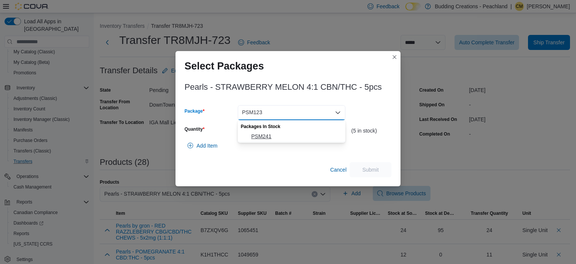
click at [266, 137] on span "PSM241" at bounding box center [296, 136] width 90 height 8
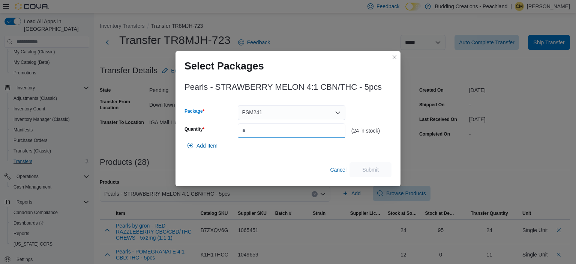
click at [272, 135] on input "Quantity" at bounding box center [292, 130] width 108 height 15
type input "**"
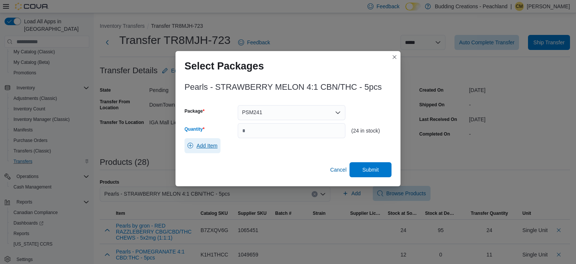
click at [207, 146] on span "Add Item" at bounding box center [207, 146] width 21 height 8
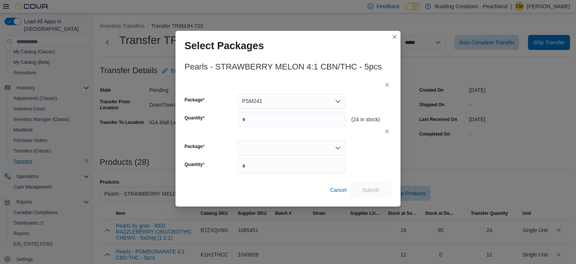
click at [323, 149] on div at bounding box center [292, 147] width 108 height 15
click at [263, 169] on span "PSM123" at bounding box center [296, 172] width 90 height 8
click at [258, 164] on input "*" at bounding box center [292, 165] width 108 height 15
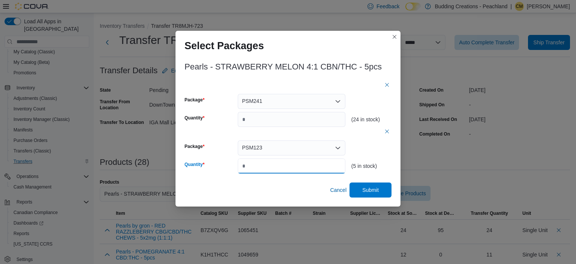
type input "*"
click at [376, 190] on span "Submit" at bounding box center [370, 190] width 17 height 8
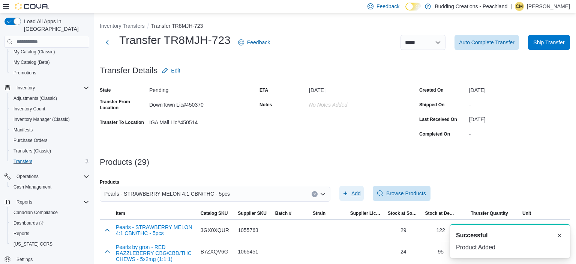
scroll to position [0, 0]
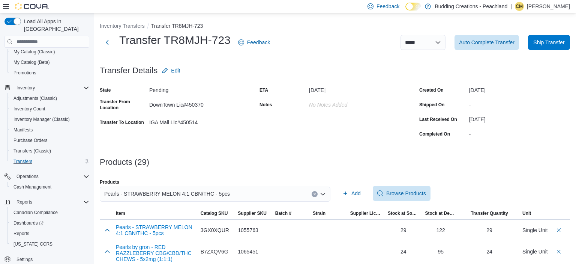
click at [315, 192] on button "Clear input" at bounding box center [315, 194] width 6 height 6
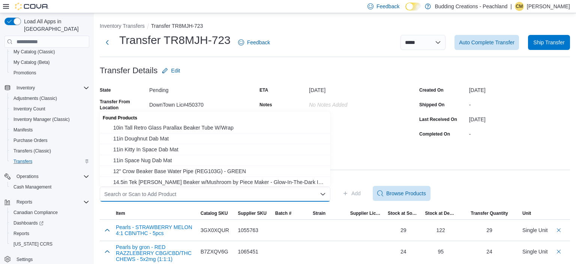
click at [254, 193] on div "Search or Scan to Add Product" at bounding box center [215, 193] width 231 height 15
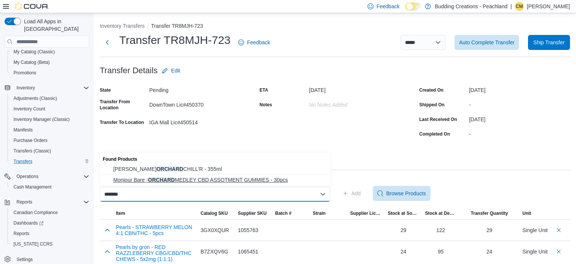
type input "*******"
click at [212, 177] on span "Monjour Bare - ORCHARD MEDLEY CBD ASSOTMENT GUMMIES - 30pcs" at bounding box center [219, 180] width 213 height 8
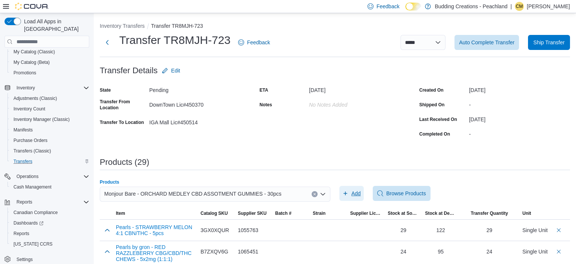
click at [356, 191] on span "Add" at bounding box center [355, 193] width 9 height 8
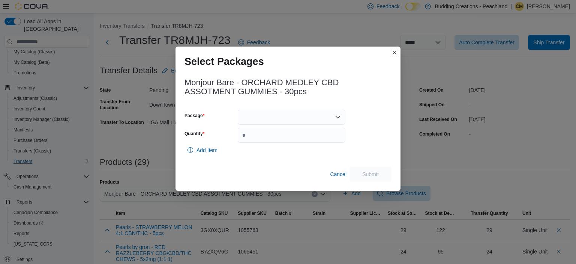
scroll to position [94, 0]
click at [339, 117] on icon "Open list of options" at bounding box center [338, 117] width 5 height 2
click at [274, 142] on span "20490250417" at bounding box center [296, 141] width 90 height 8
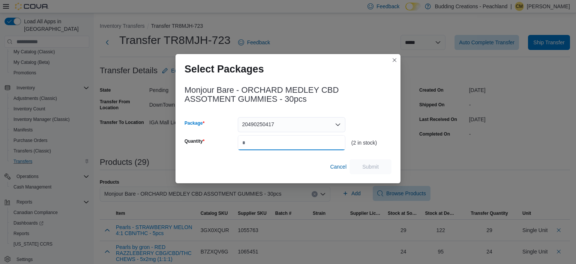
click at [296, 142] on input "Quantity" at bounding box center [292, 142] width 108 height 15
type input "*"
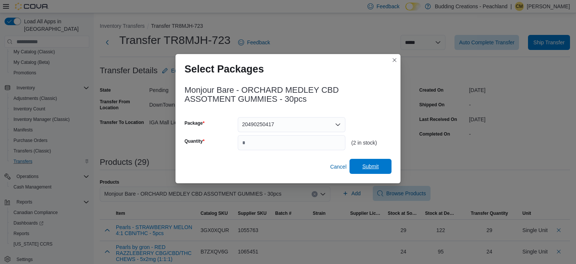
click at [380, 165] on span "Submit" at bounding box center [370, 166] width 33 height 15
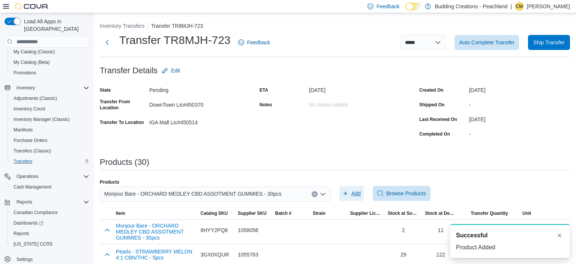
scroll to position [0, 0]
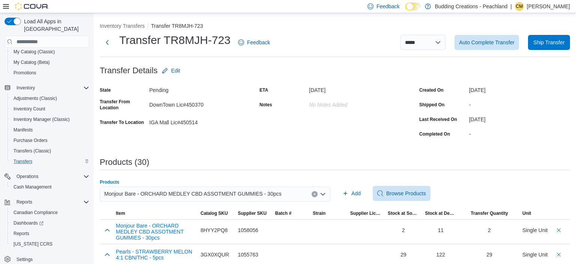
click at [315, 193] on icon "Clear input" at bounding box center [314, 193] width 3 height 3
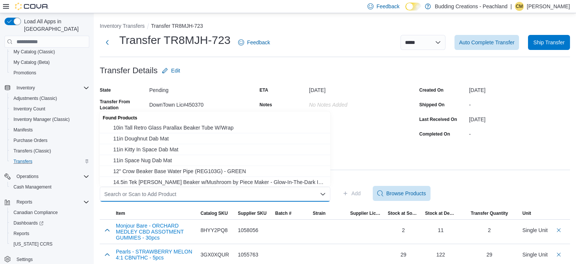
click at [276, 195] on div "Search or Scan to Add Product Combo box. Selected. Combo box input. Search or S…" at bounding box center [215, 193] width 231 height 15
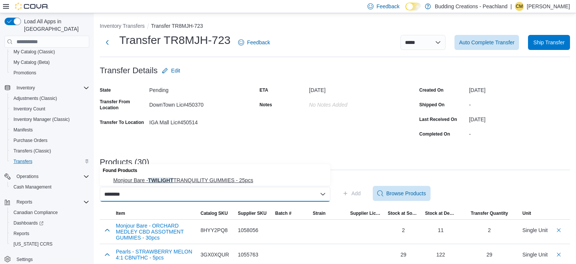
type input "********"
click at [210, 177] on span "Monjour Bare - TWILIGHT TRANQUILITY GUMMIES - 25pcs" at bounding box center [219, 180] width 213 height 8
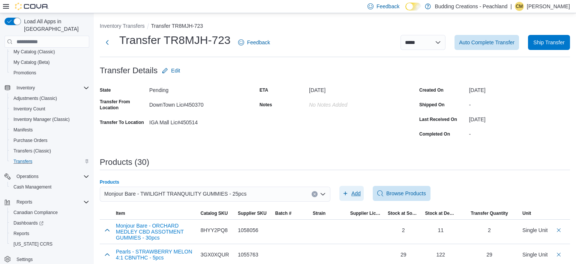
click at [353, 192] on span "Add" at bounding box center [355, 193] width 9 height 8
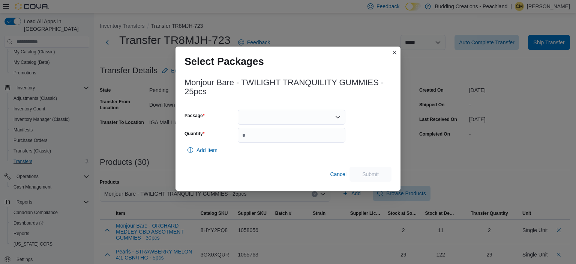
scroll to position [94, 0]
click at [338, 116] on icon "Open list of options" at bounding box center [338, 117] width 6 height 6
click at [265, 138] on span "20030231019" at bounding box center [296, 141] width 90 height 8
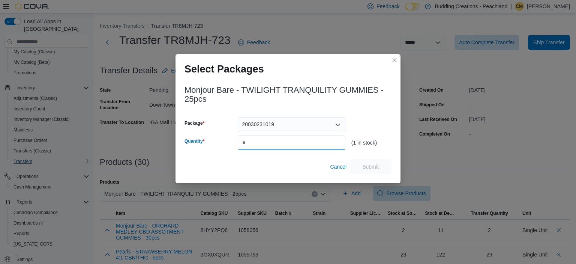
click at [279, 142] on input "Quantity" at bounding box center [292, 142] width 108 height 15
type input "*"
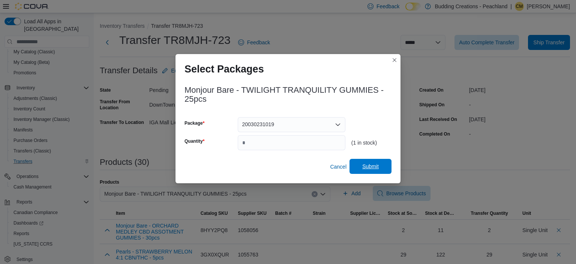
click at [384, 165] on span "Submit" at bounding box center [370, 166] width 33 height 15
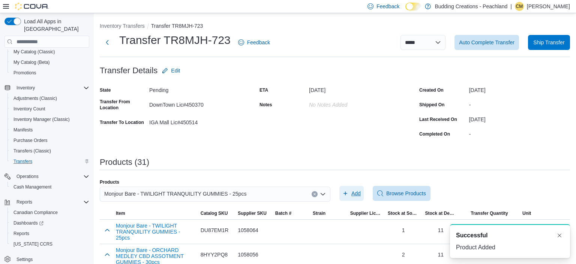
scroll to position [0, 0]
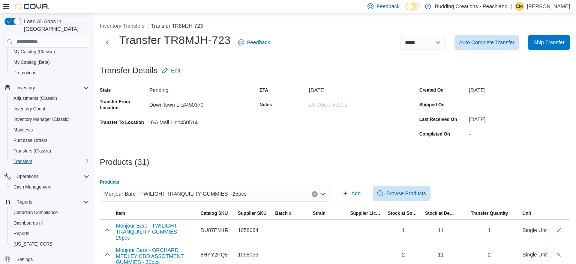
click at [315, 194] on icon "Clear input" at bounding box center [315, 194] width 2 height 2
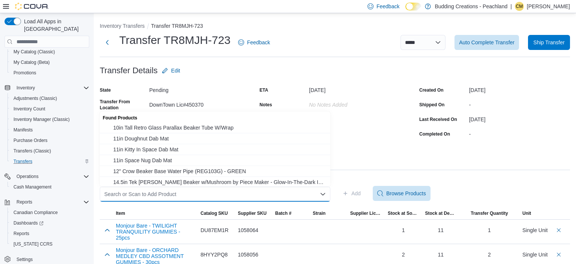
click at [274, 193] on div "Search or Scan to Add Product Combo box. Selected. Combo box input. Search or S…" at bounding box center [215, 193] width 231 height 15
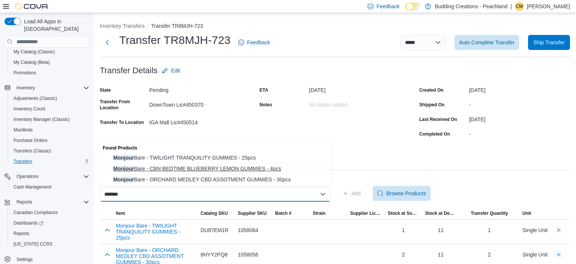
type input "*******"
click at [176, 169] on span "Monjour Bare - CBN BEDTIME BLUEBERRY LEMON GUMMIES - 4pcs" at bounding box center [219, 169] width 213 height 8
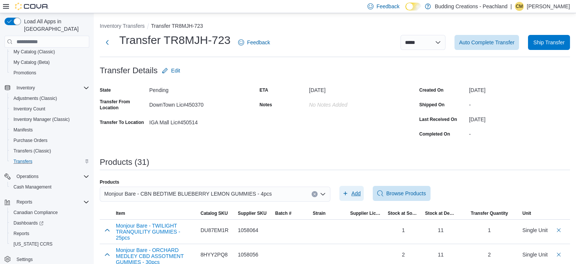
click at [360, 194] on span "Add" at bounding box center [355, 193] width 9 height 8
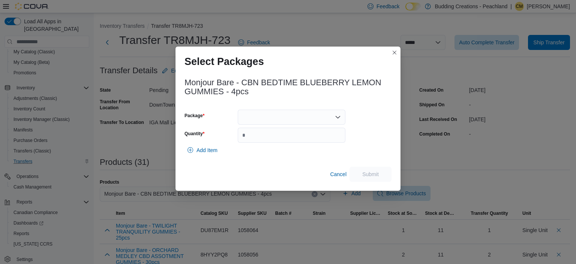
scroll to position [94, 0]
click at [338, 119] on icon "Open list of options" at bounding box center [338, 117] width 6 height 6
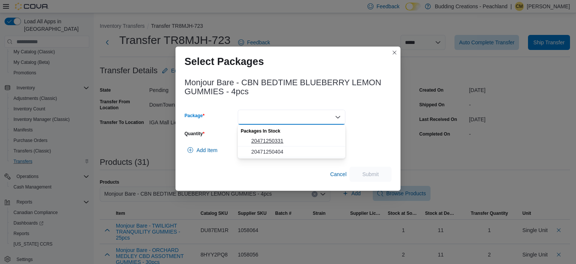
click at [274, 137] on button "20471250331" at bounding box center [292, 140] width 108 height 11
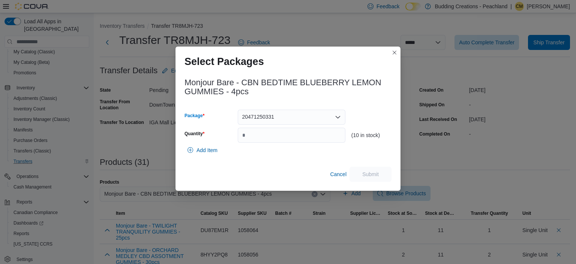
click at [337, 119] on icon "Open list of options" at bounding box center [338, 117] width 6 height 6
click at [269, 139] on span "20471250404" at bounding box center [296, 141] width 90 height 8
click at [256, 135] on input "Quantity" at bounding box center [292, 135] width 108 height 15
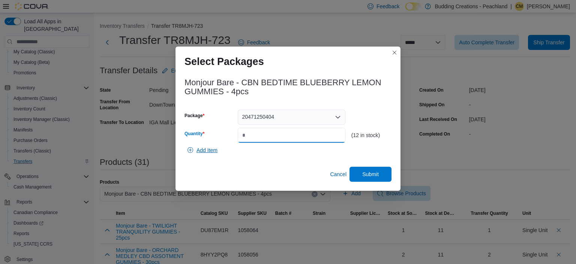
type input "**"
click at [203, 152] on span "Add Item" at bounding box center [207, 150] width 21 height 8
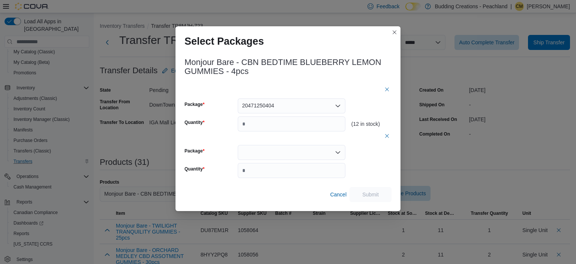
click at [259, 151] on div at bounding box center [292, 152] width 108 height 15
type input "*"
drag, startPoint x: 411, startPoint y: 157, endPoint x: 397, endPoint y: 160, distance: 13.9
click at [404, 160] on div "Select Packages Monjour Bare - CBN BEDTIME BLUEBERRY LEMON GUMMIES - 4pcs Packa…" at bounding box center [288, 132] width 576 height 264
click at [339, 151] on icon "Open list of options" at bounding box center [338, 152] width 6 height 6
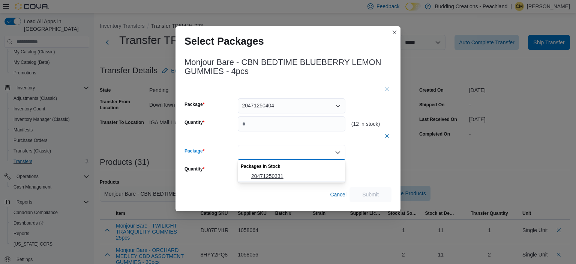
click at [267, 178] on span "20471250331" at bounding box center [296, 176] width 90 height 8
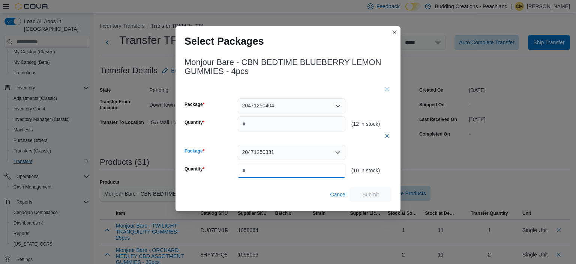
click at [278, 173] on input "*" at bounding box center [292, 170] width 108 height 15
click at [245, 173] on input "**" at bounding box center [292, 170] width 108 height 15
type input "*"
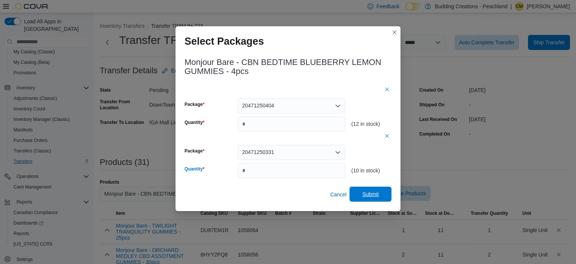
drag, startPoint x: 377, startPoint y: 195, endPoint x: 368, endPoint y: 190, distance: 10.2
click at [377, 195] on span "Submit" at bounding box center [370, 194] width 17 height 8
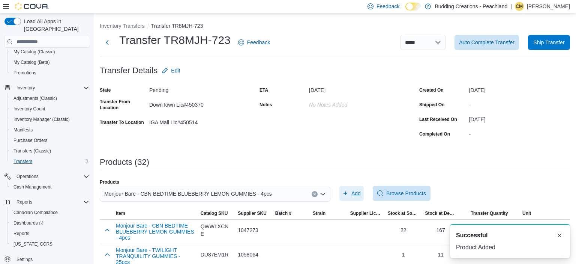
scroll to position [0, 0]
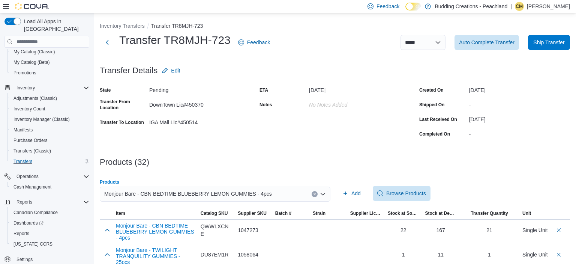
click at [314, 194] on icon "Clear input" at bounding box center [314, 193] width 3 height 3
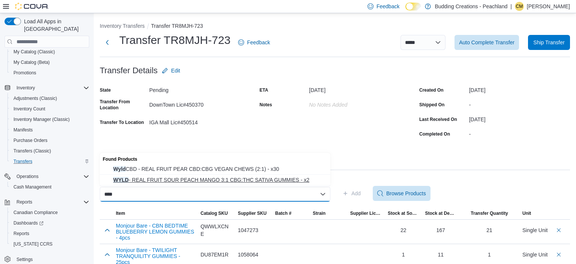
type input "****"
click at [263, 178] on span "WYLD - REAL FRUIT SOUR PEACH MANGO 3:1 CBG:THC SATIVA GUMMIES - x2" at bounding box center [219, 180] width 213 height 8
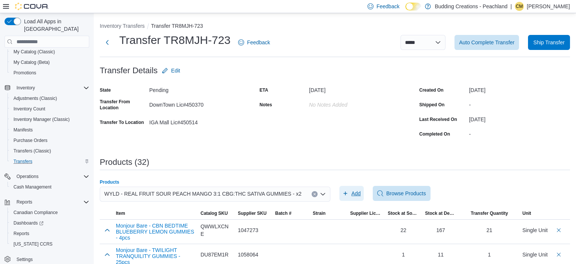
click at [353, 191] on span "Add" at bounding box center [355, 193] width 9 height 8
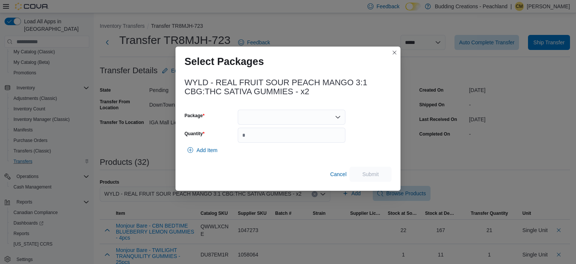
scroll to position [94, 0]
click at [338, 115] on icon "Open list of options" at bounding box center [338, 117] width 6 height 6
click at [264, 136] on button "B01146" at bounding box center [292, 140] width 108 height 11
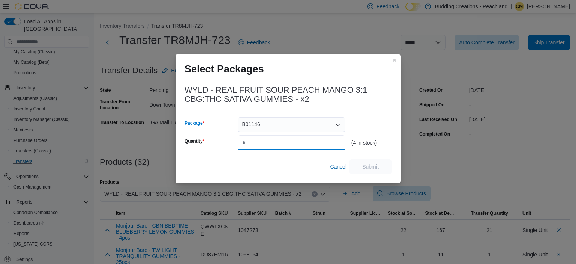
click at [305, 144] on input "Quantity" at bounding box center [292, 142] width 108 height 15
type input "*"
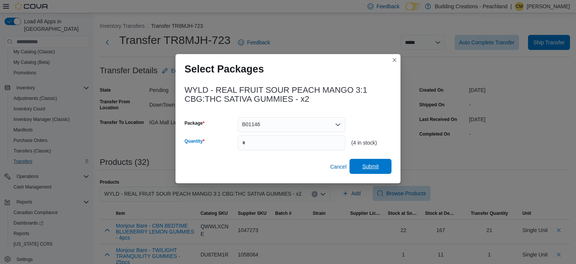
click at [377, 163] on span "Submit" at bounding box center [370, 166] width 33 height 15
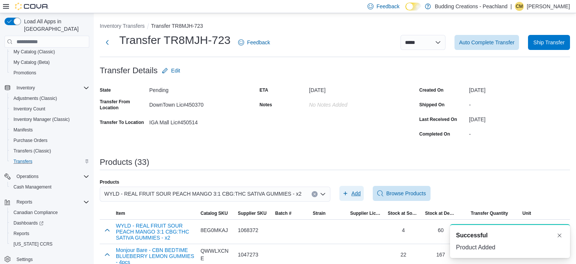
scroll to position [0, 0]
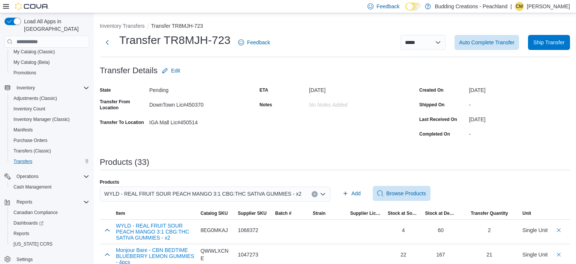
click at [312, 194] on button "Clear input" at bounding box center [315, 194] width 6 height 6
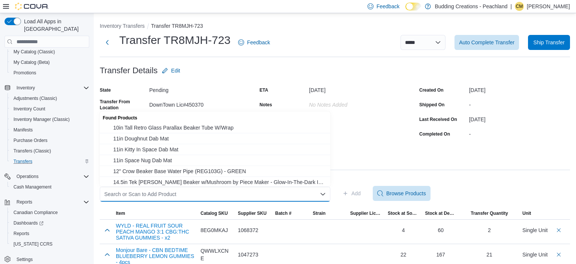
click at [243, 195] on div "Search or Scan to Add Product" at bounding box center [215, 193] width 231 height 15
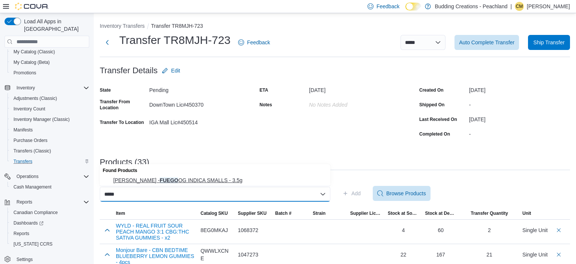
type input "*****"
click at [173, 178] on span "[PERSON_NAME] - FUEGO OG INDICA SMALLS - 3.5g" at bounding box center [219, 180] width 213 height 8
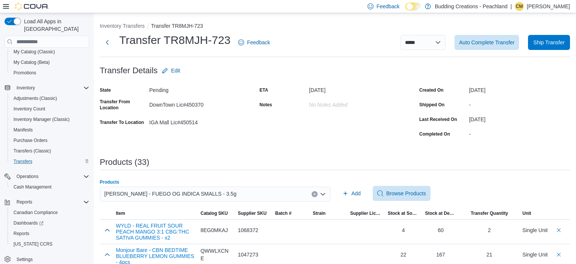
click at [315, 195] on icon "Clear input" at bounding box center [314, 193] width 3 height 3
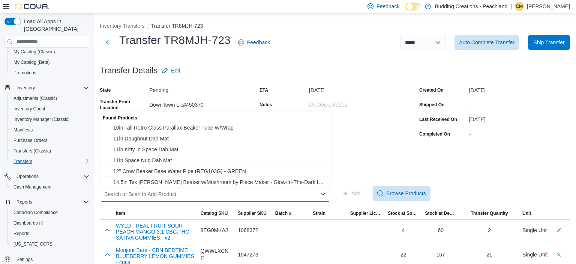
click at [226, 190] on div "Search or Scan to Add Product Combo box. Selected. Combo box input. Search or S…" at bounding box center [215, 193] width 231 height 15
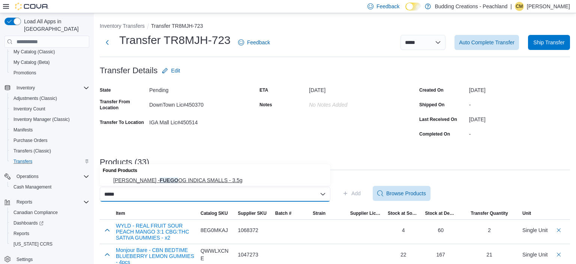
type input "*****"
click at [174, 183] on span "[PERSON_NAME] - FUEGO OG INDICA SMALLS - 3.5g" at bounding box center [219, 180] width 213 height 8
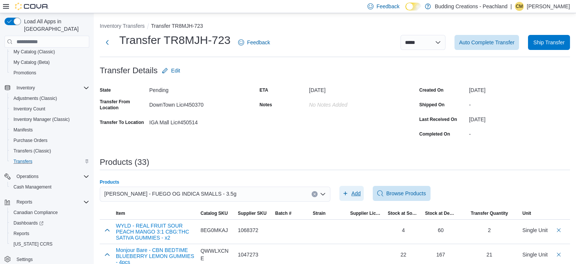
click at [355, 193] on span "Add" at bounding box center [355, 193] width 9 height 8
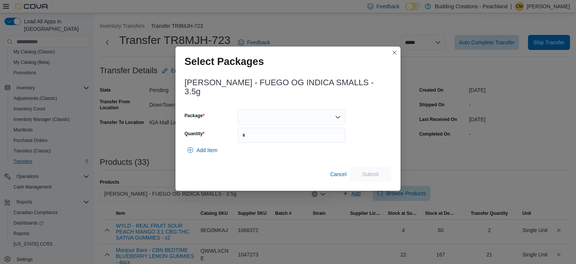
scroll to position [94, 0]
click at [336, 116] on icon "Open list of options" at bounding box center [338, 117] width 5 height 2
click at [273, 137] on span "CC[DATE].105" at bounding box center [296, 136] width 90 height 8
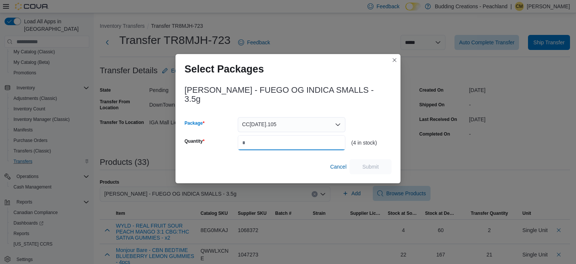
click at [271, 138] on input "Quantity" at bounding box center [292, 142] width 108 height 15
type input "*"
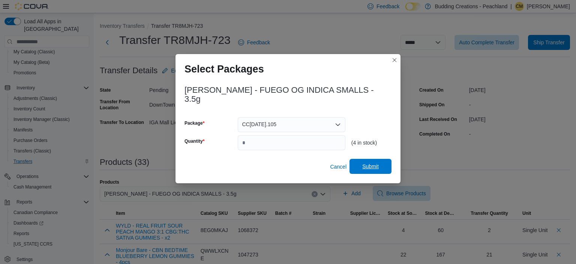
click at [374, 163] on span "Submit" at bounding box center [370, 166] width 17 height 8
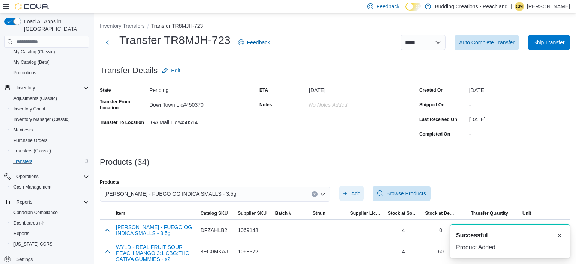
scroll to position [0, 0]
drag, startPoint x: 314, startPoint y: 193, endPoint x: 267, endPoint y: 193, distance: 46.9
click at [314, 193] on icon "Clear input" at bounding box center [315, 194] width 2 height 2
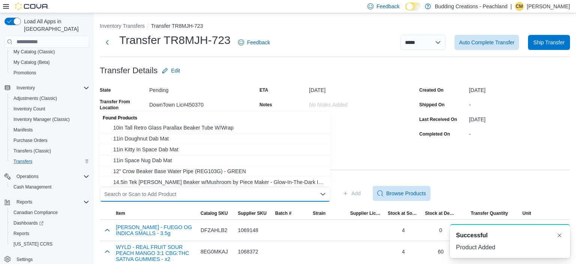
click at [267, 193] on div "Search or Scan to Add Product Combo box. Selected. Combo box input. Search or S…" at bounding box center [215, 193] width 231 height 15
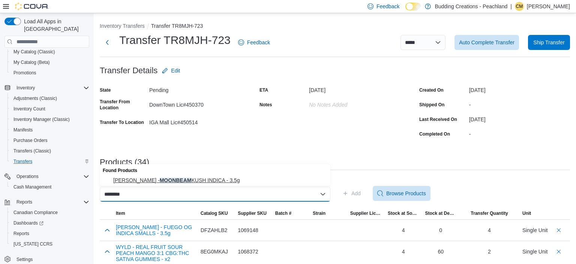
type input "********"
click at [182, 179] on span "[PERSON_NAME] - MOONBEAM KUSH INDICA - 3.5g" at bounding box center [219, 180] width 213 height 8
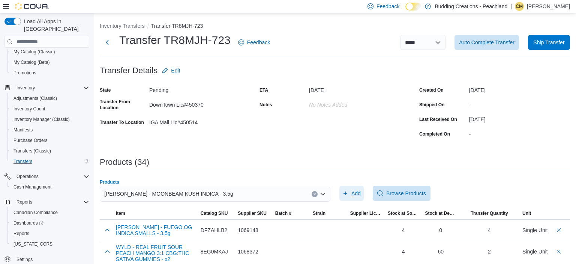
click at [352, 194] on span "Add" at bounding box center [355, 193] width 9 height 8
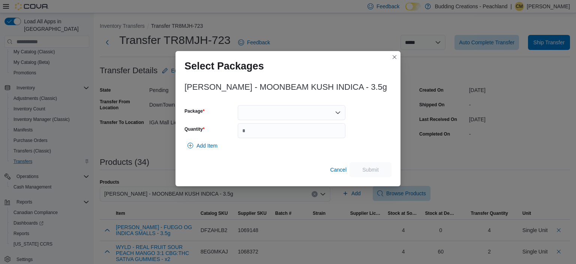
scroll to position [94, 0]
click at [333, 111] on div at bounding box center [292, 112] width 108 height 15
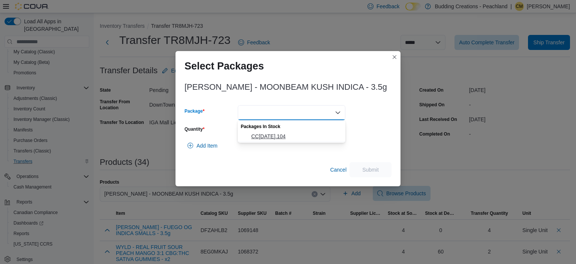
click at [266, 140] on span "CC[DATE].104" at bounding box center [296, 136] width 90 height 8
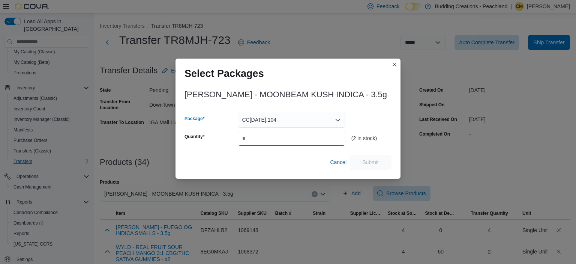
click at [257, 139] on input "Quantity" at bounding box center [292, 138] width 108 height 15
type input "*"
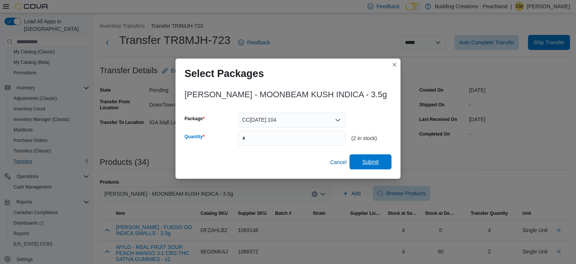
click at [378, 160] on span "Submit" at bounding box center [370, 162] width 17 height 8
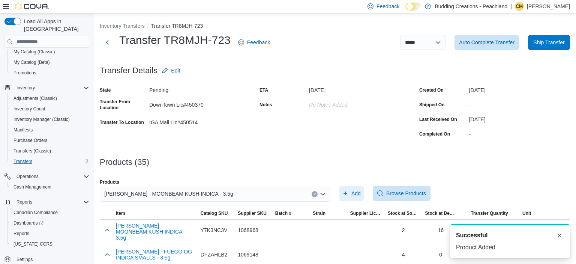
scroll to position [0, 0]
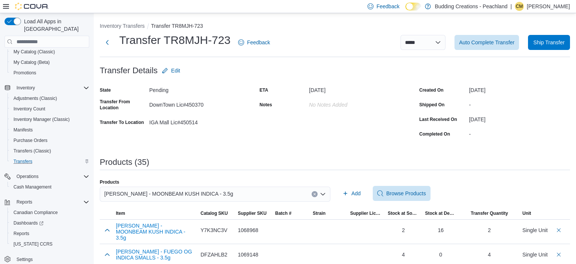
drag, startPoint x: 315, startPoint y: 193, endPoint x: 312, endPoint y: 190, distance: 4.3
click at [315, 192] on button "Clear input" at bounding box center [315, 194] width 6 height 6
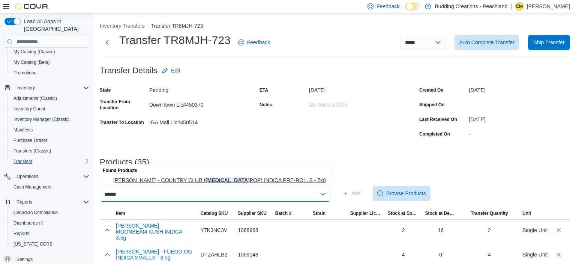
type input "******"
click at [212, 179] on span "[PERSON_NAME] - COUNTRY CLUB ( [MEDICAL_DATA] POP) INDICA PRE-ROLLS - 7x0.5g" at bounding box center [219, 180] width 213 height 8
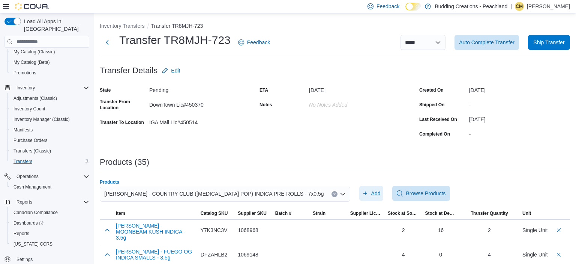
click at [371, 194] on span "Add" at bounding box center [375, 193] width 9 height 8
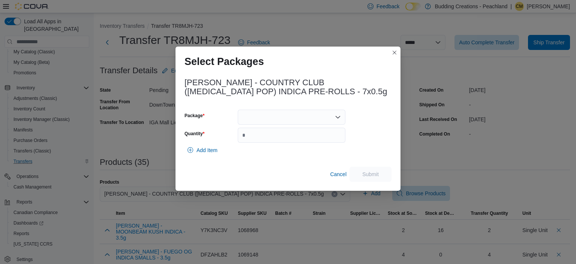
scroll to position [94, 0]
click at [338, 117] on icon "Open list of options" at bounding box center [338, 117] width 6 height 6
click at [268, 140] on span "PR-GTPP-001" at bounding box center [296, 141] width 90 height 8
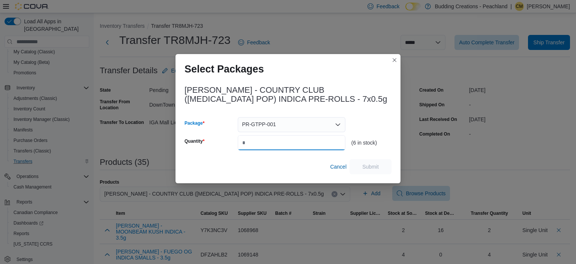
click at [290, 143] on input "Quantity" at bounding box center [292, 142] width 108 height 15
click at [396, 60] on button "Closes this modal window" at bounding box center [394, 59] width 9 height 9
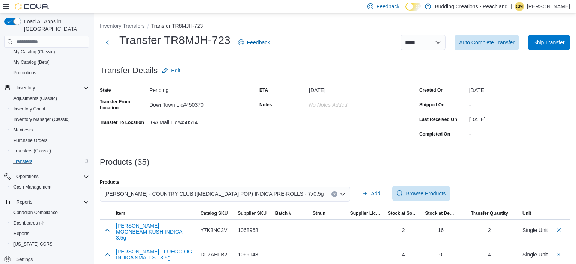
click at [332, 194] on button "Clear input" at bounding box center [335, 194] width 6 height 6
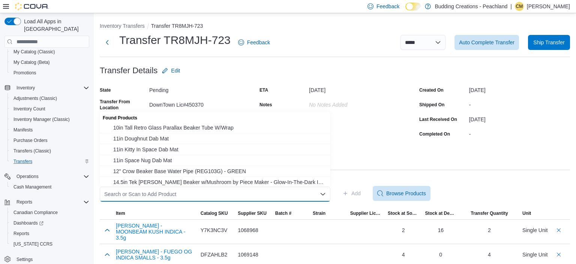
click at [277, 195] on div "Search or Scan to Add Product Combo box. Selected. Combo box input. Search or S…" at bounding box center [215, 193] width 231 height 15
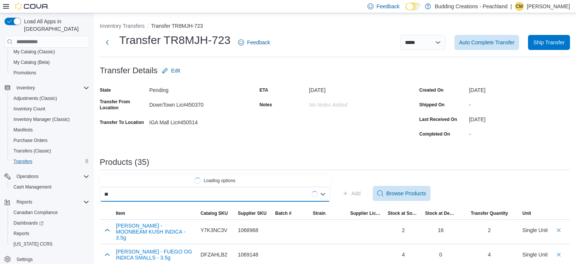
type input "*"
type input "******"
click at [181, 179] on span "Allday Cannabis - GASTROPOP INDICA - 3.5g" at bounding box center [219, 180] width 213 height 8
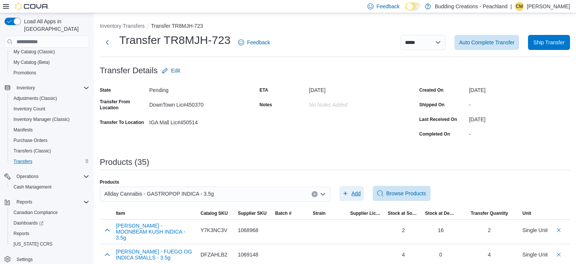
click at [349, 192] on span "Add" at bounding box center [351, 193] width 18 height 15
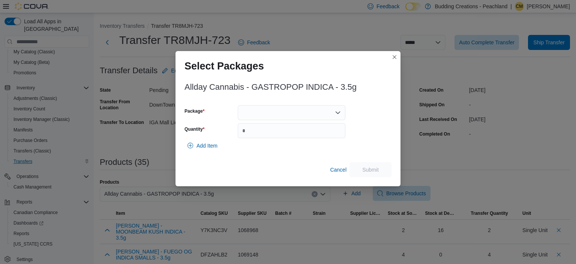
click at [341, 115] on icon "Open list of options" at bounding box center [338, 113] width 6 height 6
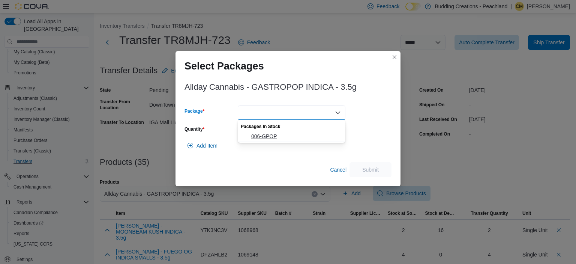
click at [280, 134] on span "006-GPOP" at bounding box center [296, 136] width 90 height 8
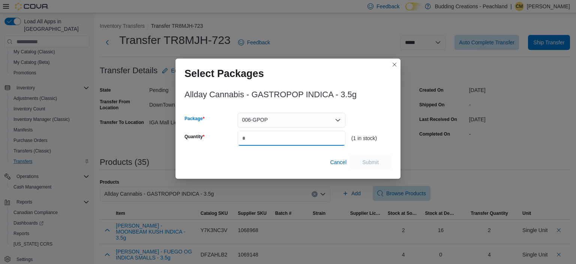
click at [318, 137] on input "Quantity" at bounding box center [292, 138] width 108 height 15
type input "*"
click at [374, 158] on span "Submit" at bounding box center [370, 161] width 33 height 15
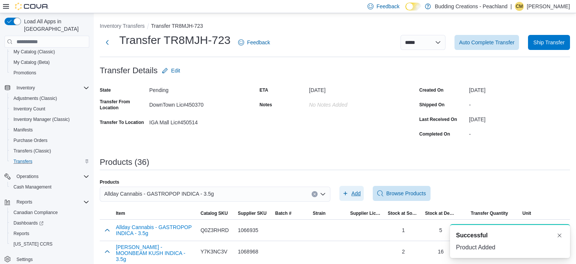
scroll to position [0, 0]
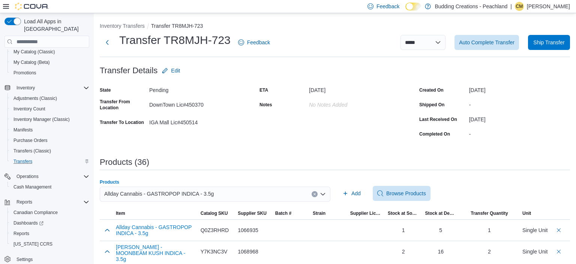
click at [314, 193] on icon "Clear input" at bounding box center [314, 193] width 3 height 3
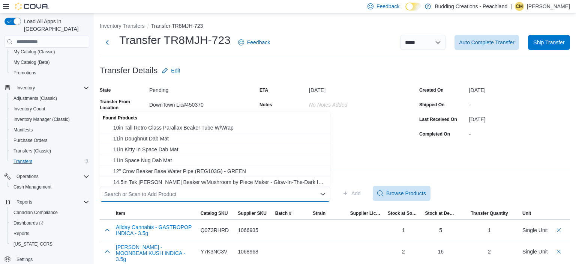
click at [283, 194] on div "Search or Scan to Add Product Combo box. Selected. Combo box input. Search or S…" at bounding box center [215, 193] width 231 height 15
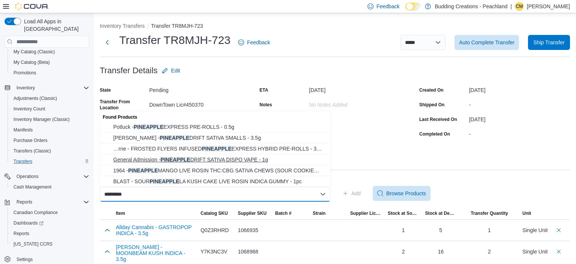
scroll to position [1, 0]
type input "*********"
click at [156, 139] on span "[PERSON_NAME] - PINEAPPLE DRIFT SATIVA SMALLS - 3.5g" at bounding box center [219, 138] width 213 height 8
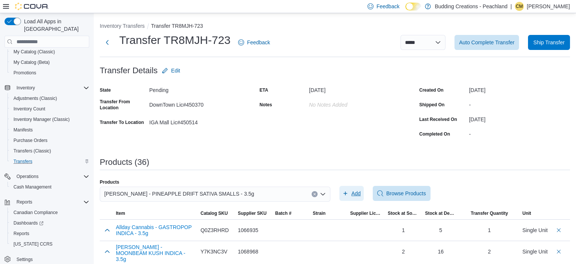
click at [359, 193] on span "Add" at bounding box center [355, 193] width 9 height 8
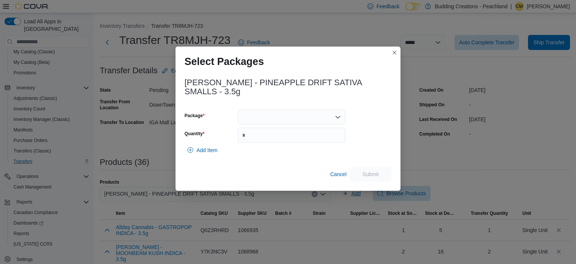
scroll to position [94, 0]
click at [338, 114] on icon "Open list of options" at bounding box center [338, 117] width 6 height 6
click at [286, 138] on span "CC[DATE].105" at bounding box center [296, 136] width 90 height 8
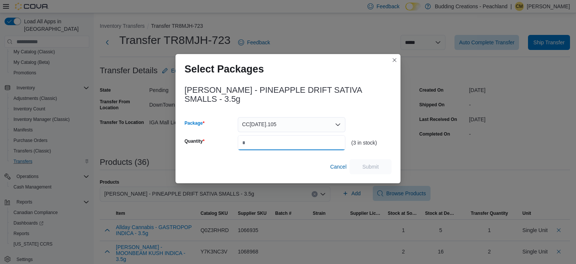
click at [313, 141] on input "Quantity" at bounding box center [292, 142] width 108 height 15
type input "*"
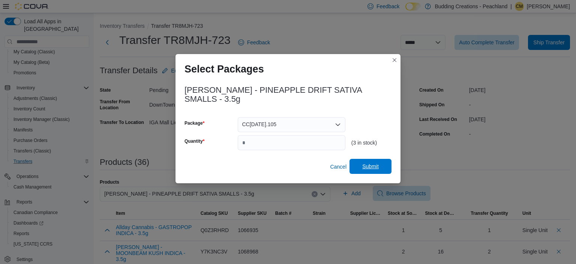
click at [376, 162] on span "Submit" at bounding box center [370, 166] width 17 height 8
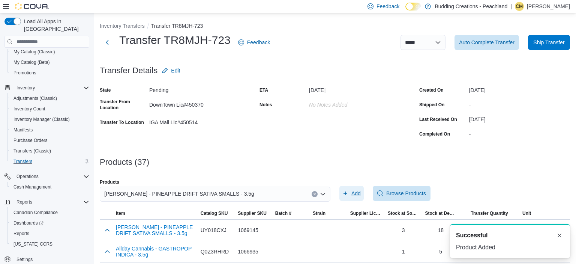
scroll to position [0, 0]
click at [311, 194] on div "[PERSON_NAME] - PINEAPPLE DRIFT SATIVA SMALLS - 3.5g" at bounding box center [215, 193] width 231 height 15
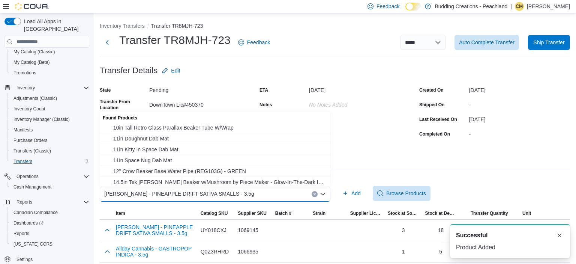
click at [317, 193] on button "Clear input" at bounding box center [315, 194] width 6 height 6
click at [228, 194] on div "Search or Scan to Add Product" at bounding box center [215, 193] width 231 height 15
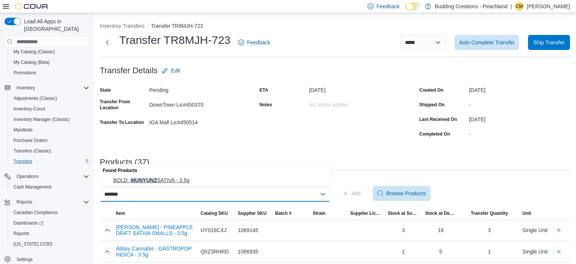
type input "*******"
click at [168, 176] on button "BOLD - MUNYUNZ SATIVA - 3.5g" at bounding box center [215, 180] width 231 height 11
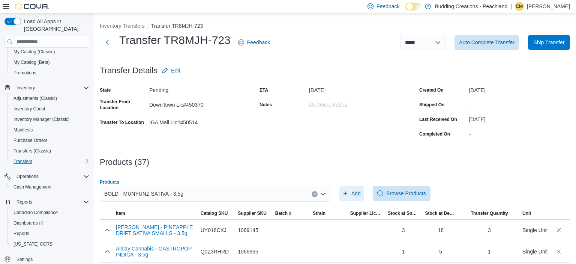
click at [351, 193] on span "Add" at bounding box center [351, 193] width 18 height 15
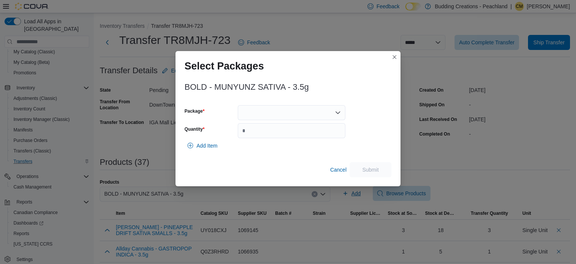
scroll to position [94, 0]
click at [338, 112] on icon "Open list of options" at bounding box center [338, 113] width 6 height 6
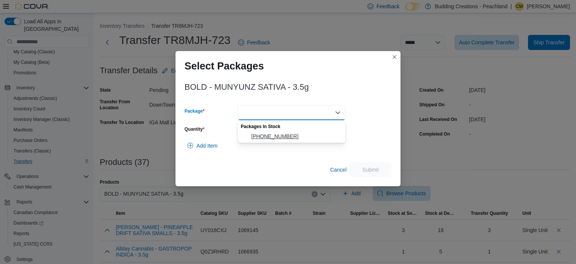
click at [272, 135] on span "[PHONE_NUMBER]" at bounding box center [296, 136] width 90 height 8
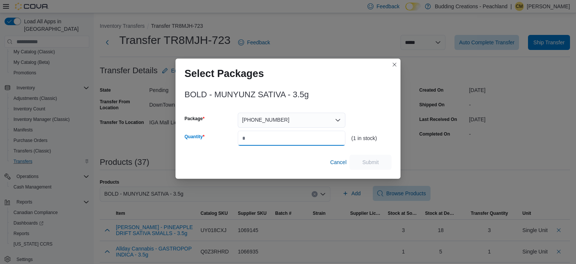
click at [271, 137] on input "Quantity" at bounding box center [292, 138] width 108 height 15
type input "*"
click at [383, 162] on span "Submit" at bounding box center [370, 161] width 33 height 15
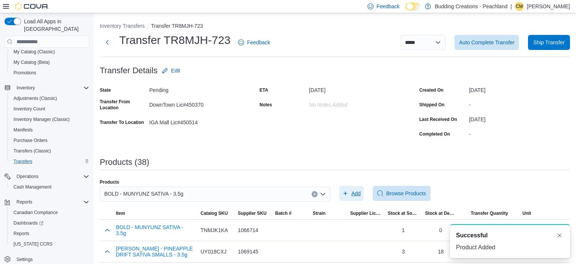
scroll to position [0, 0]
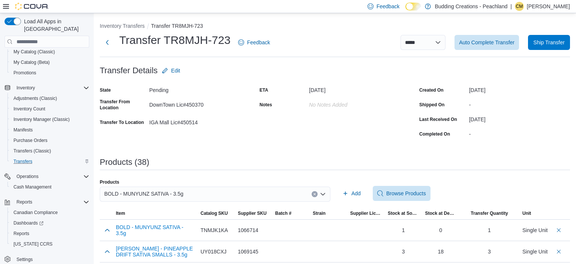
click at [315, 194] on icon "Clear input" at bounding box center [315, 194] width 2 height 2
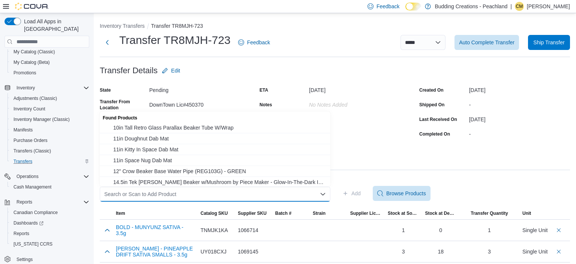
click at [273, 193] on div "Search or Scan to Add Product Combo box. Selected. Combo box input. Search or S…" at bounding box center [215, 193] width 231 height 15
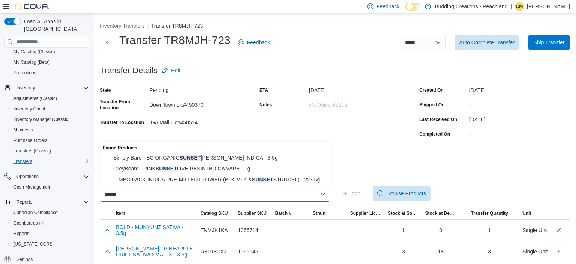
type input "******"
click at [185, 161] on span "Simply Bare - BC ORGANIC SUNSET [PERSON_NAME] INDICA - 3.5g" at bounding box center [219, 158] width 213 height 8
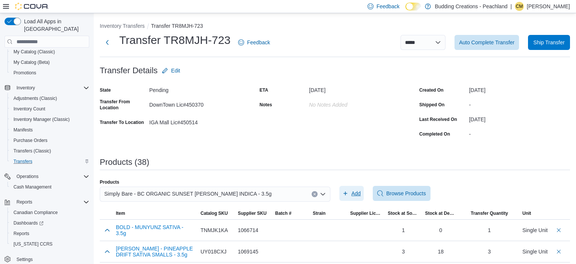
click at [355, 191] on span "Add" at bounding box center [355, 193] width 9 height 8
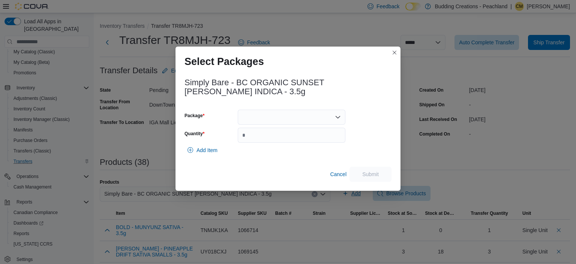
scroll to position [94, 0]
click at [339, 121] on div at bounding box center [292, 117] width 108 height 15
click at [274, 139] on span "SSRPGE005" at bounding box center [296, 141] width 90 height 8
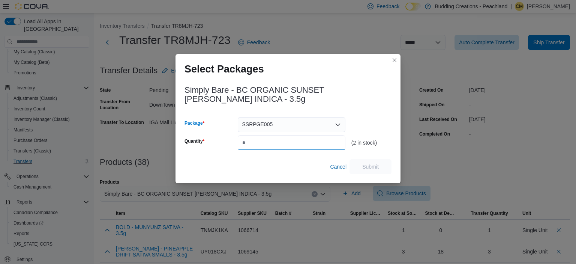
click at [274, 139] on input "Quantity" at bounding box center [292, 142] width 108 height 15
type input "*"
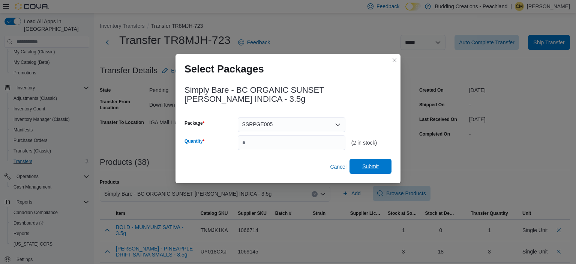
click at [377, 166] on span "Submit" at bounding box center [370, 166] width 17 height 8
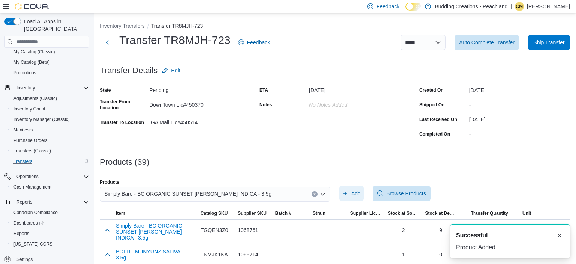
scroll to position [0, 0]
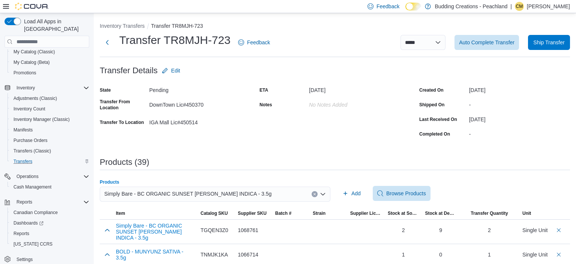
click at [315, 193] on icon "Clear input" at bounding box center [315, 194] width 2 height 2
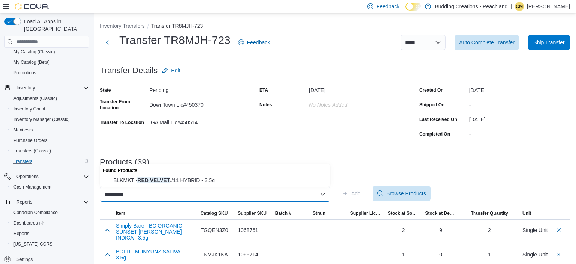
type input "**********"
click at [173, 177] on span "BLKMKT - RED VELVET #11 HYBRID - 3.5g" at bounding box center [219, 180] width 213 height 8
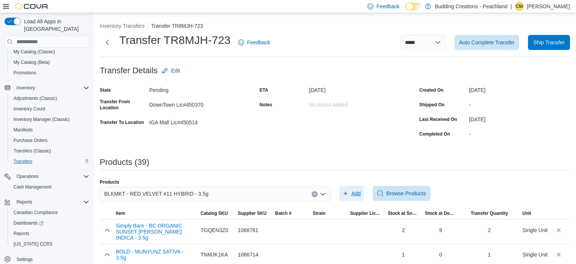
click at [356, 193] on span "Add" at bounding box center [355, 193] width 9 height 8
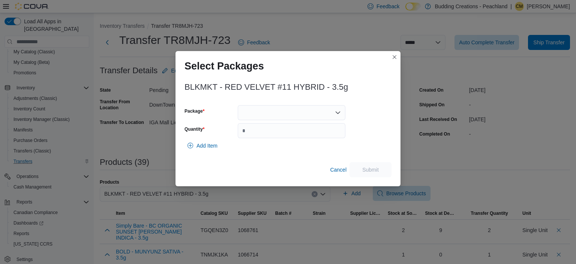
scroll to position [94, 0]
click at [293, 113] on div at bounding box center [292, 112] width 108 height 15
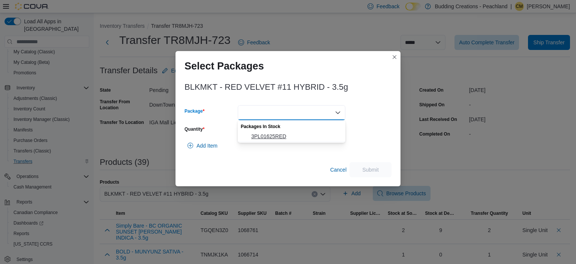
click at [262, 133] on span "3PL01625RED" at bounding box center [296, 136] width 90 height 8
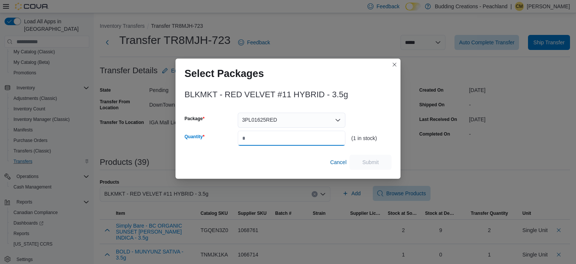
click at [258, 137] on input "Quantity" at bounding box center [292, 138] width 108 height 15
type input "*"
click at [368, 162] on span "Submit" at bounding box center [370, 162] width 17 height 8
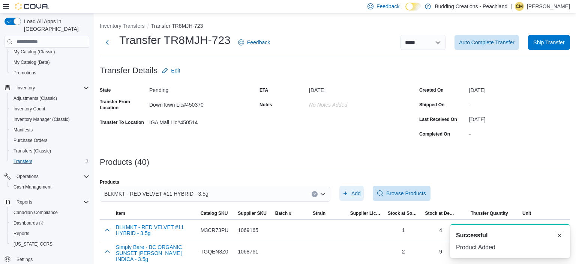
scroll to position [0, 0]
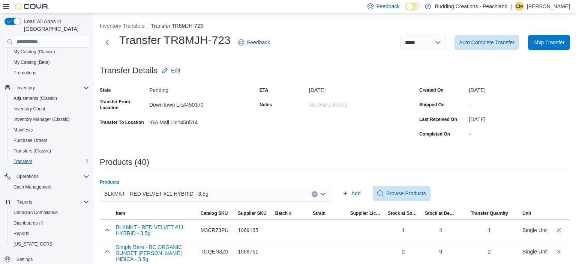
click at [313, 192] on button "Clear input" at bounding box center [315, 194] width 6 height 6
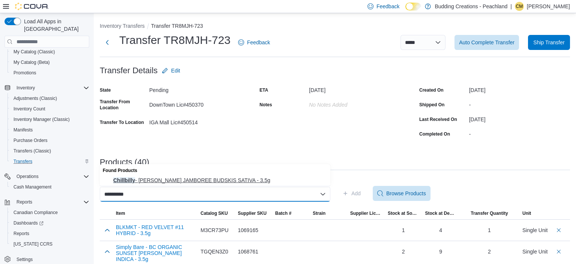
type input "**********"
click at [212, 178] on span "Chillbilly - [PERSON_NAME] JAMBOREE BUDSKIS SATIVA - 3.5g" at bounding box center [219, 180] width 213 height 8
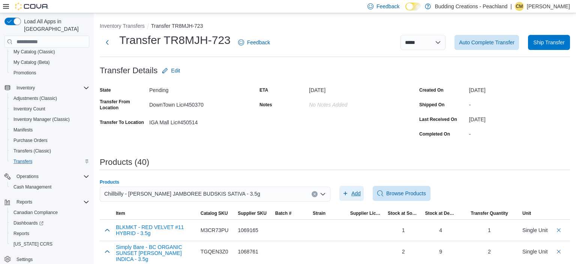
click at [354, 193] on span "Add" at bounding box center [355, 193] width 9 height 8
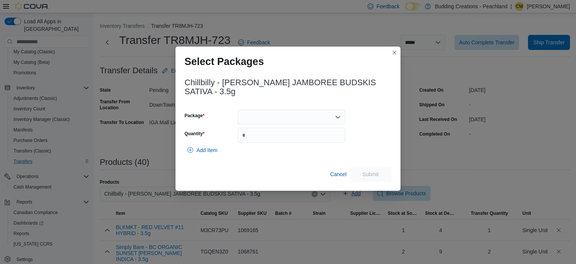
scroll to position [94, 0]
click at [337, 115] on icon "Open list of options" at bounding box center [338, 117] width 6 height 6
click at [268, 141] on span "EAG213F" at bounding box center [296, 141] width 90 height 8
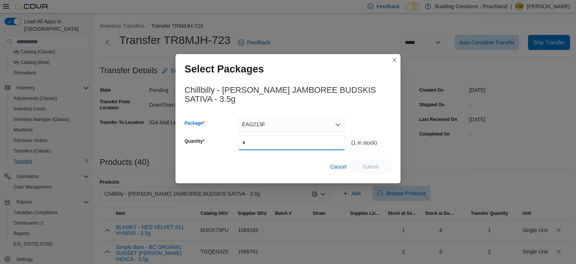
click at [284, 142] on input "Quantity" at bounding box center [292, 142] width 108 height 15
type input "*"
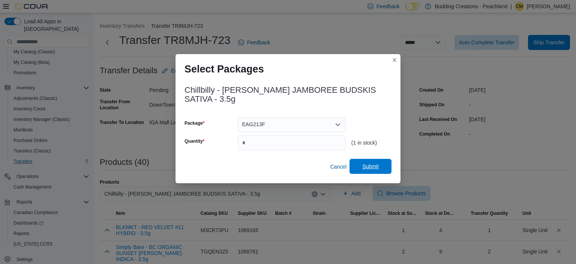
click at [371, 167] on span "Submit" at bounding box center [370, 166] width 17 height 8
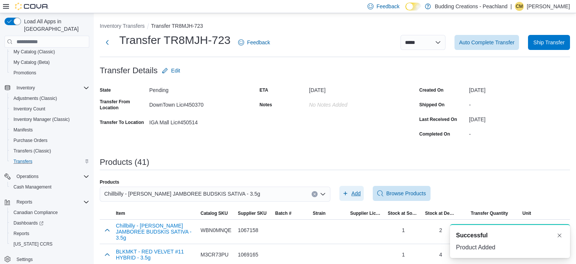
scroll to position [0, 0]
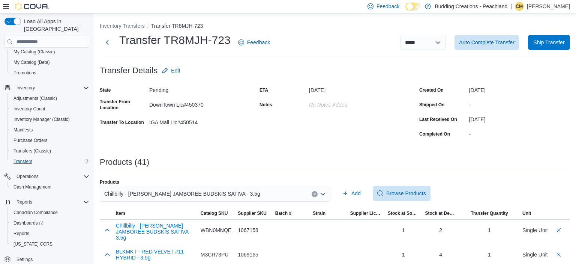
click at [314, 194] on icon "Clear input" at bounding box center [315, 194] width 2 height 2
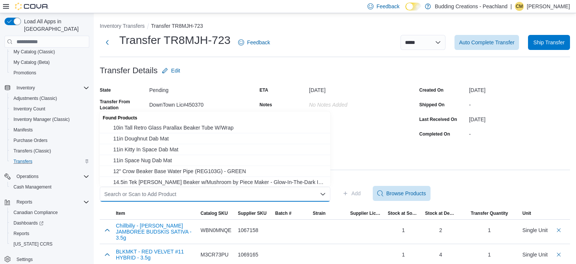
click at [278, 192] on div "Search or Scan to Add Product Combo box. Selected. Combo box input. Search or S…" at bounding box center [215, 193] width 231 height 15
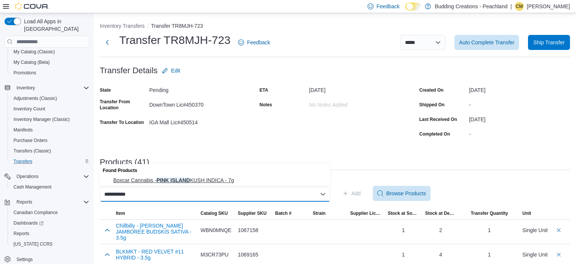
type input "**********"
click at [175, 179] on span "Boxcar Cannabis - PINK ISLAND KUSH INDICA - 7g" at bounding box center [219, 180] width 213 height 8
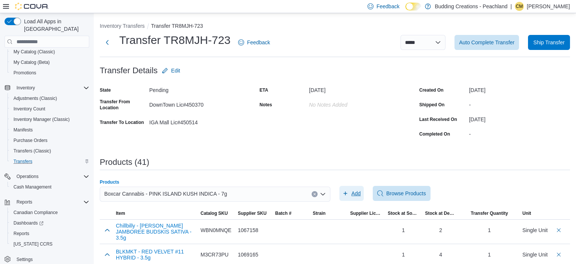
click at [355, 194] on span "Add" at bounding box center [355, 193] width 9 height 8
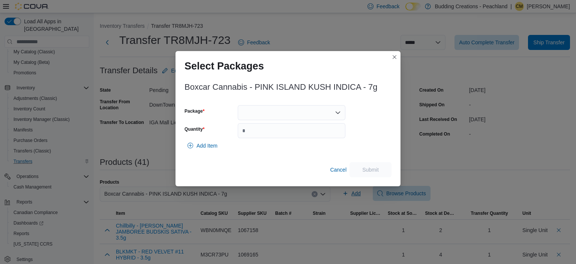
scroll to position [94, 0]
click at [337, 113] on icon "Open list of options" at bounding box center [338, 112] width 5 height 2
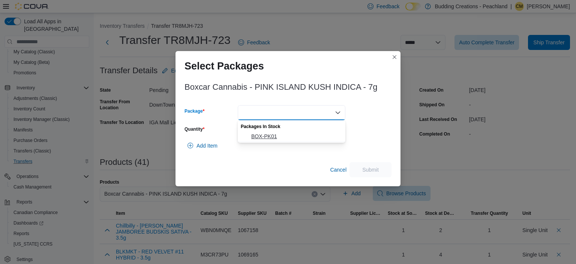
click at [270, 138] on span "BOX-PK01" at bounding box center [296, 136] width 90 height 8
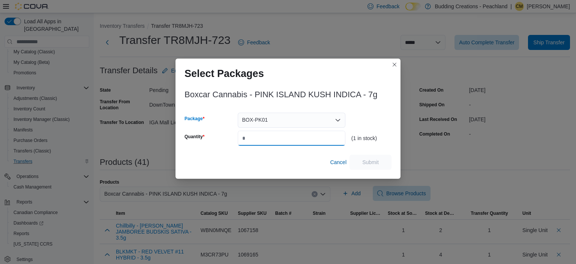
click at [270, 138] on input "Quantity" at bounding box center [292, 138] width 108 height 15
type input "*"
click at [374, 162] on span "Submit" at bounding box center [370, 162] width 17 height 8
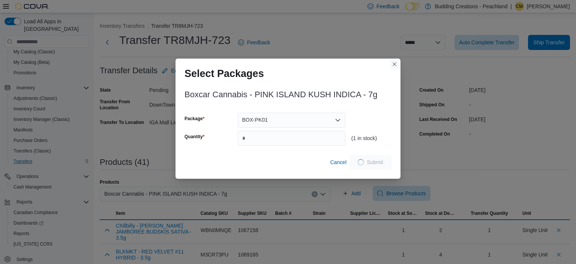
click at [395, 65] on button "Closes this modal window" at bounding box center [394, 64] width 9 height 9
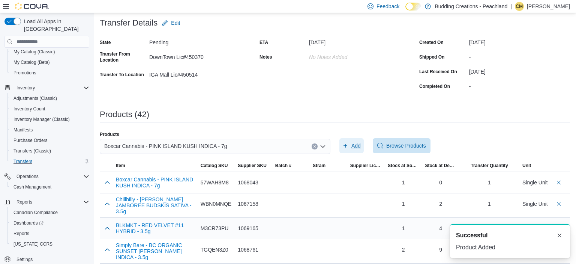
scroll to position [119, 0]
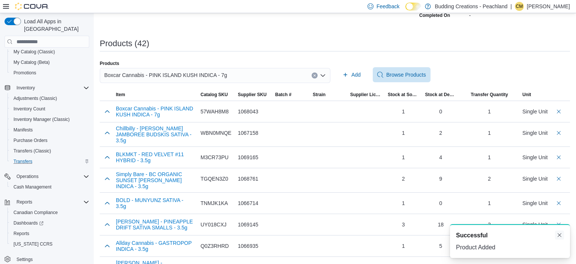
click at [560, 234] on button "Dismiss toast" at bounding box center [559, 234] width 9 height 9
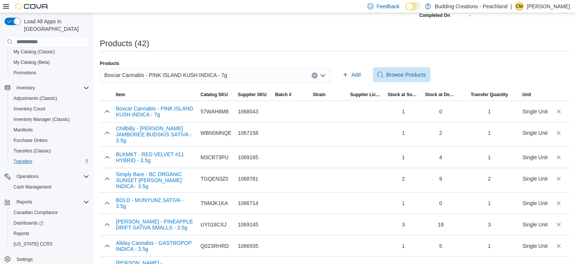
click at [314, 75] on icon "Clear input" at bounding box center [314, 75] width 3 height 3
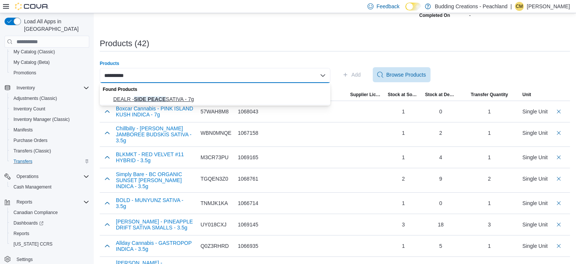
type input "**********"
click at [167, 99] on span "DEALR - SIDE PEACE SATIVA - 7g" at bounding box center [219, 99] width 213 height 8
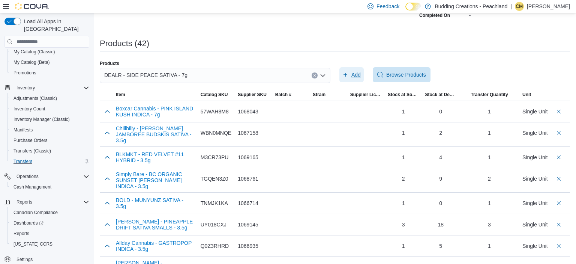
click at [354, 76] on span "Add" at bounding box center [355, 75] width 9 height 8
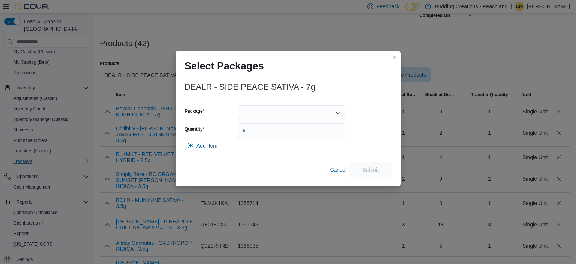
scroll to position [94, 0]
click at [342, 112] on div at bounding box center [292, 112] width 108 height 15
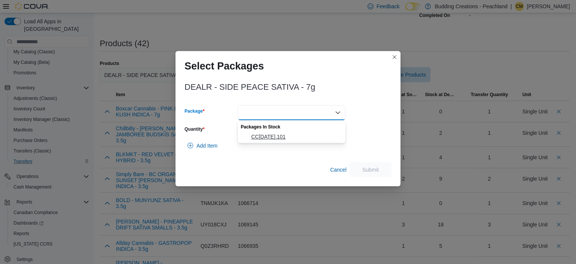
click at [289, 139] on span "CC[DATE].101" at bounding box center [296, 137] width 90 height 8
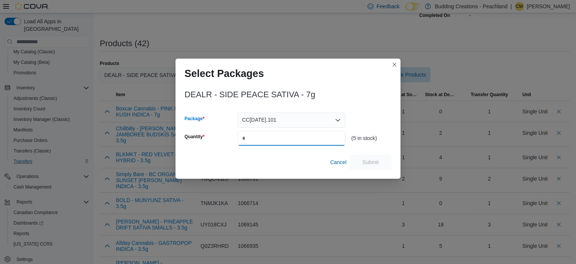
click at [302, 138] on input "Quantity" at bounding box center [292, 138] width 108 height 15
type input "*"
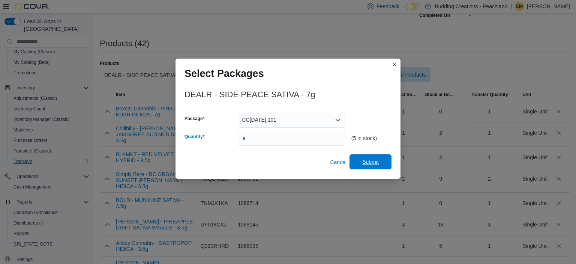
click at [382, 163] on span "Submit" at bounding box center [370, 161] width 33 height 15
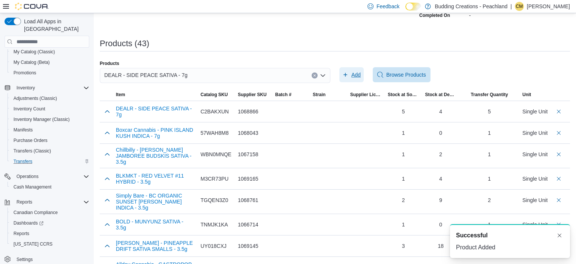
scroll to position [0, 0]
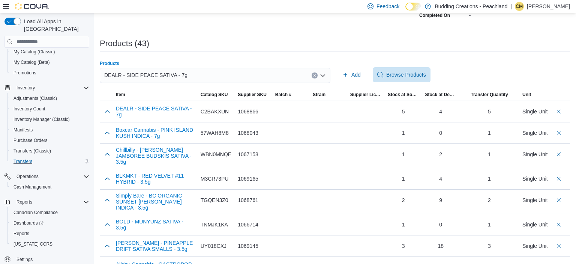
click at [315, 75] on icon "Clear input" at bounding box center [315, 76] width 2 height 2
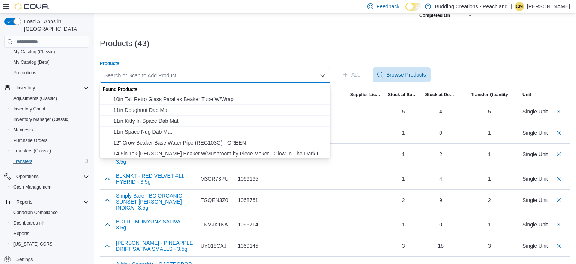
click at [232, 74] on div "Search or Scan to Add Product Combo box. Selected. Combo box input. Search or S…" at bounding box center [215, 75] width 231 height 15
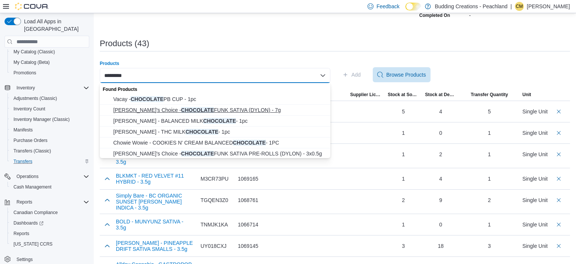
type input "*********"
click at [166, 112] on span "[PERSON_NAME]'s Choice - CHOCOLATE FUNK SATIVA (DYLON) - 7g" at bounding box center [219, 110] width 213 height 8
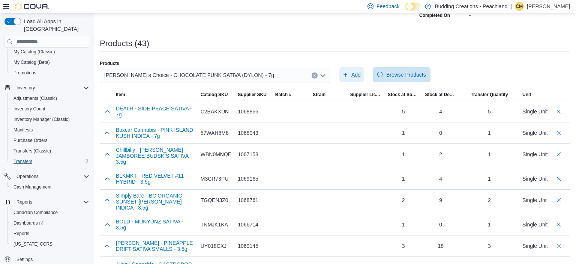
click at [353, 74] on span "Add" at bounding box center [355, 75] width 9 height 8
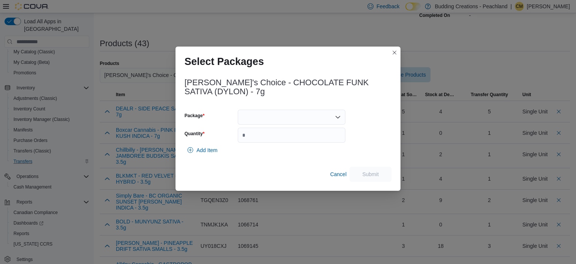
scroll to position [94, 0]
click at [341, 117] on div at bounding box center [292, 117] width 108 height 15
click at [264, 140] on span "CF042501" at bounding box center [296, 141] width 90 height 8
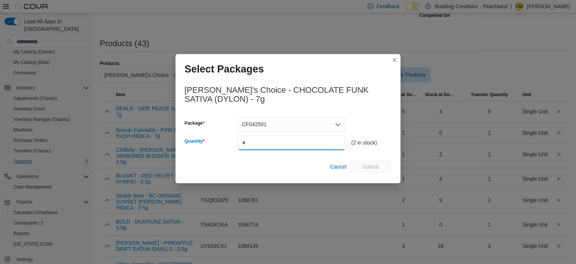
click at [273, 143] on input "Quantity" at bounding box center [292, 142] width 108 height 15
type input "*"
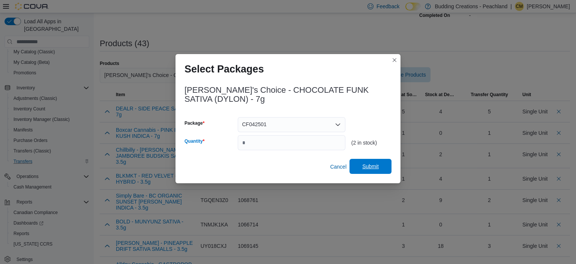
click at [373, 164] on span "Submit" at bounding box center [370, 166] width 17 height 8
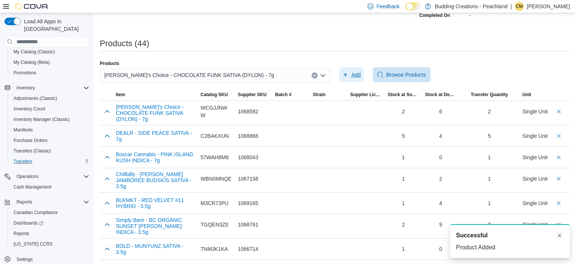
scroll to position [0, 0]
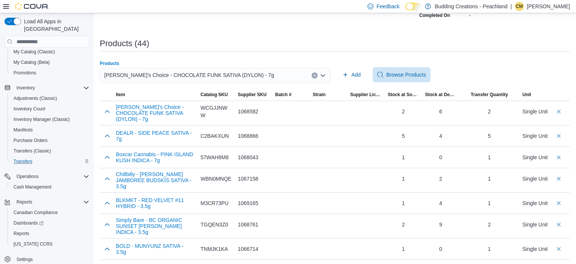
click at [314, 72] on div "[PERSON_NAME]'s Choice - CHOCOLATE FUNK SATIVA (DYLON) - 7g" at bounding box center [215, 75] width 231 height 15
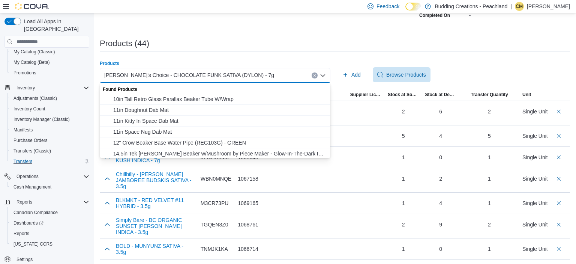
click at [315, 74] on icon "Clear input" at bounding box center [314, 75] width 3 height 3
click at [277, 72] on div "Search or Scan to Add Product" at bounding box center [215, 75] width 231 height 15
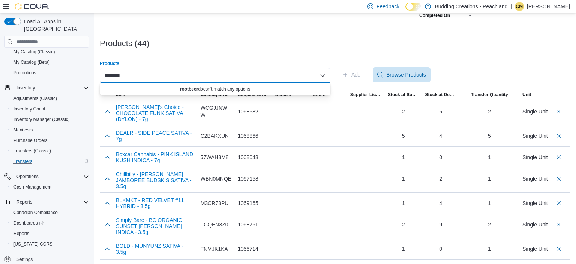
click at [113, 76] on input "********" at bounding box center [114, 75] width 21 height 9
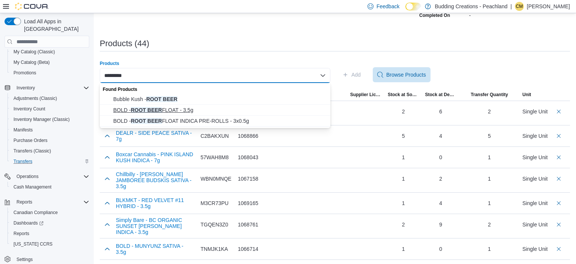
type input "*********"
click at [154, 108] on span "BOLD - ROOT BEER FLOAT - 3.5g" at bounding box center [219, 110] width 213 height 8
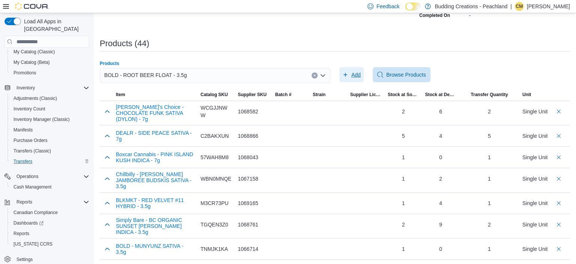
click at [346, 75] on icon "button" at bounding box center [345, 75] width 6 height 6
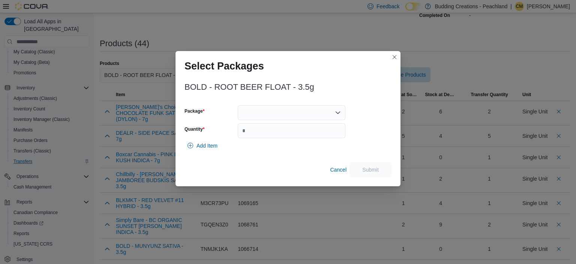
scroll to position [94, 0]
click at [338, 112] on icon "Open list of options" at bounding box center [338, 113] width 6 height 6
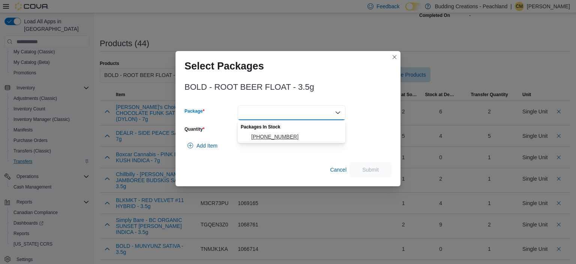
click at [278, 136] on span "[PHONE_NUMBER]" at bounding box center [296, 137] width 90 height 8
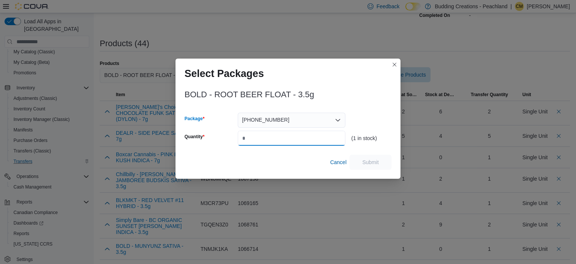
click at [308, 137] on input "Quantity" at bounding box center [292, 138] width 108 height 15
type input "*"
click at [384, 162] on span "Submit" at bounding box center [370, 161] width 33 height 15
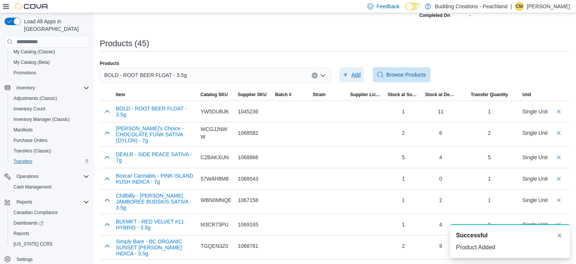
scroll to position [0, 0]
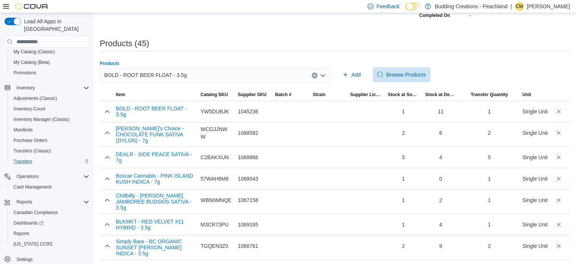
click at [315, 75] on icon "Clear input" at bounding box center [315, 76] width 2 height 2
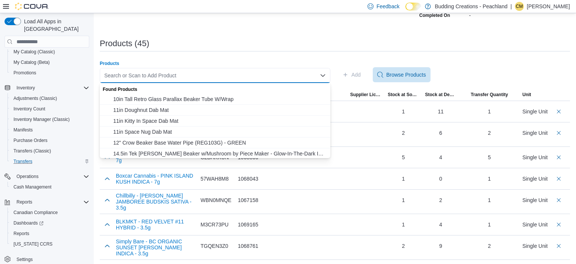
click at [280, 77] on div "Search or Scan to Add Product Combo box. Selected. Combo box input. Search or S…" at bounding box center [215, 75] width 231 height 15
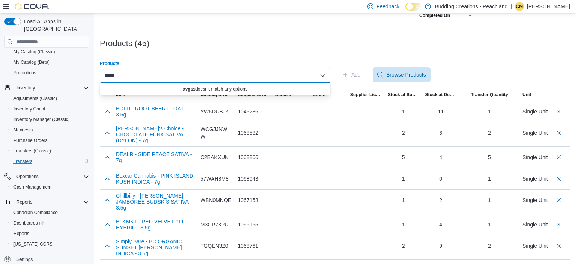
click at [109, 77] on input "*****" at bounding box center [111, 75] width 15 height 9
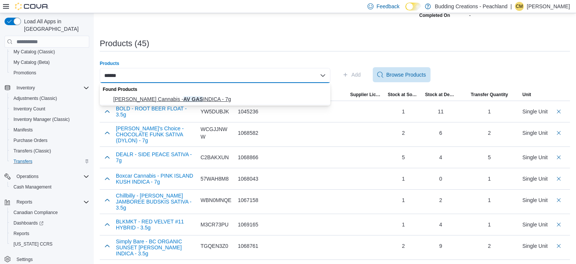
type input "******"
click at [155, 98] on span "[PERSON_NAME] Cannabis - AV GAS INDICA - 7g" at bounding box center [219, 99] width 213 height 8
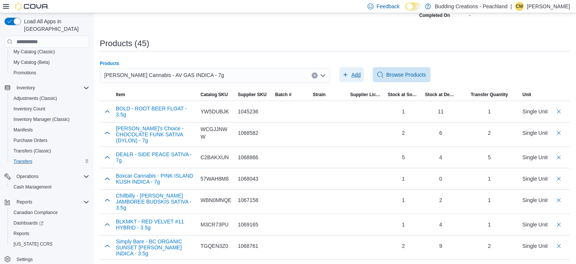
click at [355, 75] on span "Add" at bounding box center [355, 75] width 9 height 8
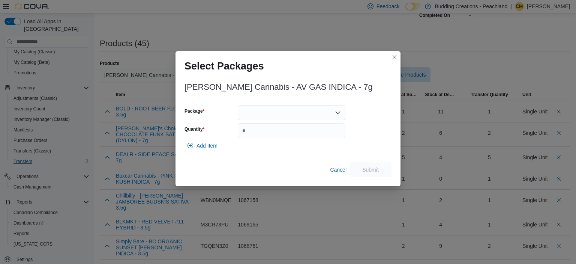
scroll to position [94, 0]
click at [336, 110] on icon "Open list of options" at bounding box center [338, 113] width 6 height 6
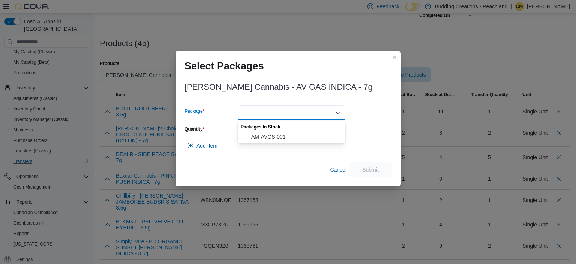
click at [269, 135] on span "AM-AVGS-001" at bounding box center [296, 137] width 90 height 8
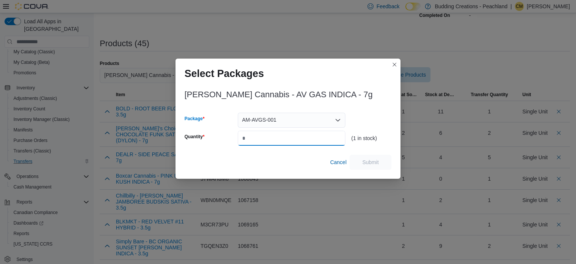
click at [278, 139] on input "Quantity" at bounding box center [292, 138] width 108 height 15
type input "*"
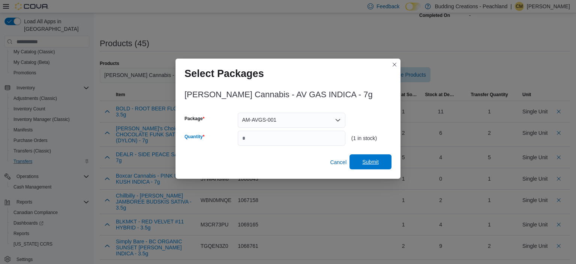
click at [364, 163] on span "Submit" at bounding box center [370, 162] width 17 height 8
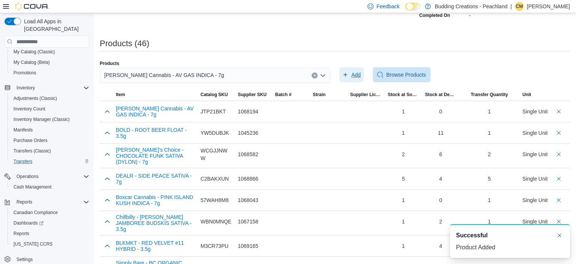
scroll to position [0, 0]
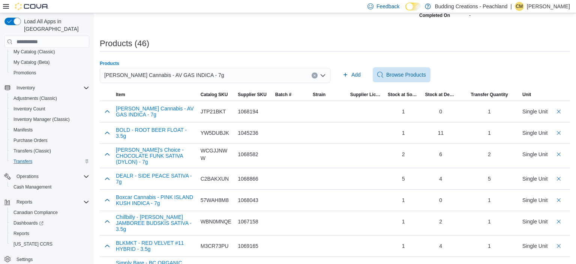
click at [313, 74] on button "Clear input" at bounding box center [315, 75] width 6 height 6
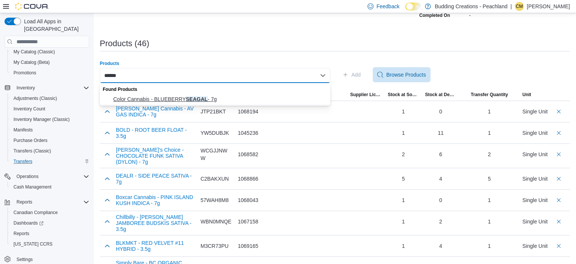
type input "******"
click at [173, 100] on span "Color Cannabis - BLUEBERRY SEAGAL - 7g" at bounding box center [219, 99] width 213 height 8
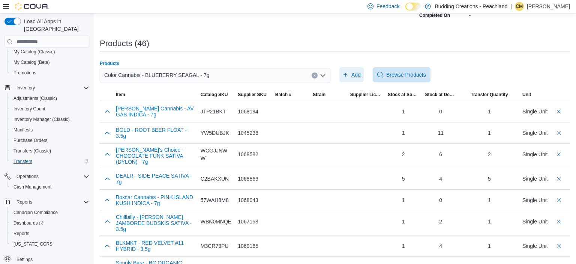
click at [355, 76] on span "Add" at bounding box center [355, 75] width 9 height 8
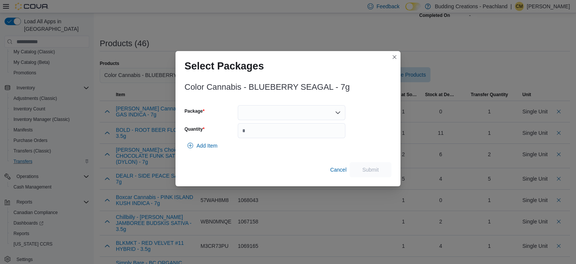
scroll to position [94, 0]
drag, startPoint x: 332, startPoint y: 113, endPoint x: 322, endPoint y: 114, distance: 9.9
click at [332, 112] on div at bounding box center [292, 112] width 108 height 15
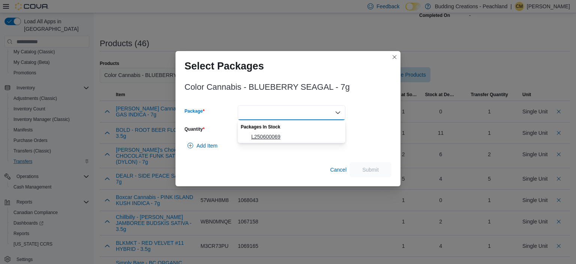
click at [265, 138] on span "L250600069" at bounding box center [296, 137] width 90 height 8
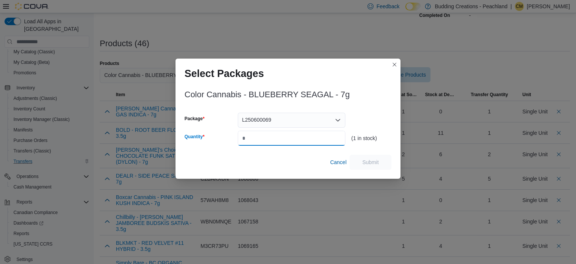
click at [265, 138] on input "Quantity" at bounding box center [292, 138] width 108 height 15
type input "*"
click at [380, 161] on span "Submit" at bounding box center [370, 161] width 33 height 15
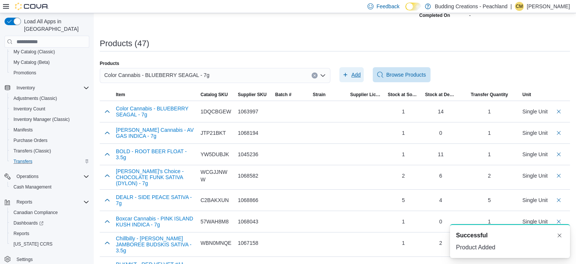
scroll to position [0, 0]
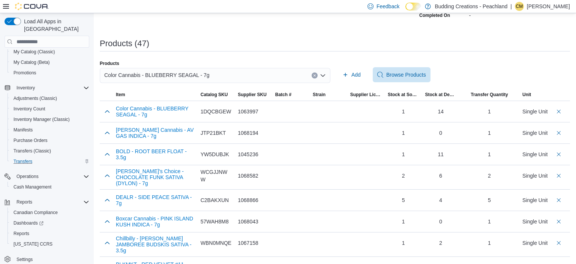
click at [314, 74] on icon "Clear input" at bounding box center [314, 75] width 3 height 3
click at [293, 77] on div "Color Cannabis - BLUEBERRY SEAGAL - 7g" at bounding box center [215, 75] width 231 height 15
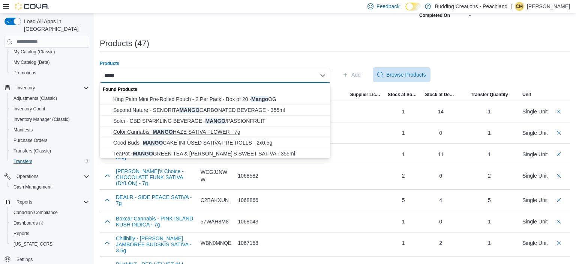
type input "*****"
click at [153, 131] on span "Color Cannabis - MANGO HAZE SATIVA FLOWER - 7g" at bounding box center [219, 132] width 213 height 8
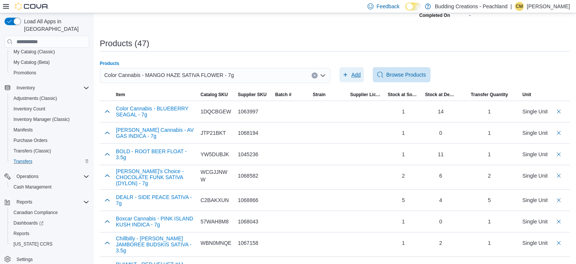
click at [353, 74] on span "Add" at bounding box center [355, 75] width 9 height 8
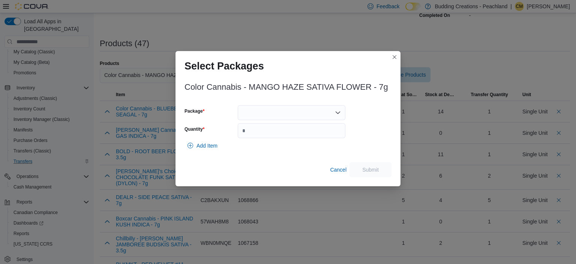
scroll to position [94, 0]
click at [334, 111] on div at bounding box center [292, 112] width 108 height 15
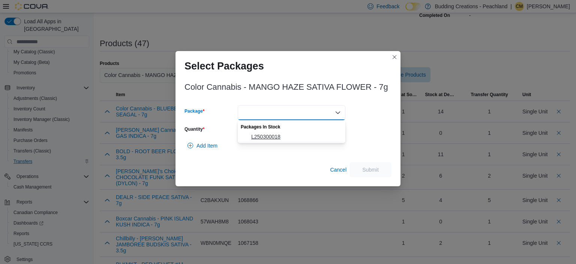
click at [273, 134] on span "L250300018" at bounding box center [296, 137] width 90 height 8
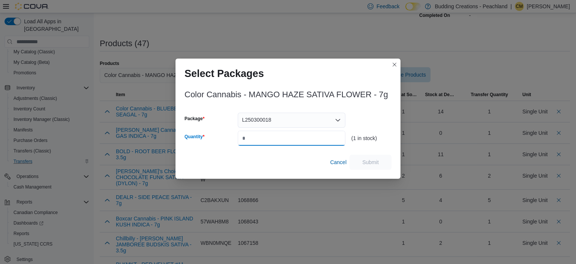
click at [249, 139] on input "Quantity" at bounding box center [292, 138] width 108 height 15
type input "*"
drag, startPoint x: 371, startPoint y: 158, endPoint x: 368, endPoint y: 152, distance: 6.7
click at [371, 158] on span "Submit" at bounding box center [370, 162] width 33 height 15
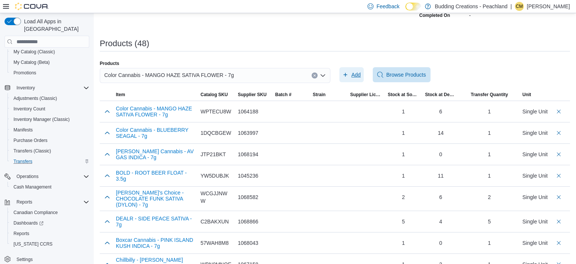
scroll to position [0, 0]
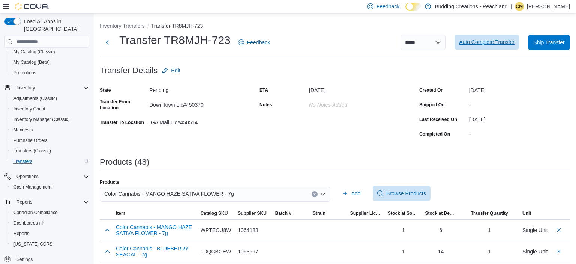
click at [497, 46] on span "Auto Complete Transfer" at bounding box center [487, 42] width 56 height 15
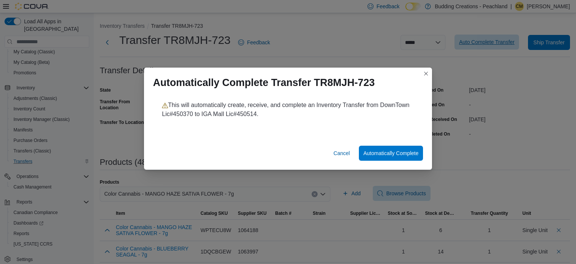
scroll to position [94, 0]
click at [398, 155] on span "Automatically Complete" at bounding box center [390, 153] width 55 height 8
